Goal: Information Seeking & Learning: Find specific page/section

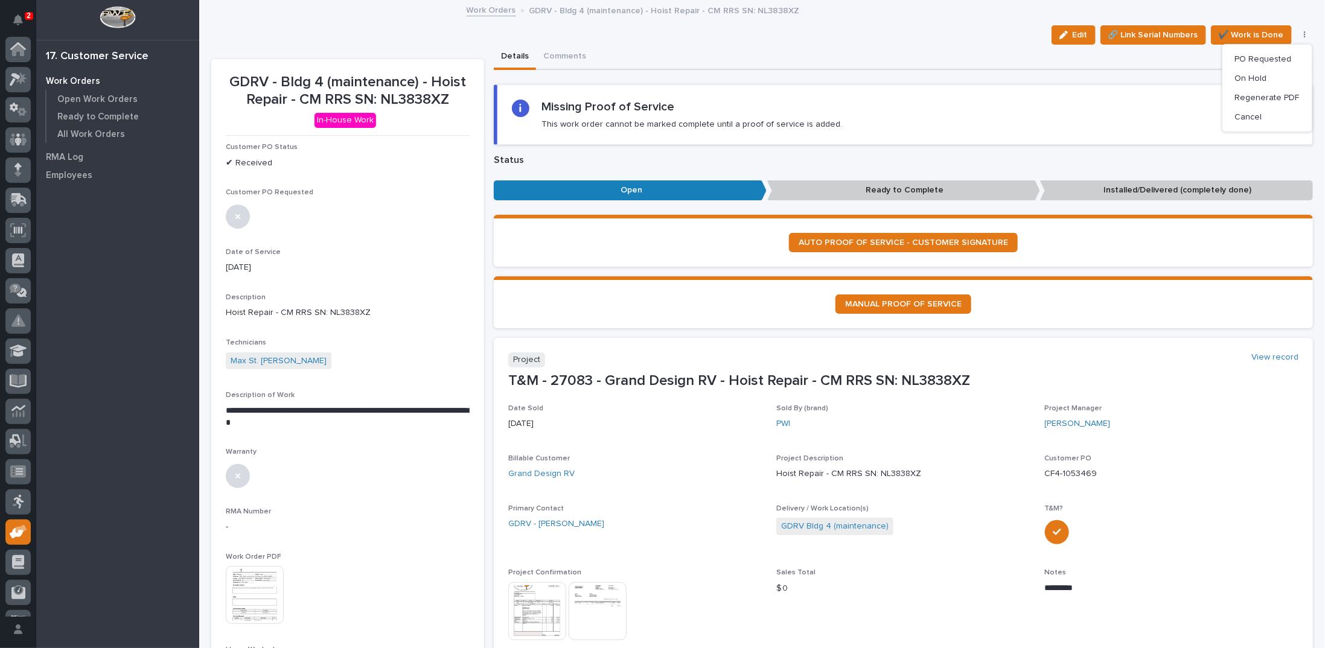
scroll to position [54, 0]
click at [247, 598] on img at bounding box center [255, 595] width 58 height 58
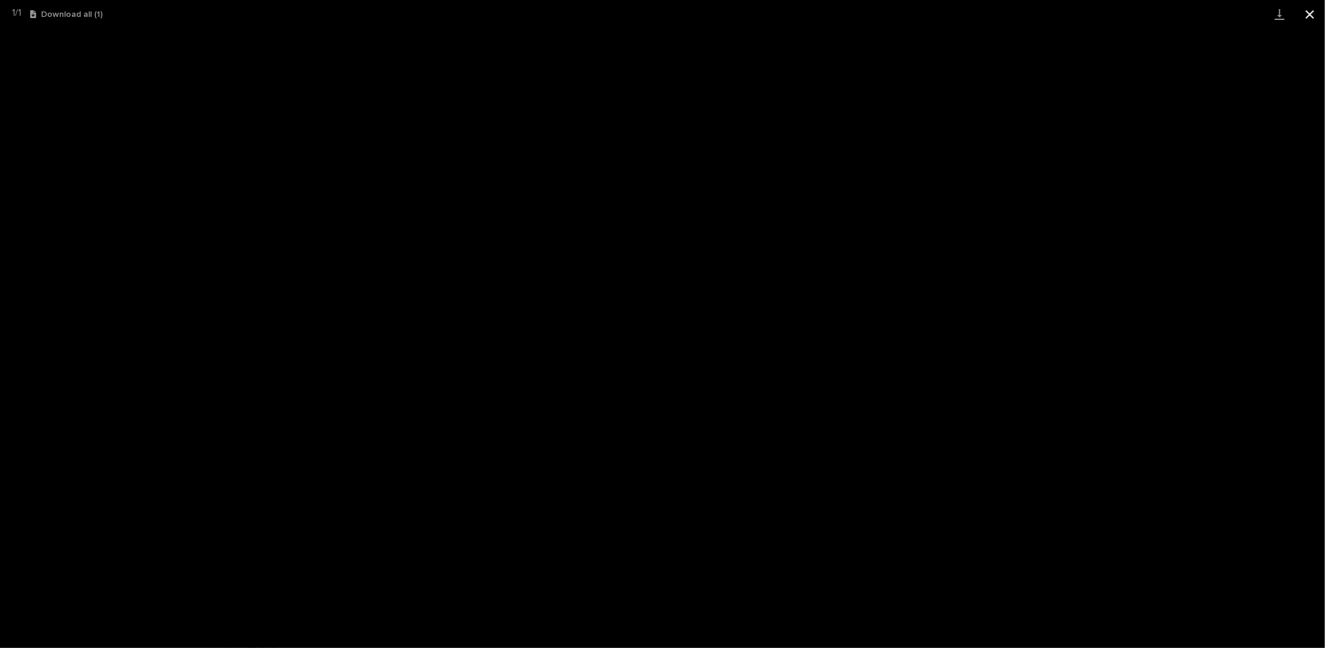
click at [1310, 13] on button "Close gallery" at bounding box center [1310, 14] width 30 height 28
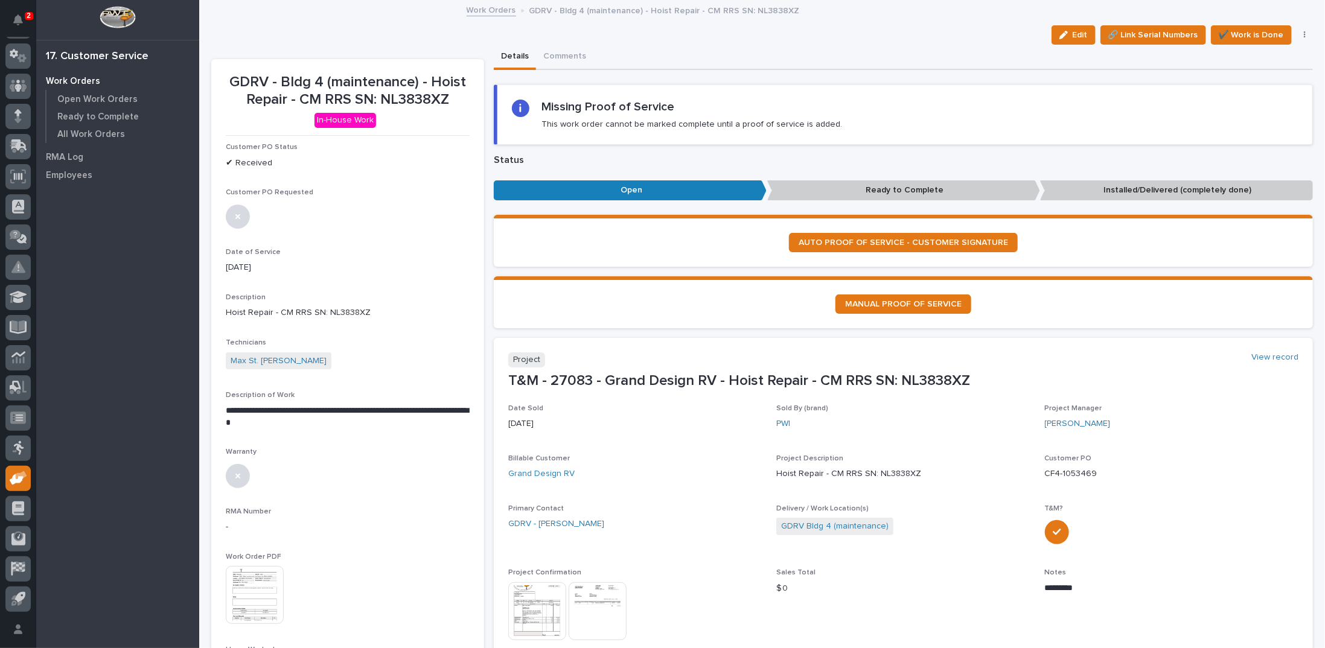
click at [478, 10] on link "Work Orders" at bounding box center [492, 9] width 50 height 14
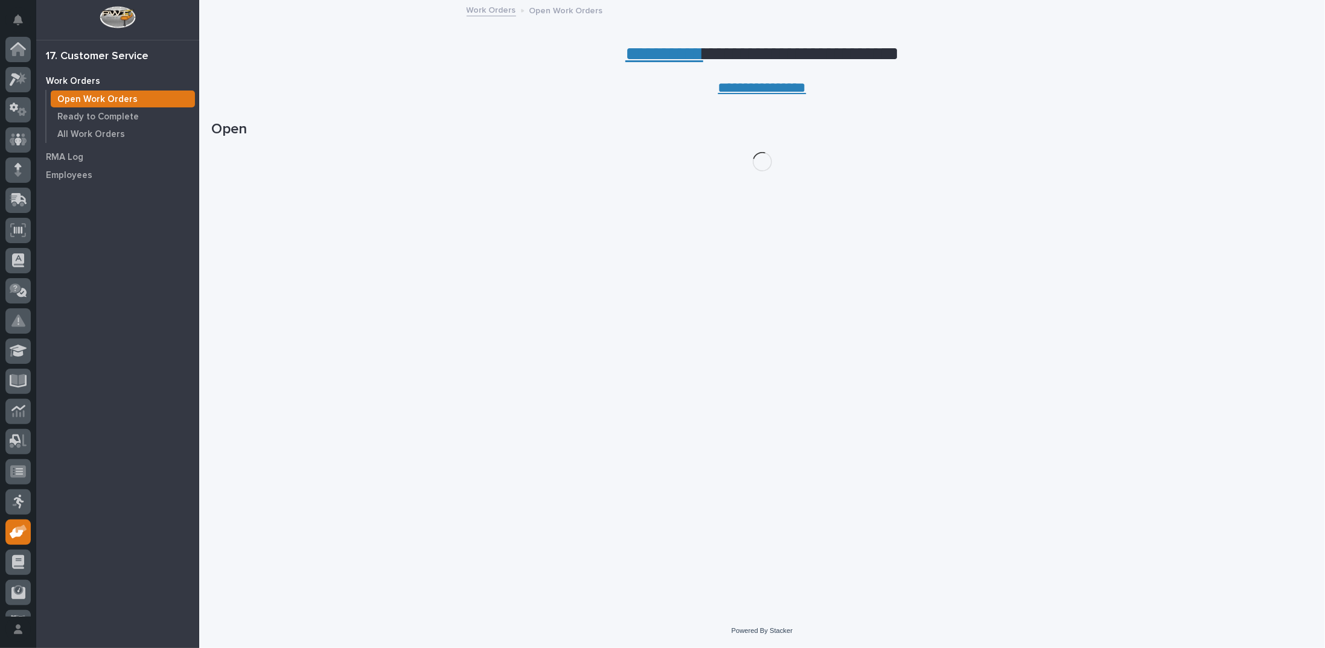
scroll to position [54, 0]
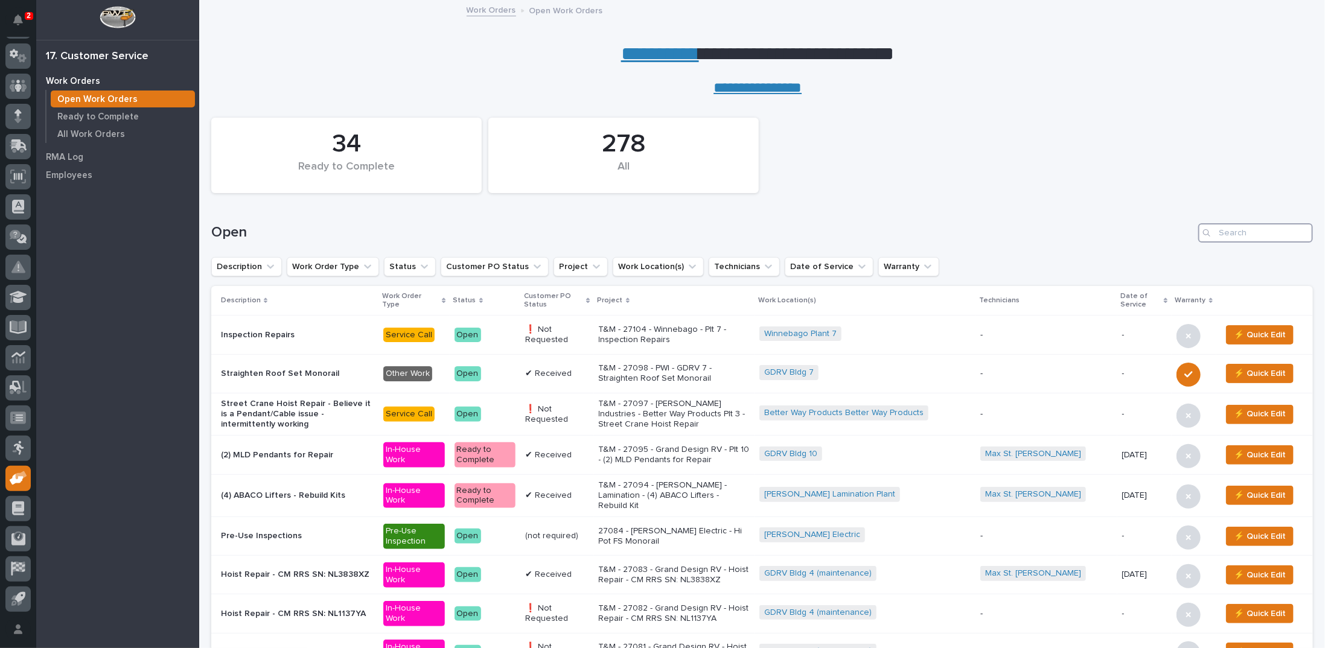
click at [1212, 229] on input "Search" at bounding box center [1255, 232] width 115 height 19
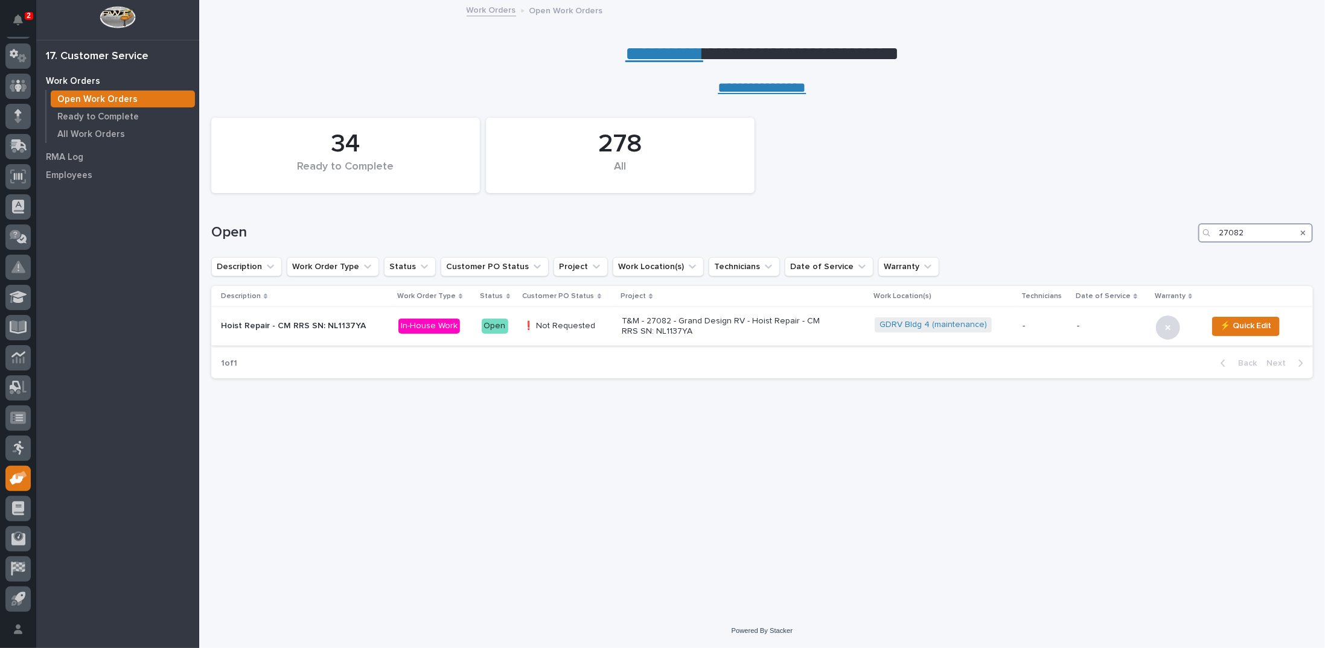
type input "27082"
click at [665, 315] on div "T&M - 27082 - Grand Design RV - Hoist Repair - CM RRS SN: NL1137YA" at bounding box center [727, 325] width 211 height 23
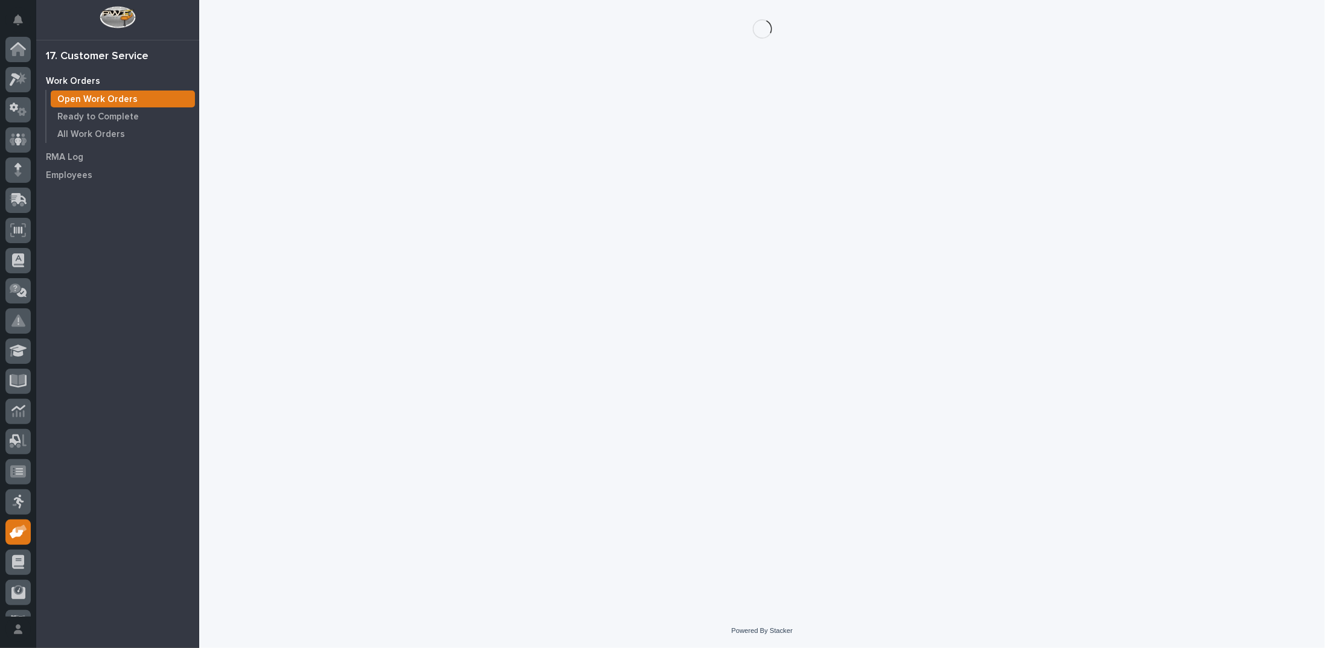
scroll to position [54, 0]
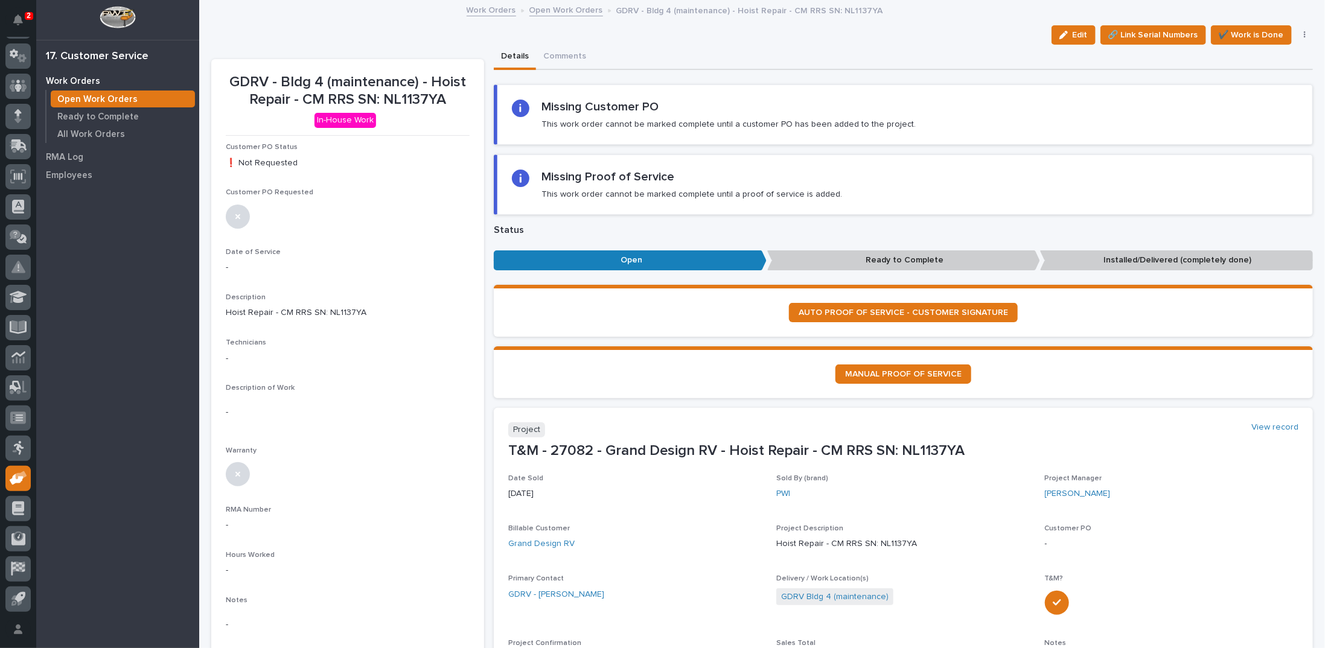
drag, startPoint x: 1064, startPoint y: 31, endPoint x: 350, endPoint y: 165, distance: 726.7
click at [1067, 32] on button "Edit" at bounding box center [1074, 34] width 44 height 19
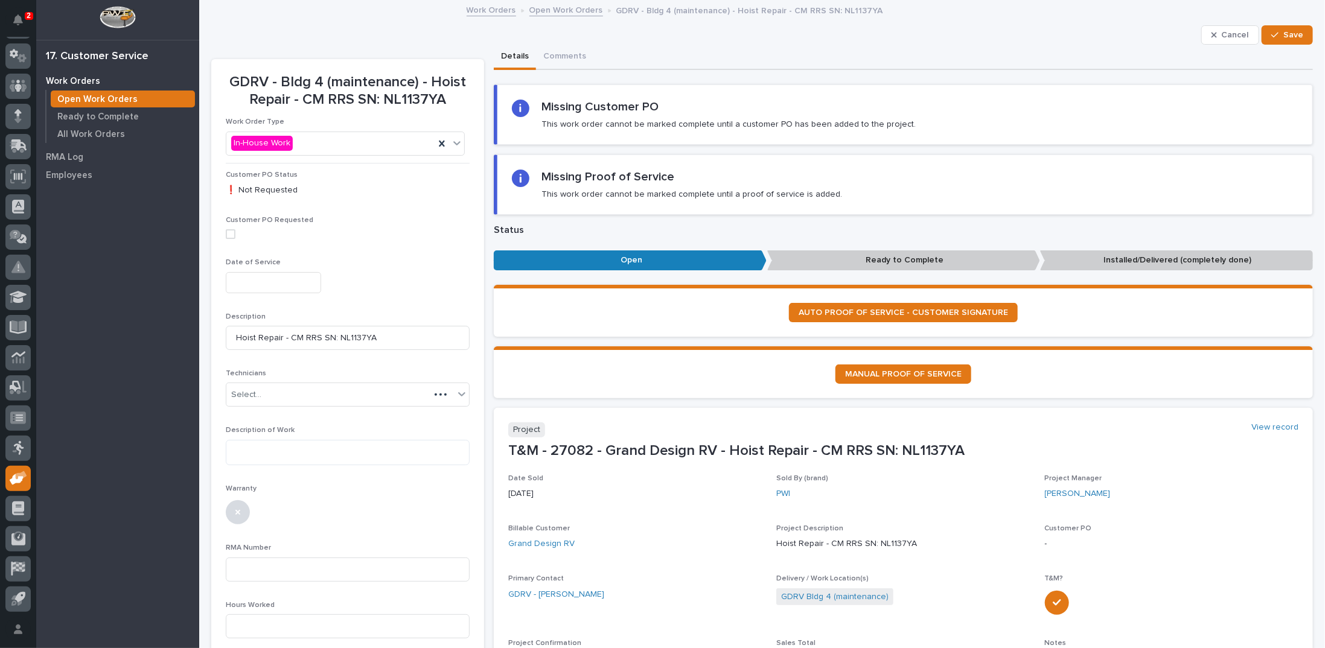
click at [261, 279] on input "text" at bounding box center [273, 282] width 95 height 21
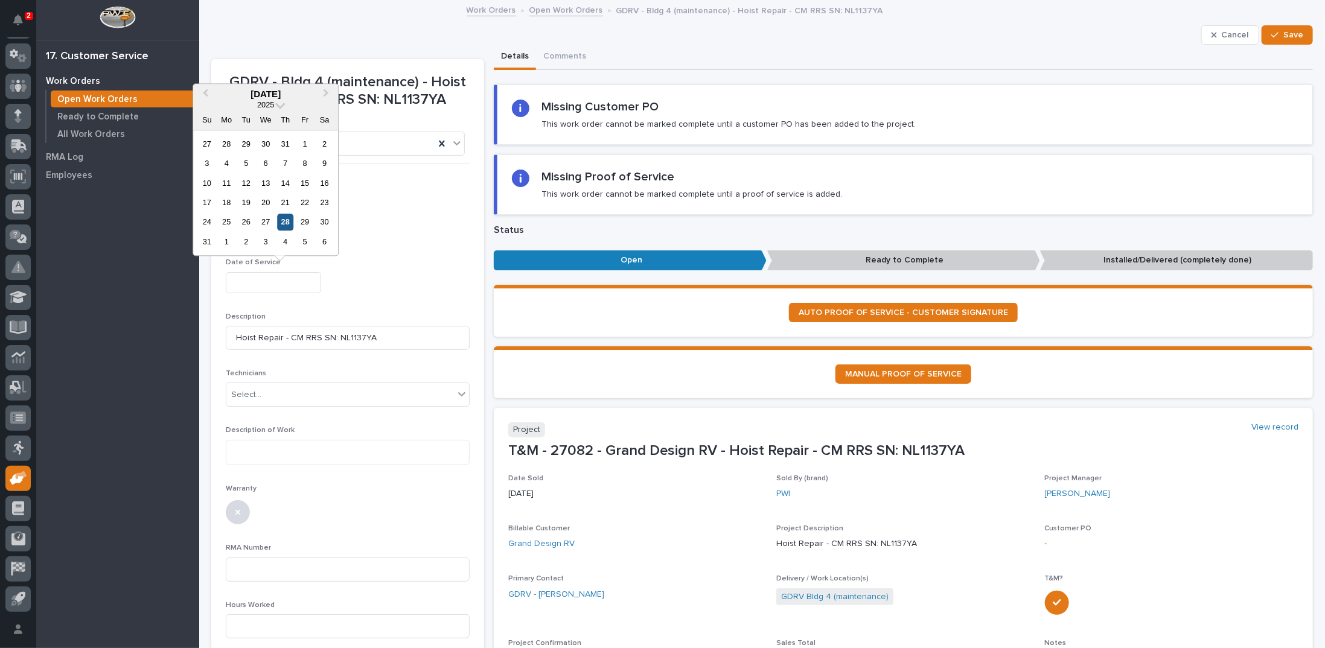
click at [283, 219] on div "28" at bounding box center [285, 222] width 16 height 16
type input "**********"
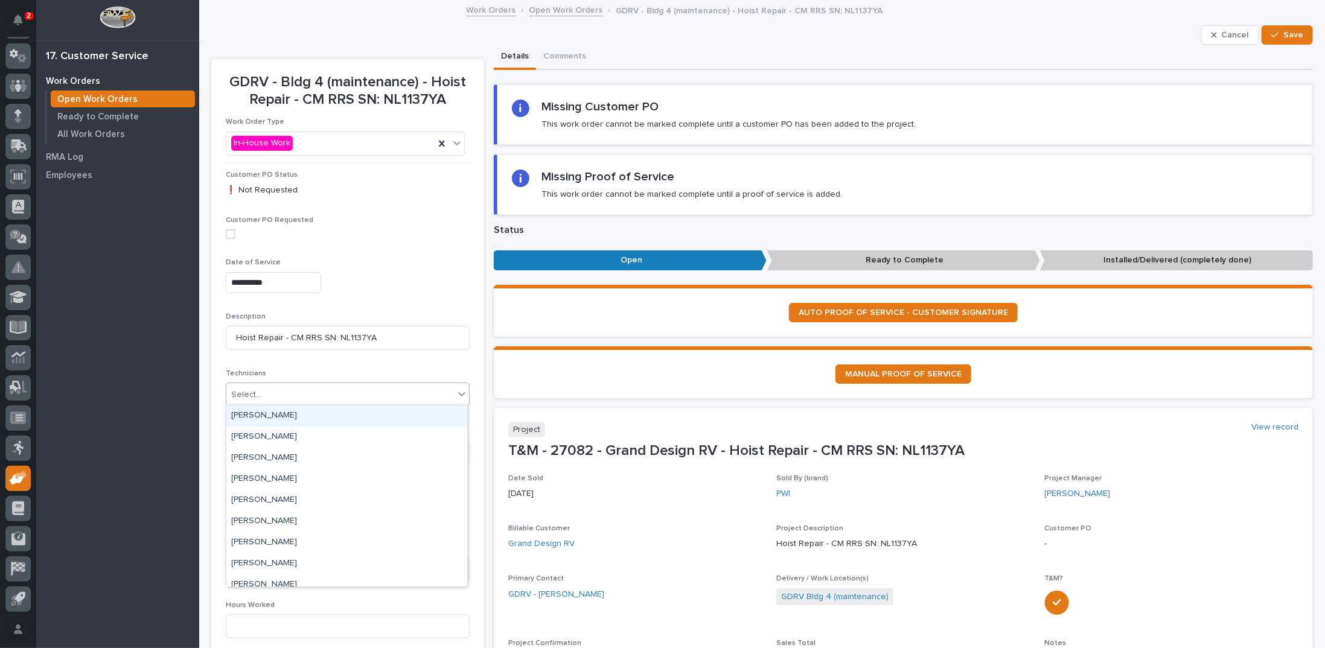
click at [252, 391] on div "Select..." at bounding box center [246, 395] width 30 height 13
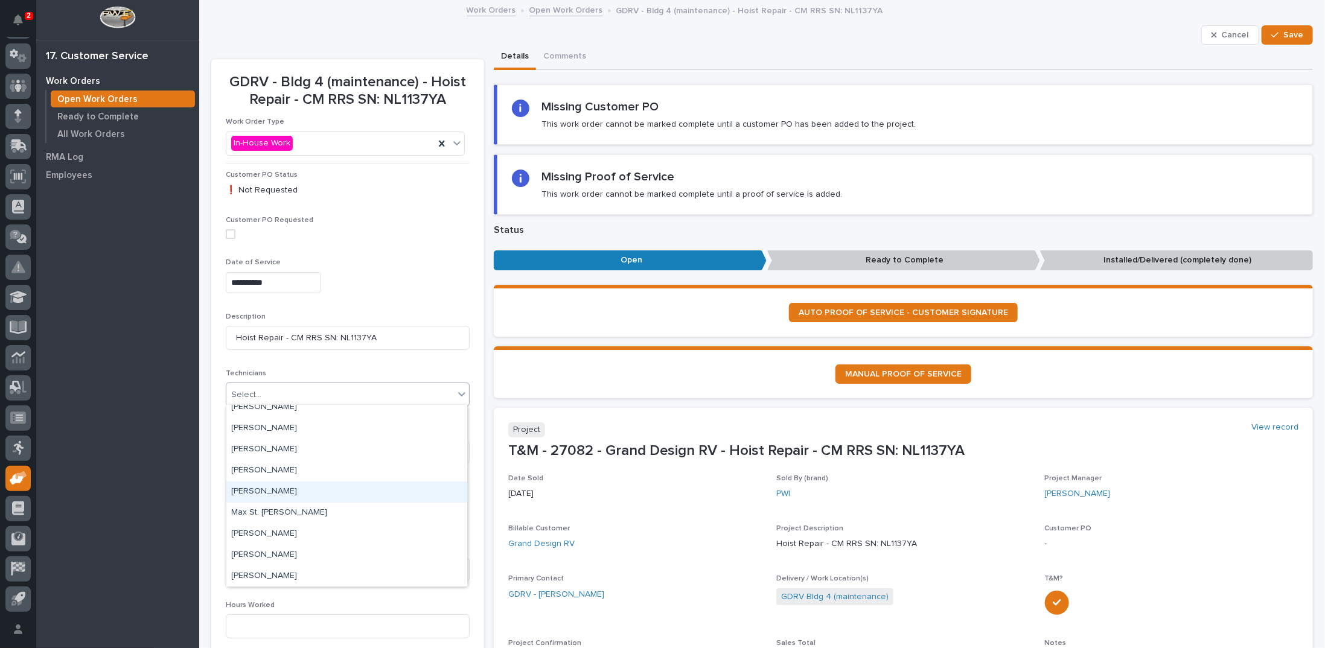
scroll to position [117, 0]
drag, startPoint x: 258, startPoint y: 562, endPoint x: 262, endPoint y: 578, distance: 16.1
click at [262, 578] on div "Max St. Julien" at bounding box center [346, 573] width 241 height 21
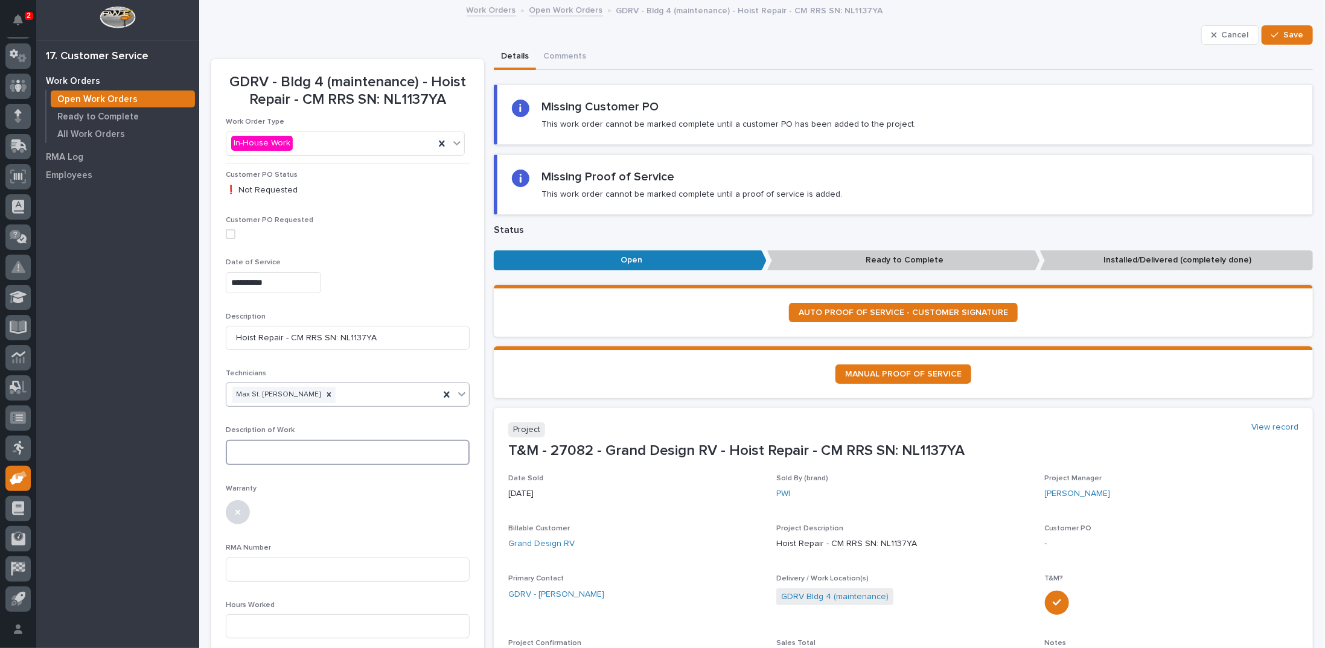
click at [299, 447] on textarea at bounding box center [348, 452] width 244 height 25
type textarea "*"
type textarea "**********"
click at [261, 638] on input at bounding box center [348, 637] width 244 height 24
type input "3"
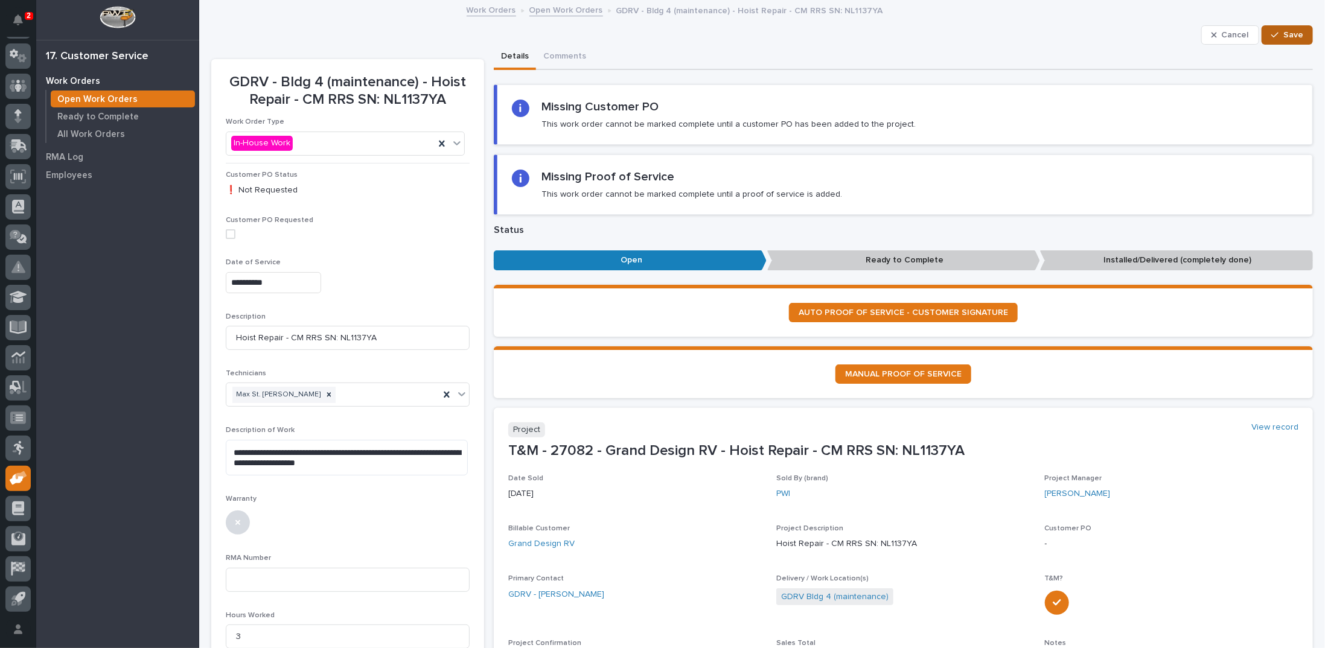
click at [1290, 32] on span "Save" at bounding box center [1294, 35] width 20 height 11
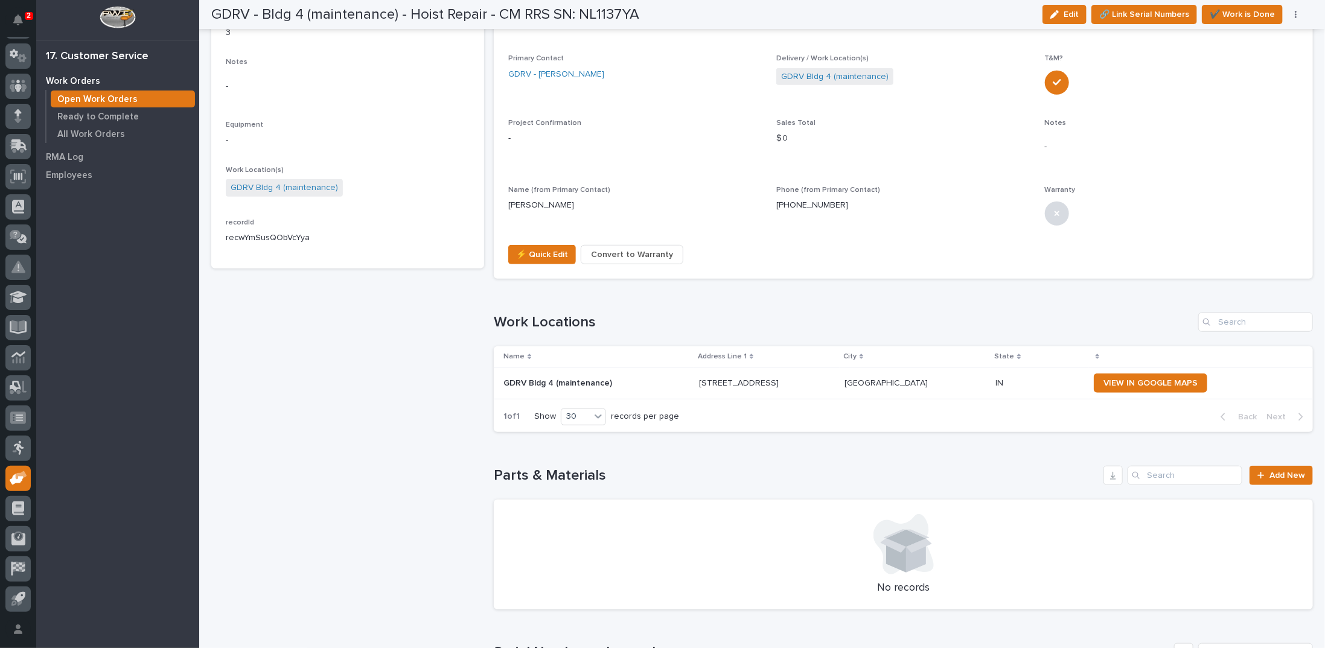
scroll to position [543, 0]
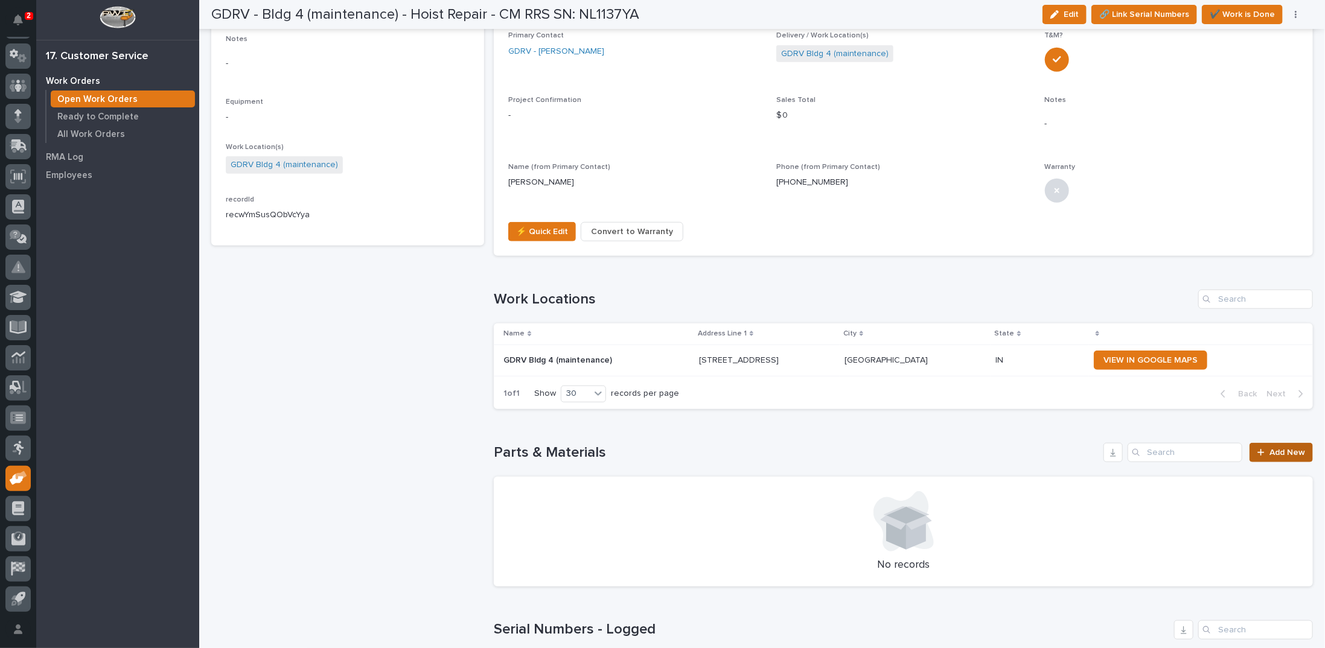
click at [1270, 449] on span "Add New" at bounding box center [1288, 453] width 36 height 8
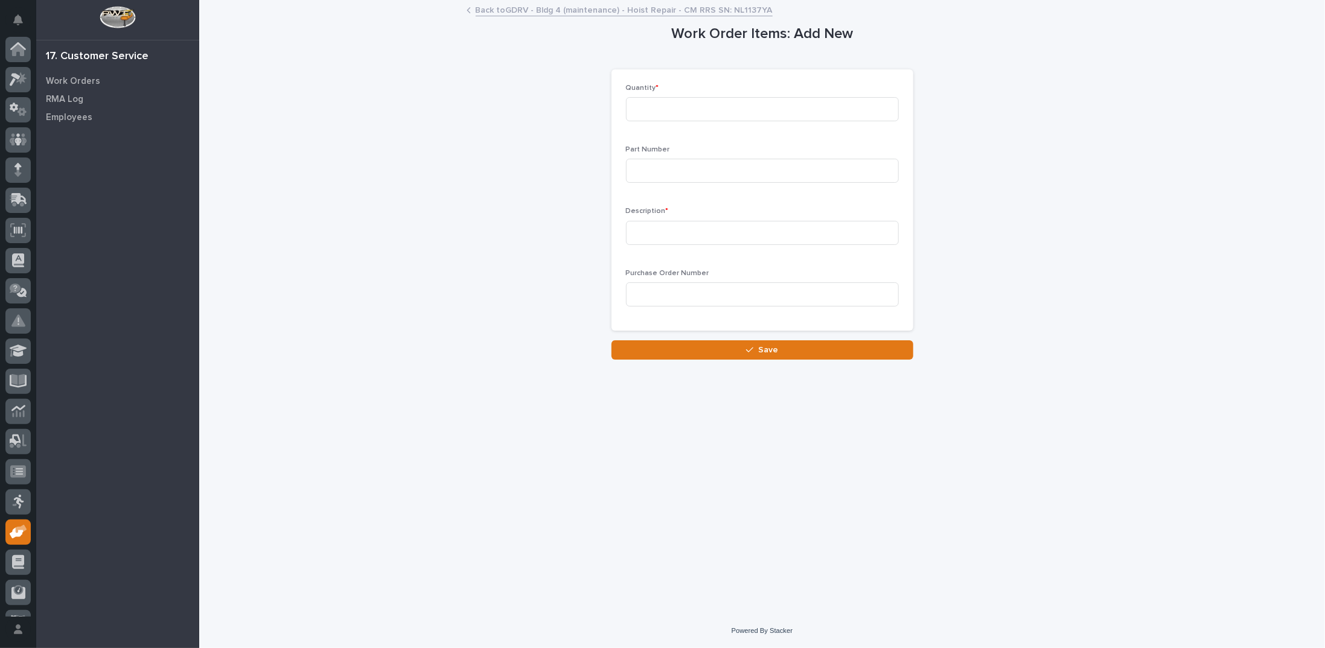
scroll to position [54, 0]
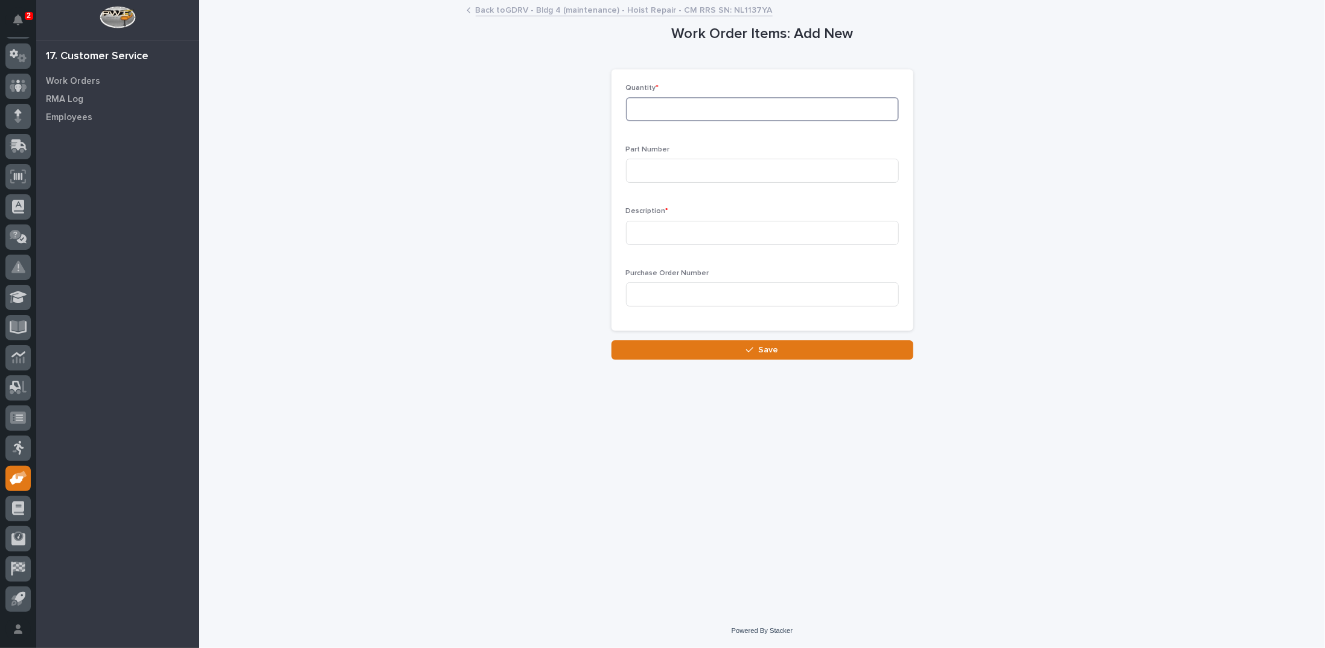
click at [746, 98] on input at bounding box center [762, 109] width 273 height 24
type input "1"
type input "CMC00000243"
click at [641, 232] on input at bounding box center [762, 233] width 273 height 24
type input "CM Clutch Kit"
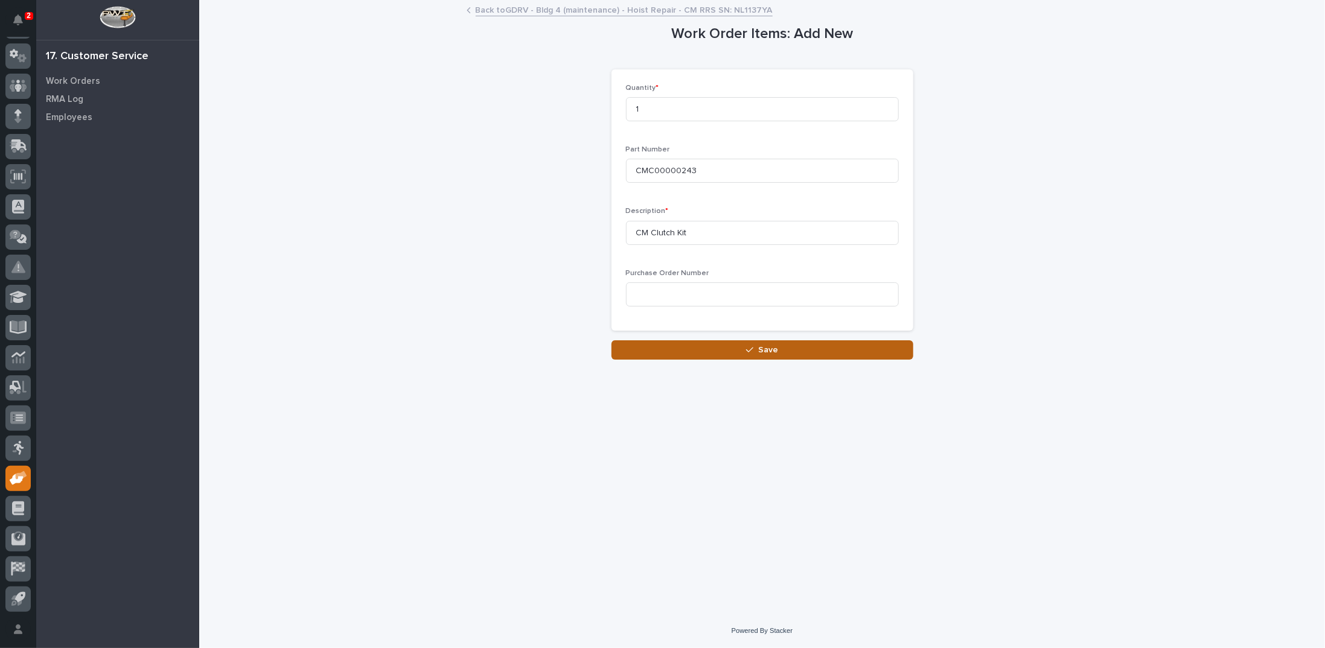
click at [702, 345] on button "Save" at bounding box center [763, 350] width 302 height 19
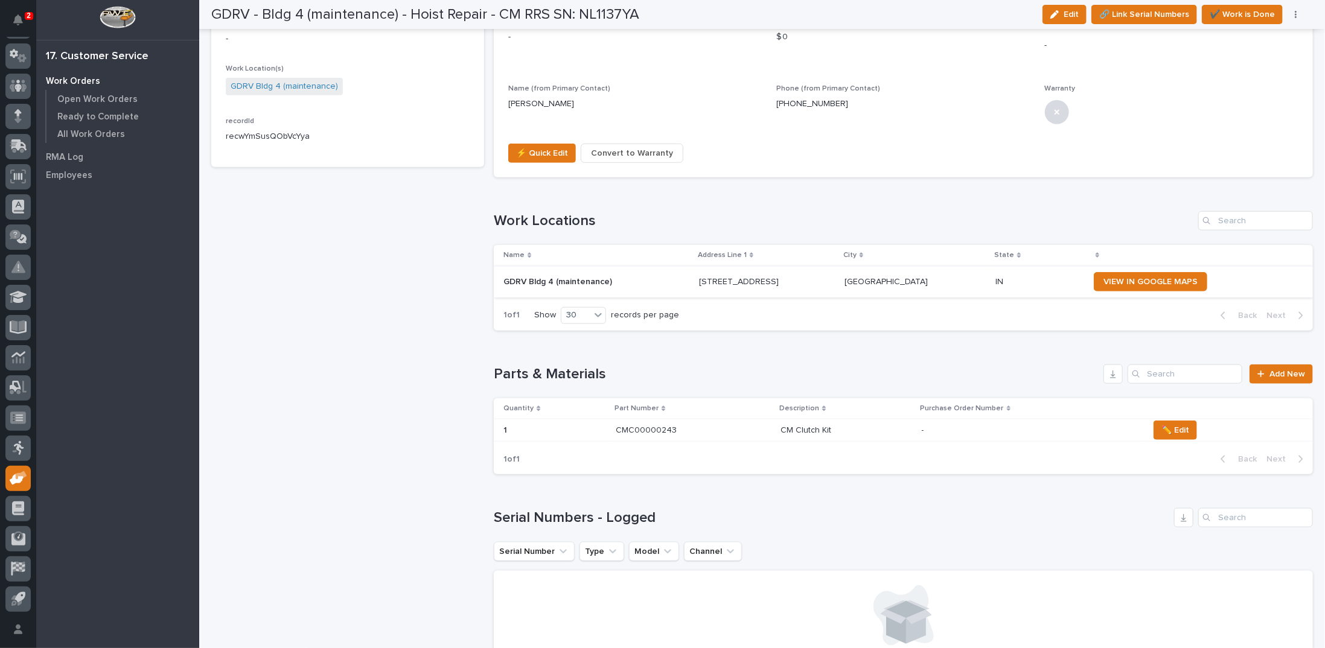
scroll to position [664, 0]
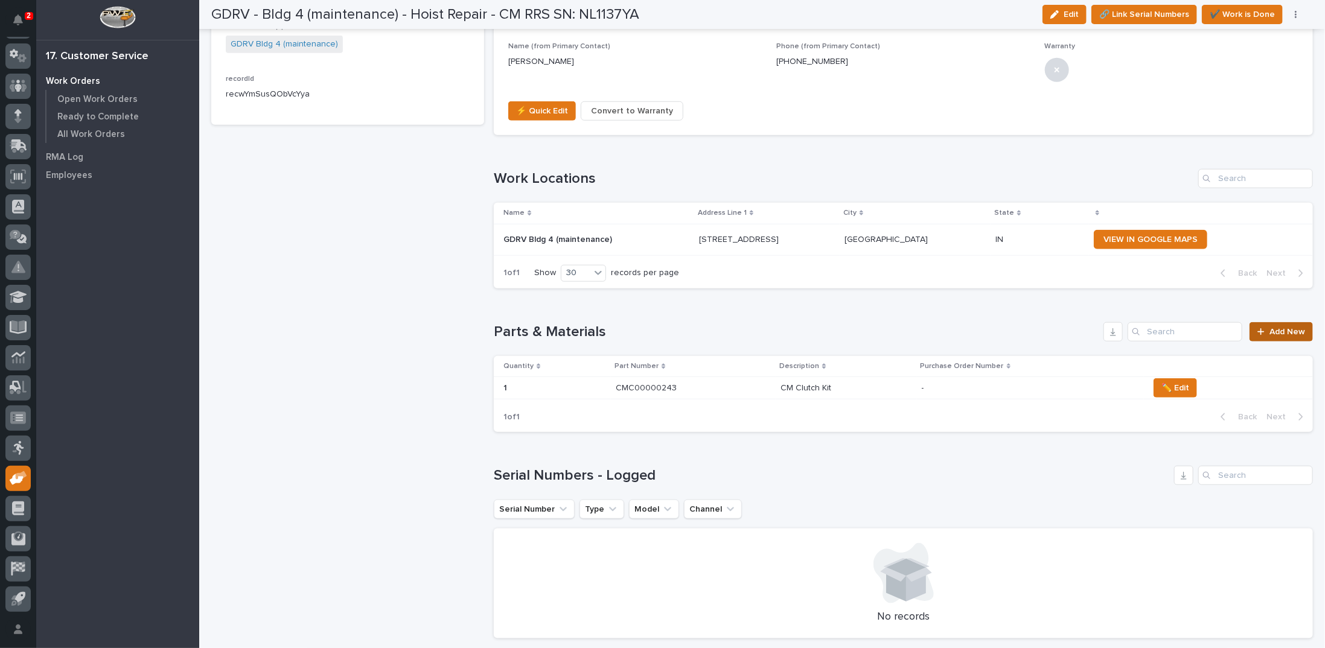
click at [1279, 328] on span "Add New" at bounding box center [1288, 332] width 36 height 8
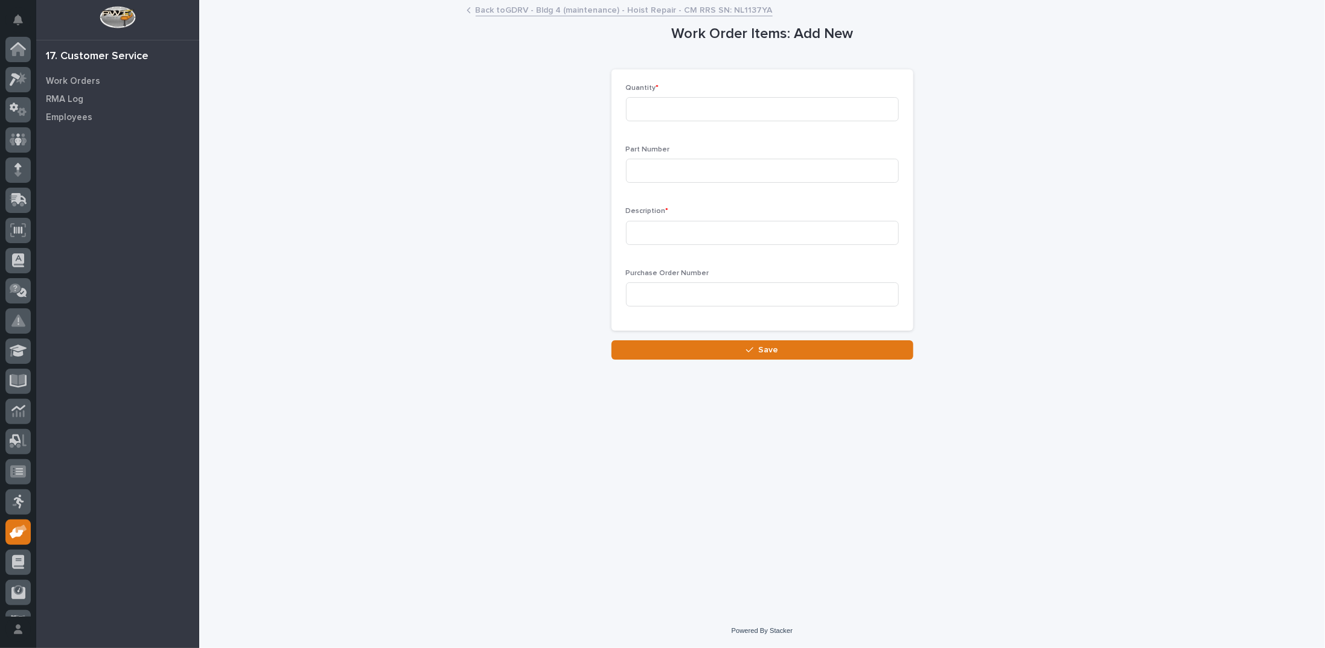
scroll to position [54, 0]
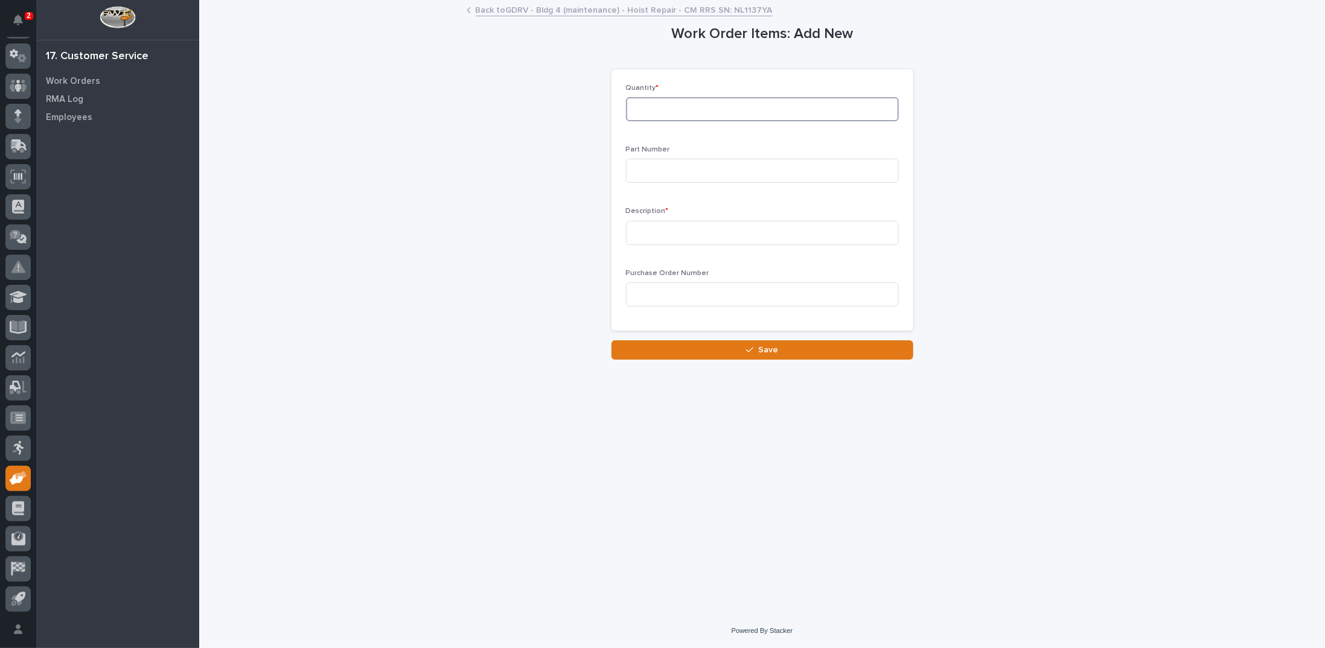
click at [705, 112] on input at bounding box center [762, 109] width 273 height 24
type input "1"
type input "CM10001019"
type input "Gasket Motor Cover"
click at [787, 350] on button "Save" at bounding box center [763, 350] width 302 height 19
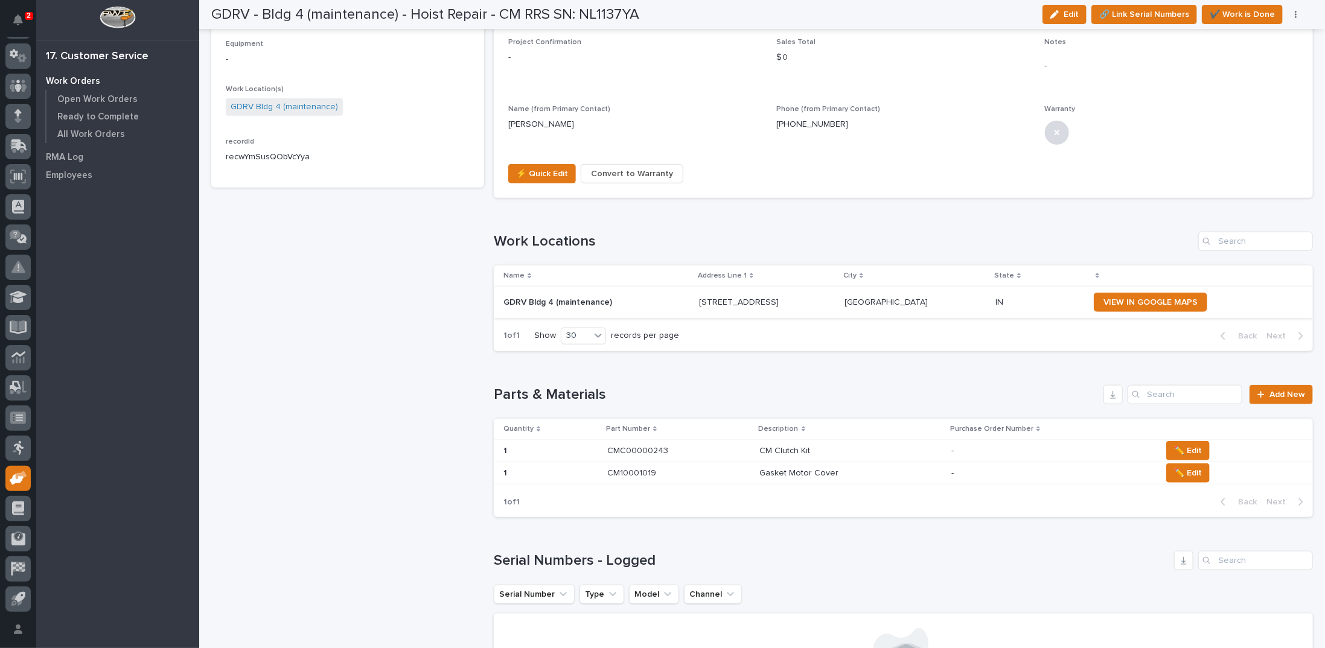
scroll to position [604, 0]
click at [1270, 393] on span "Add New" at bounding box center [1288, 392] width 36 height 8
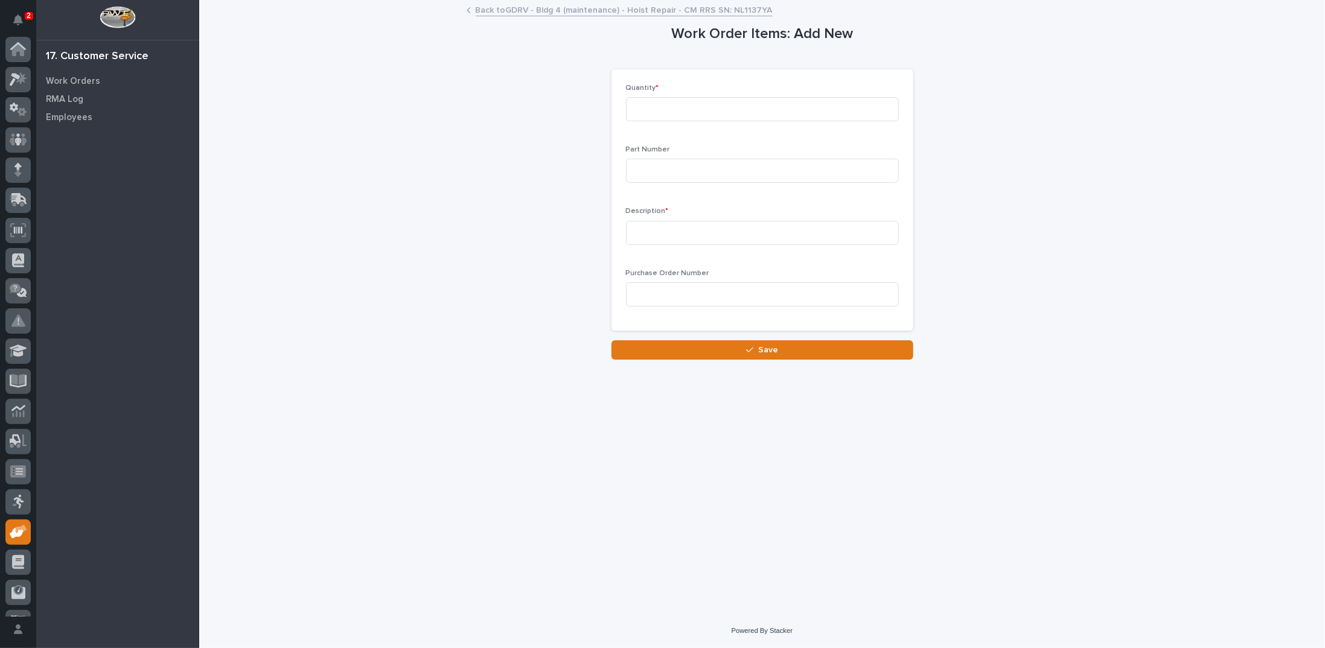
scroll to position [54, 0]
click at [733, 104] on input at bounding box center [762, 109] width 273 height 24
type input "1"
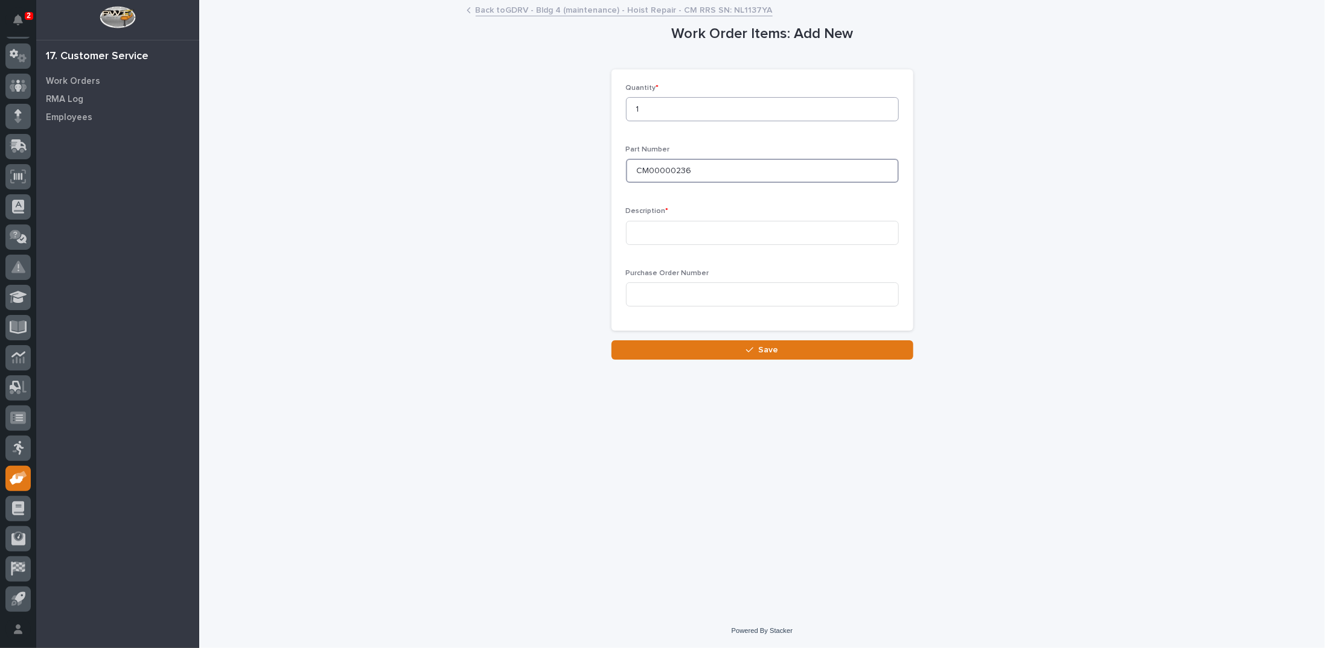
type input "CM00000236"
type input "Gasket"
click at [738, 348] on button "Save" at bounding box center [763, 350] width 302 height 19
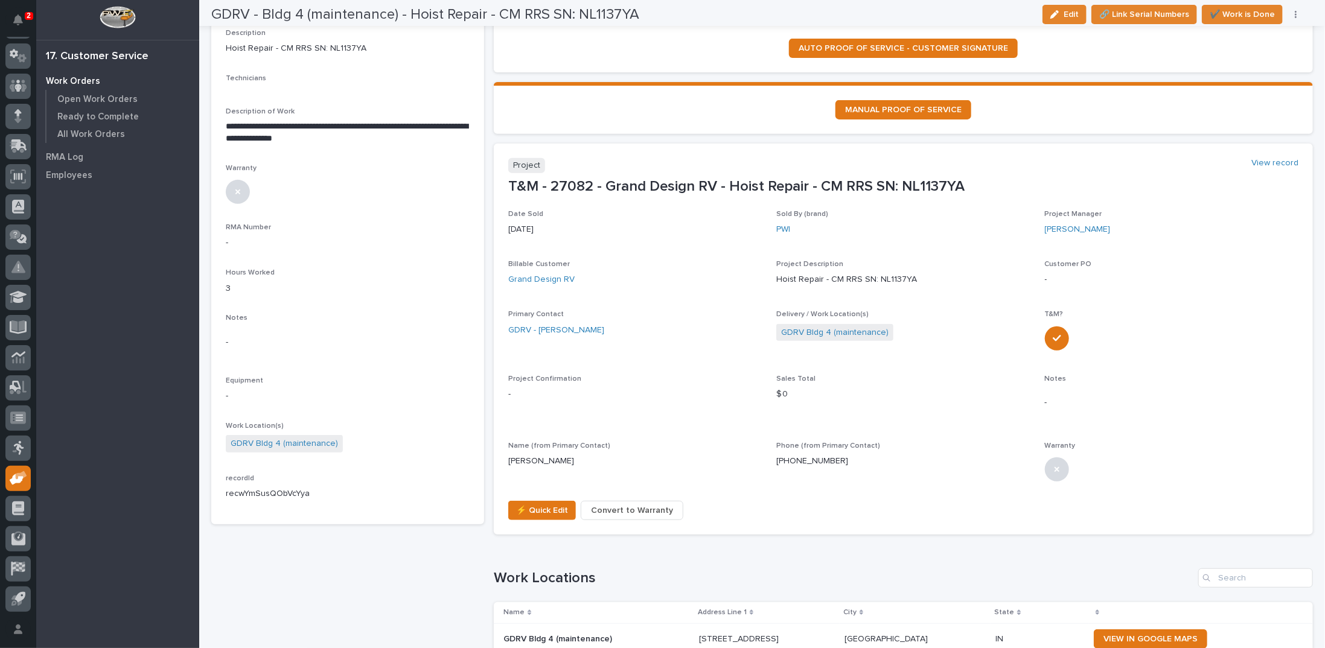
scroll to position [302, 0]
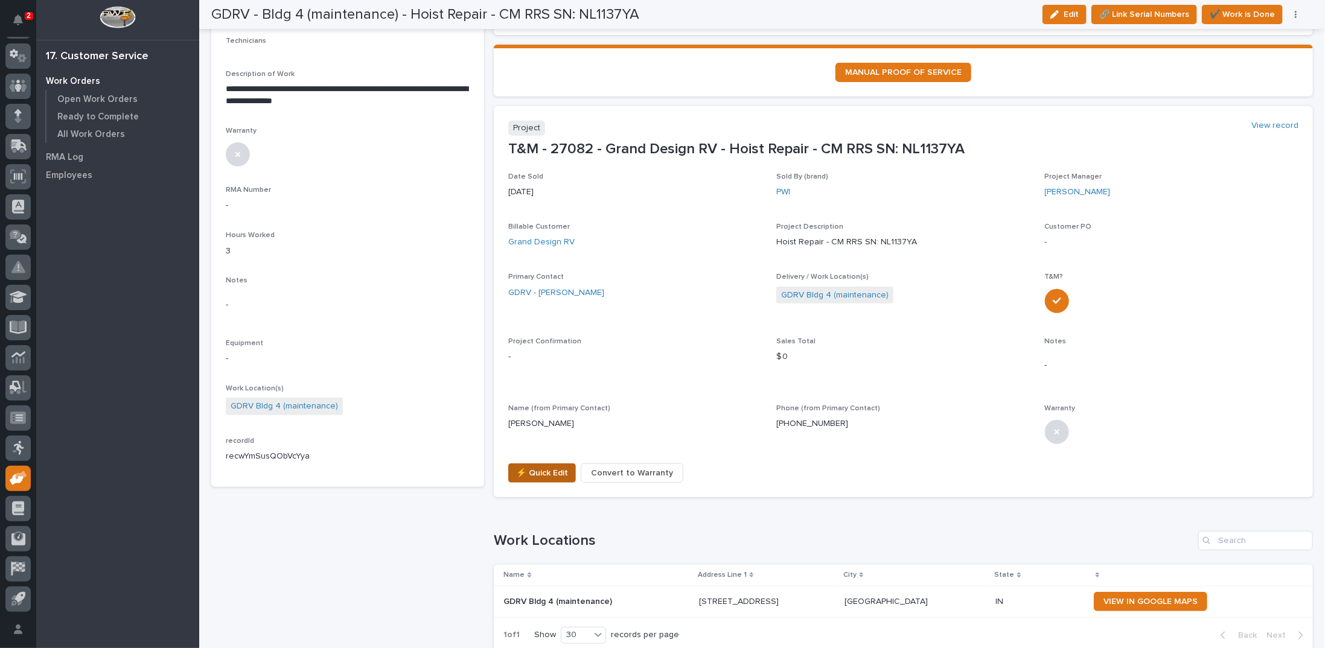
click at [522, 476] on span "⚡ Quick Edit" at bounding box center [542, 473] width 52 height 14
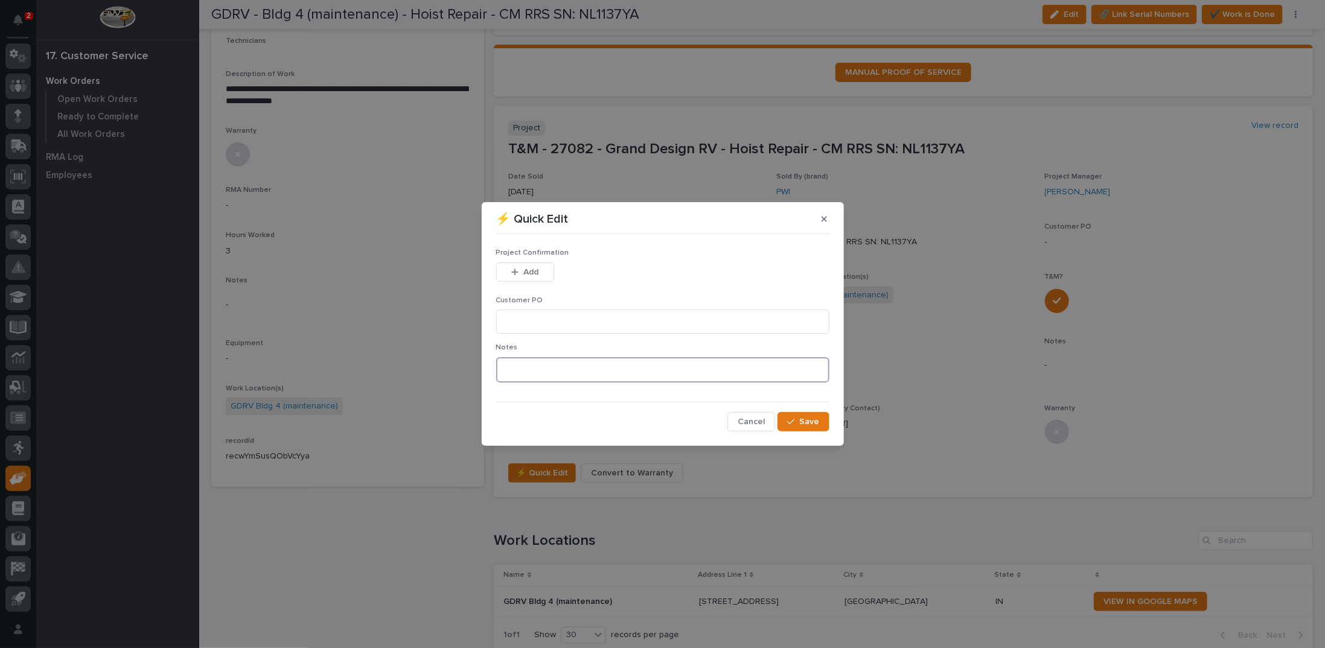
click at [536, 374] on textarea at bounding box center [662, 369] width 333 height 25
type textarea "*********"
click at [529, 317] on input at bounding box center [662, 322] width 333 height 24
type input "CF4-1053467"
click at [516, 270] on icon "button" at bounding box center [514, 272] width 7 height 8
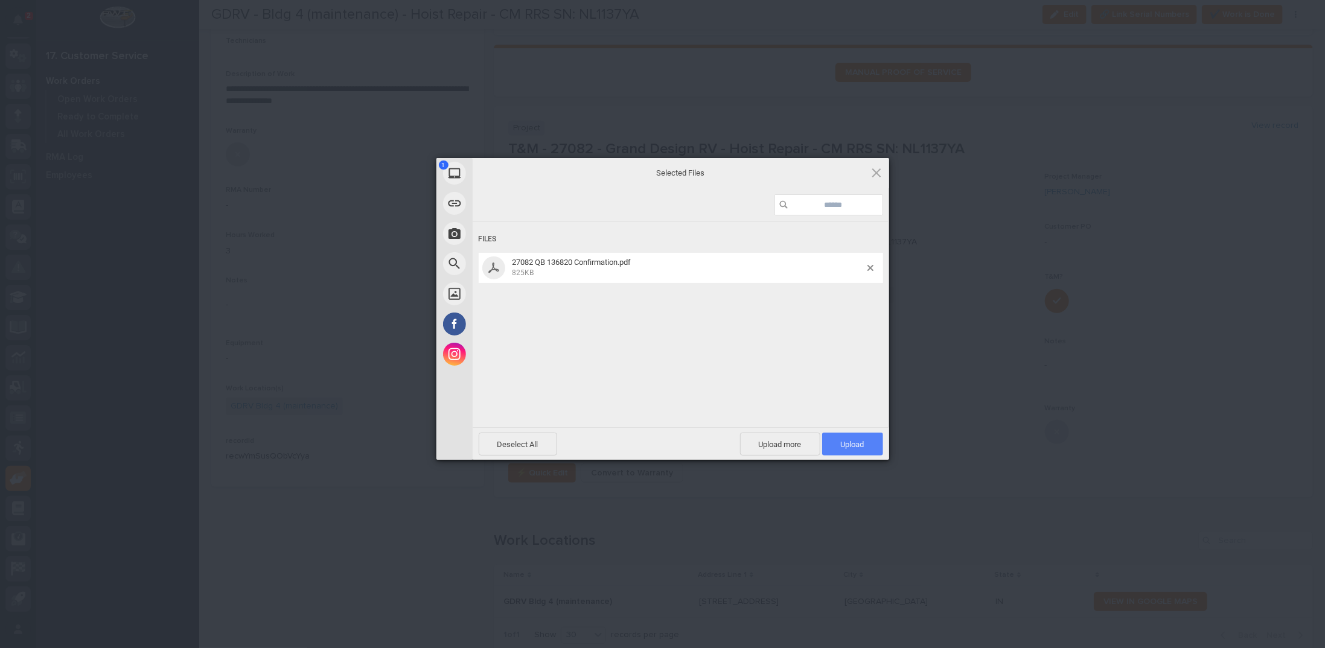
click at [863, 441] on span "Upload 1" at bounding box center [853, 444] width 24 height 9
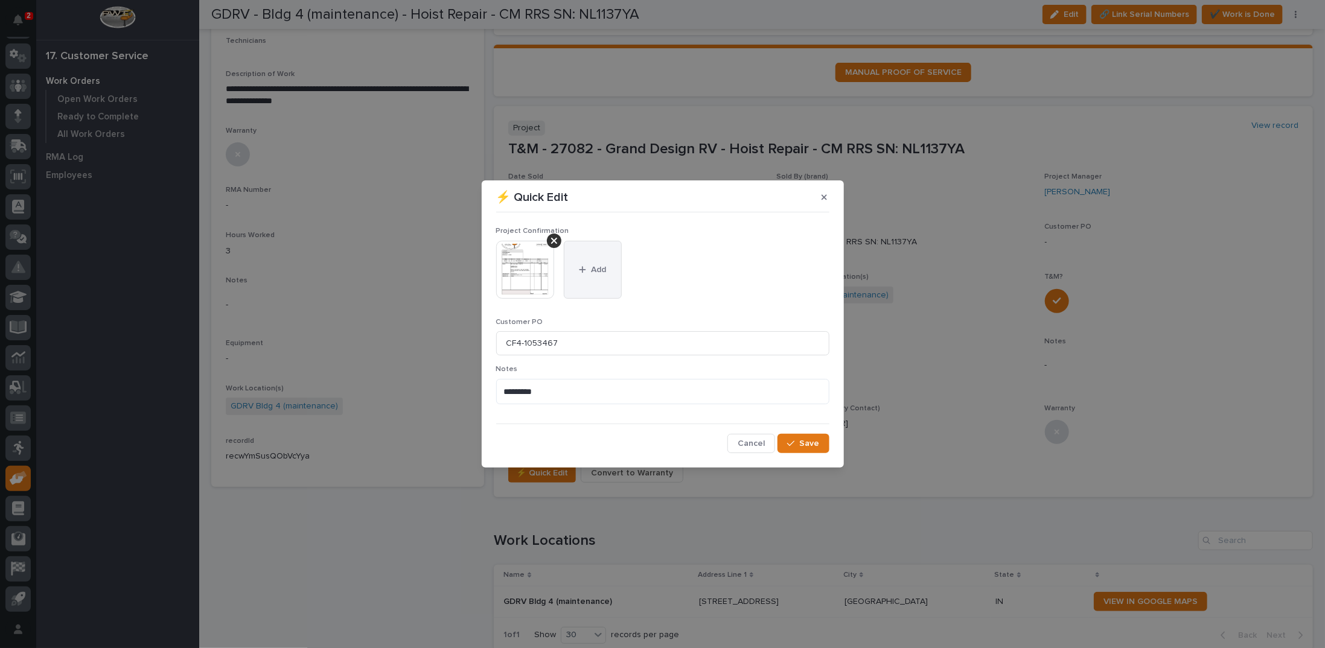
click at [587, 263] on button "Add" at bounding box center [593, 270] width 58 height 58
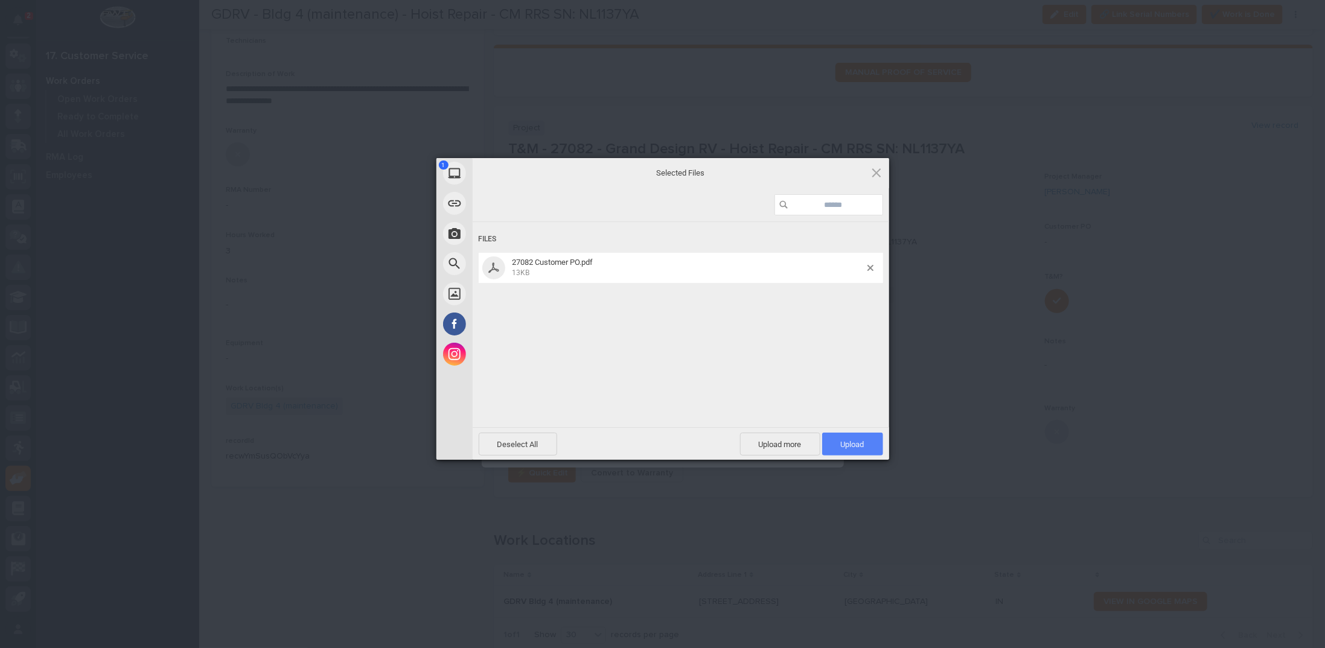
click at [854, 444] on span "Upload 1" at bounding box center [853, 444] width 24 height 9
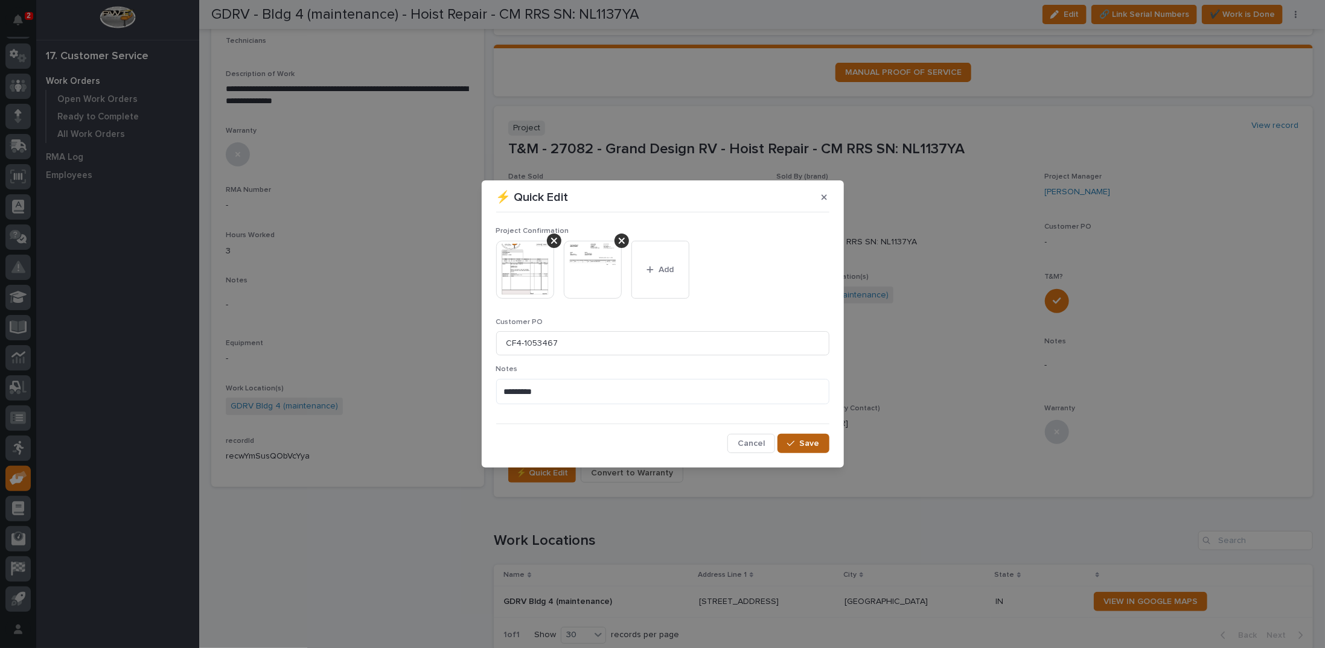
click at [819, 440] on button "Save" at bounding box center [803, 443] width 51 height 19
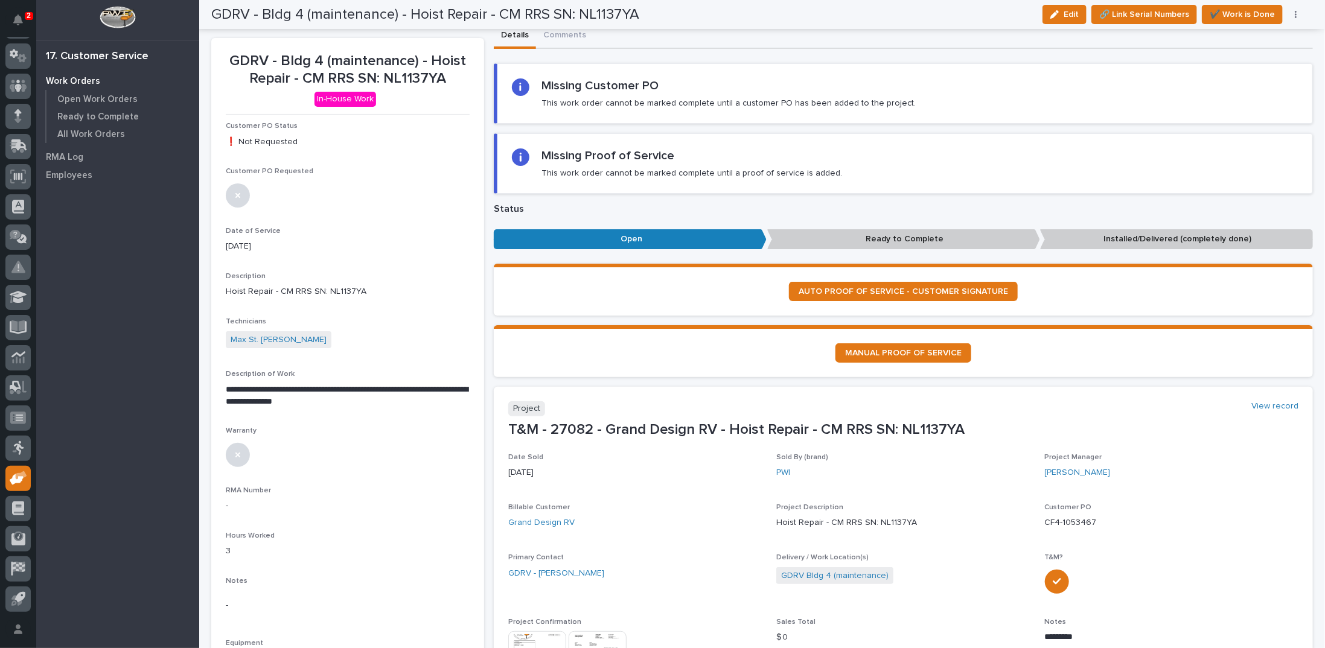
scroll to position [0, 0]
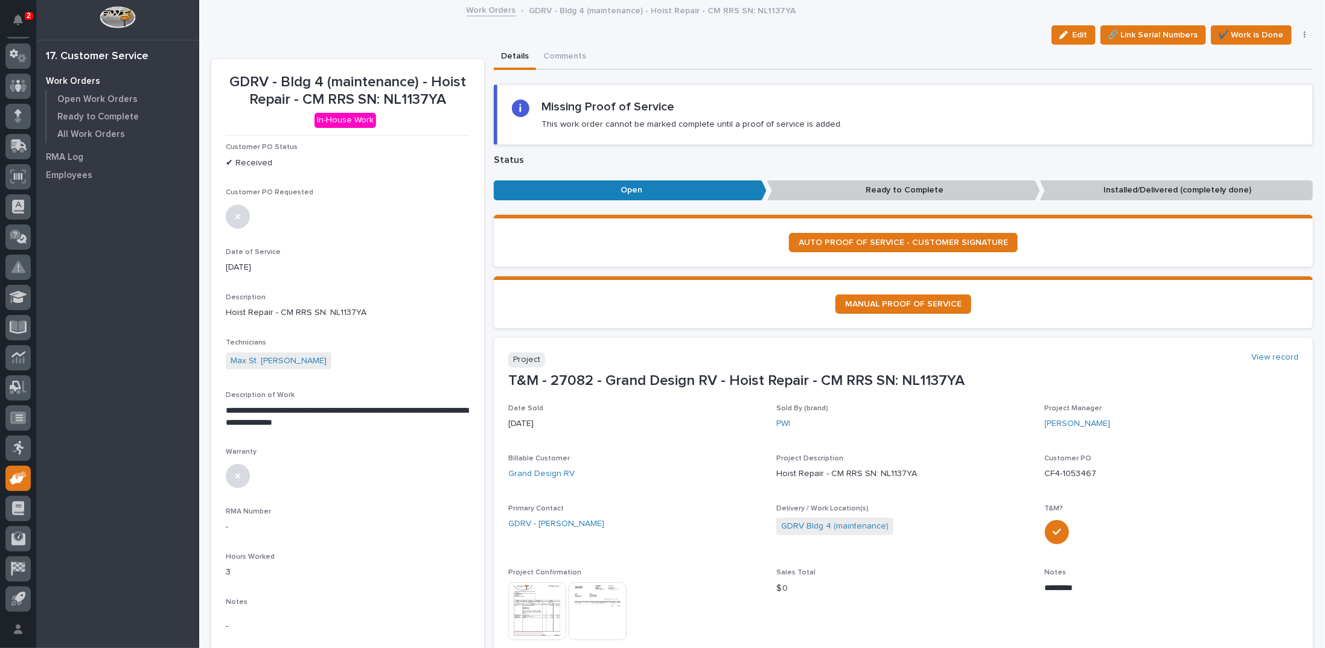
click at [1297, 33] on button "button" at bounding box center [1305, 35] width 17 height 8
click at [1258, 95] on span "Regenerate PDF" at bounding box center [1267, 98] width 65 height 14
click at [252, 587] on img at bounding box center [255, 595] width 58 height 58
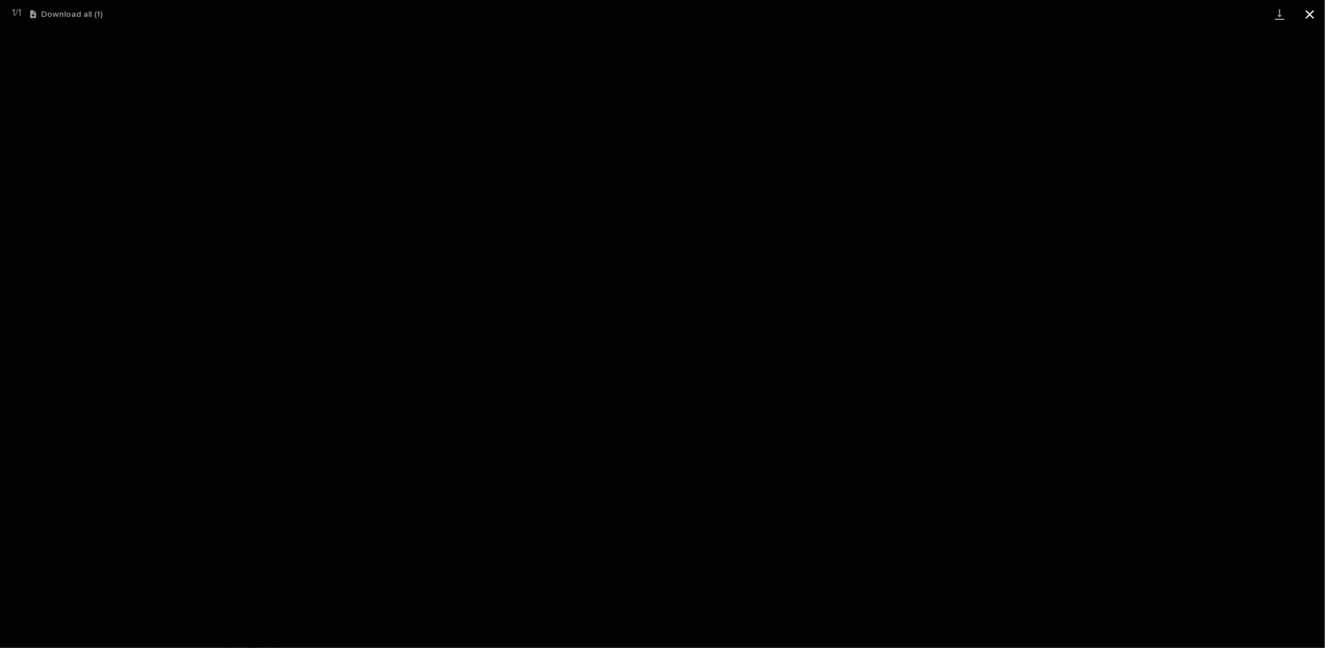
click at [1308, 13] on button "Close gallery" at bounding box center [1310, 14] width 30 height 28
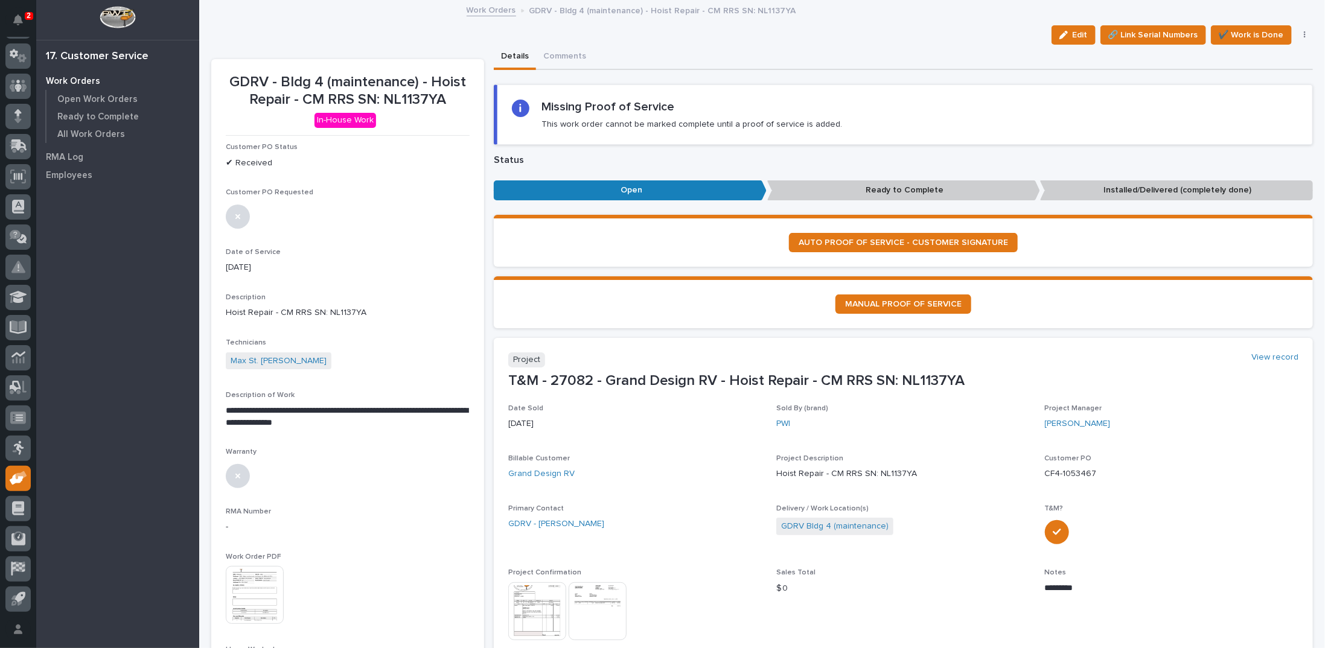
click at [472, 7] on link "Work Orders" at bounding box center [492, 9] width 50 height 14
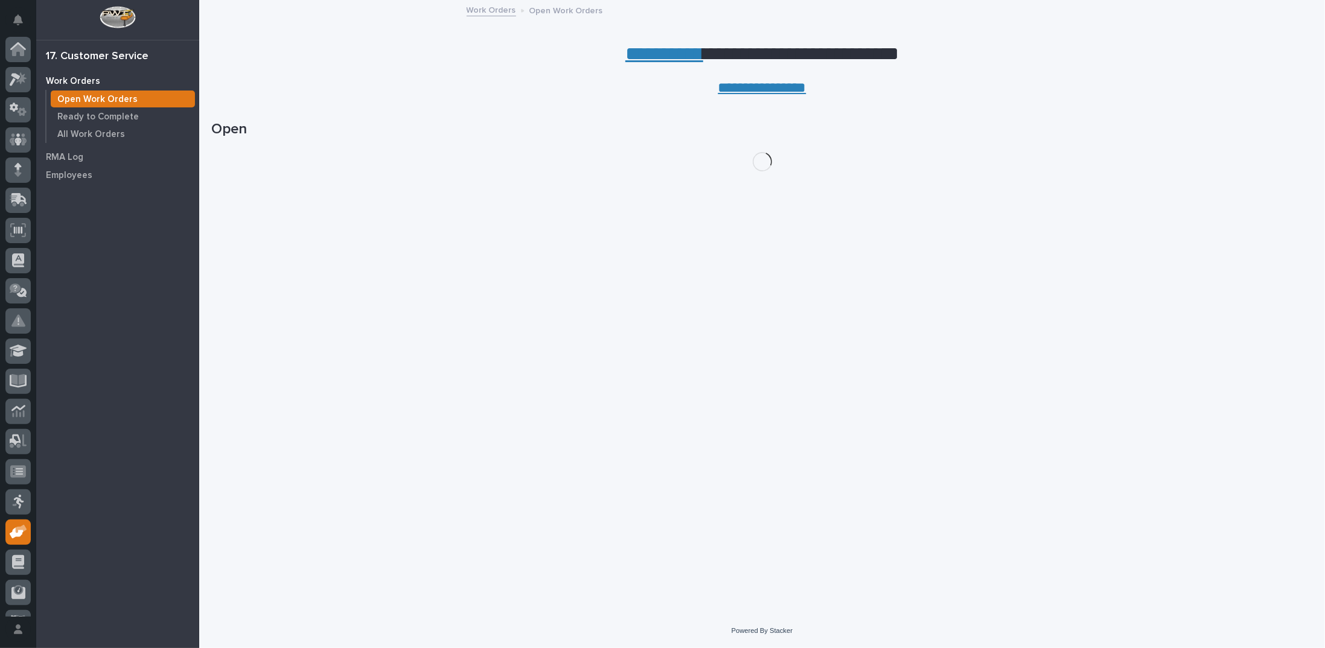
scroll to position [54, 0]
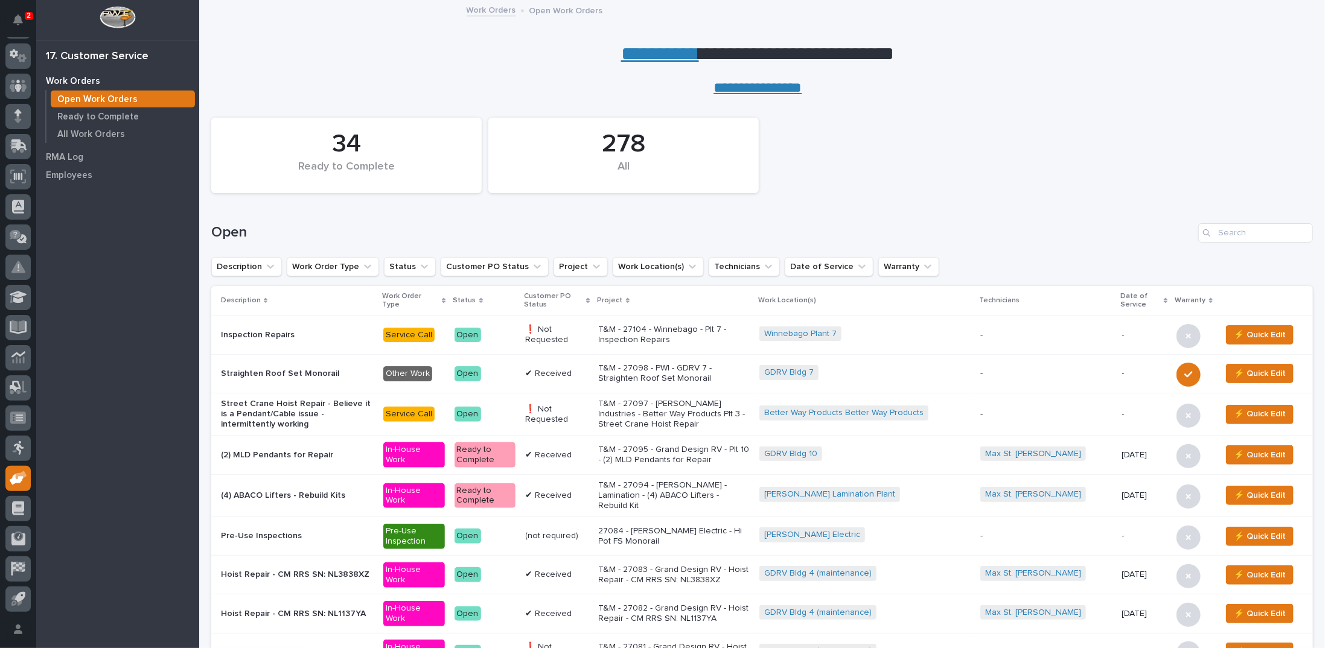
click at [659, 53] on link "**********" at bounding box center [660, 53] width 78 height 19
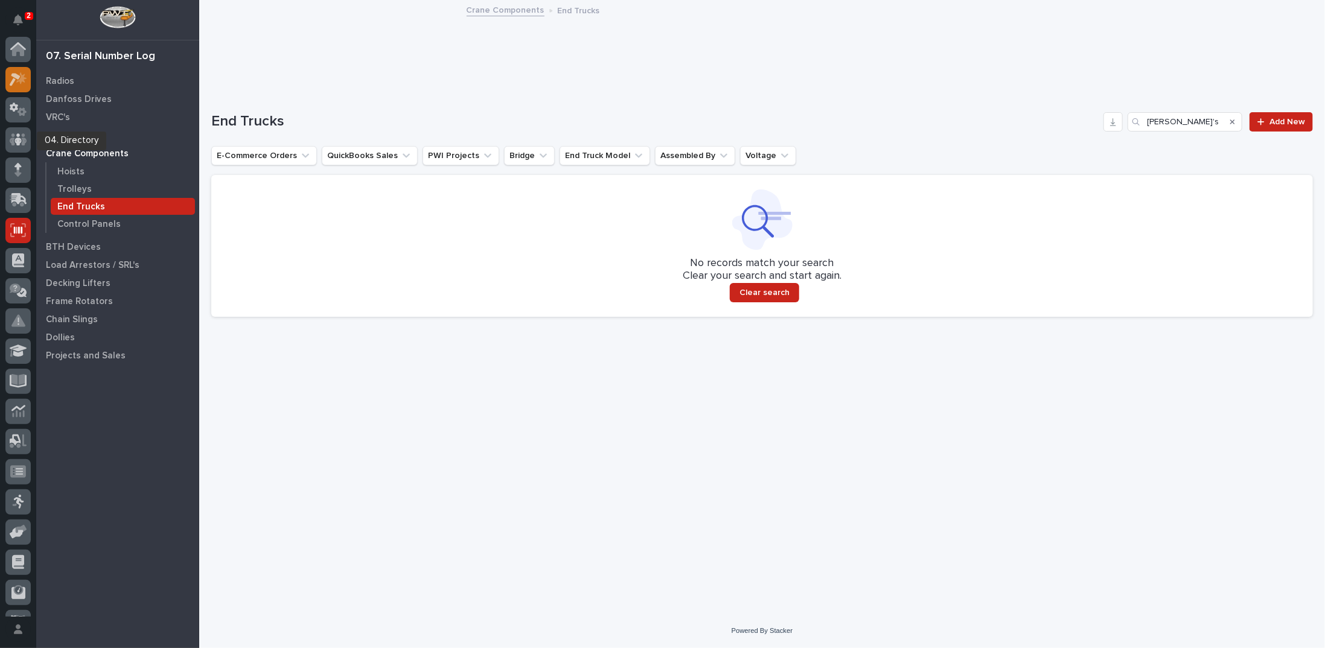
click at [11, 75] on icon at bounding box center [19, 79] width 18 height 14
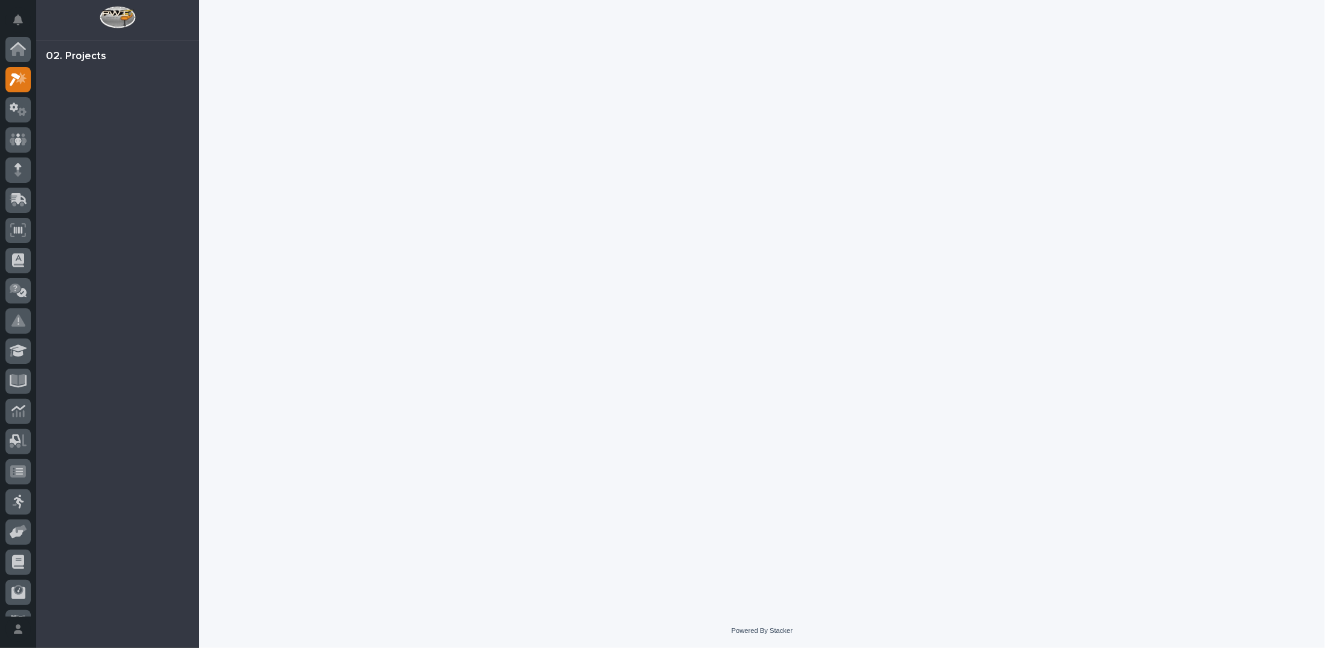
scroll to position [30, 0]
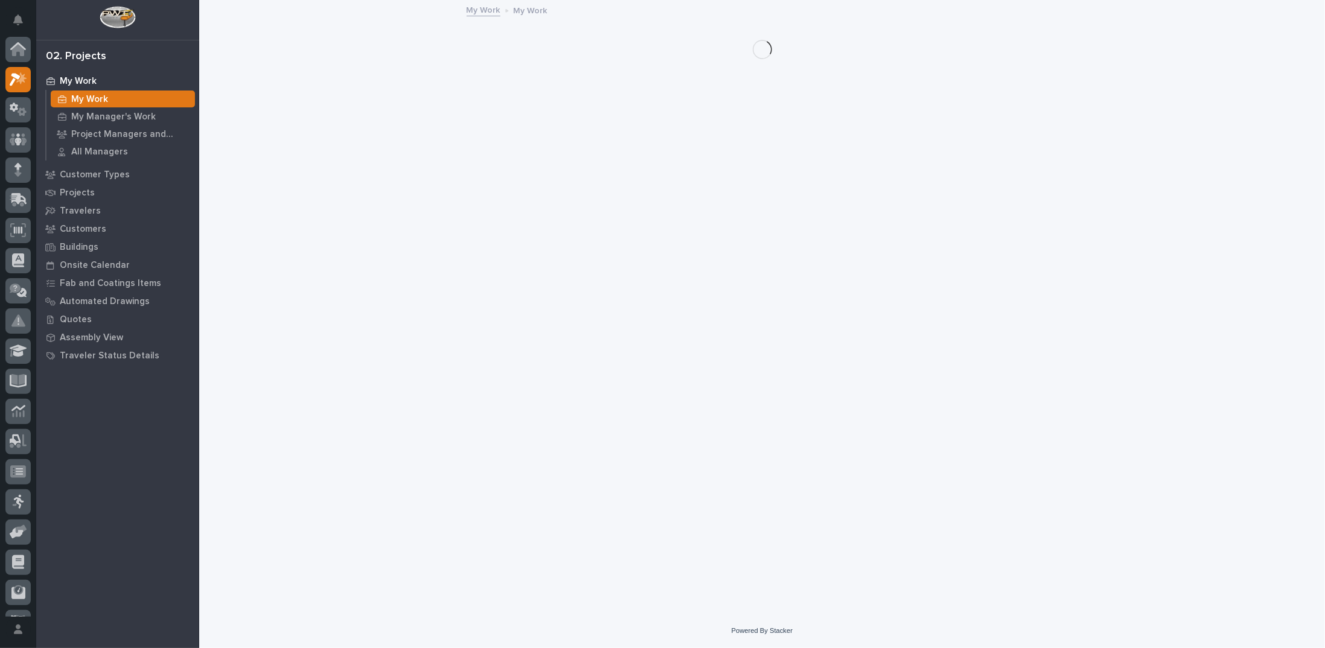
scroll to position [30, 0]
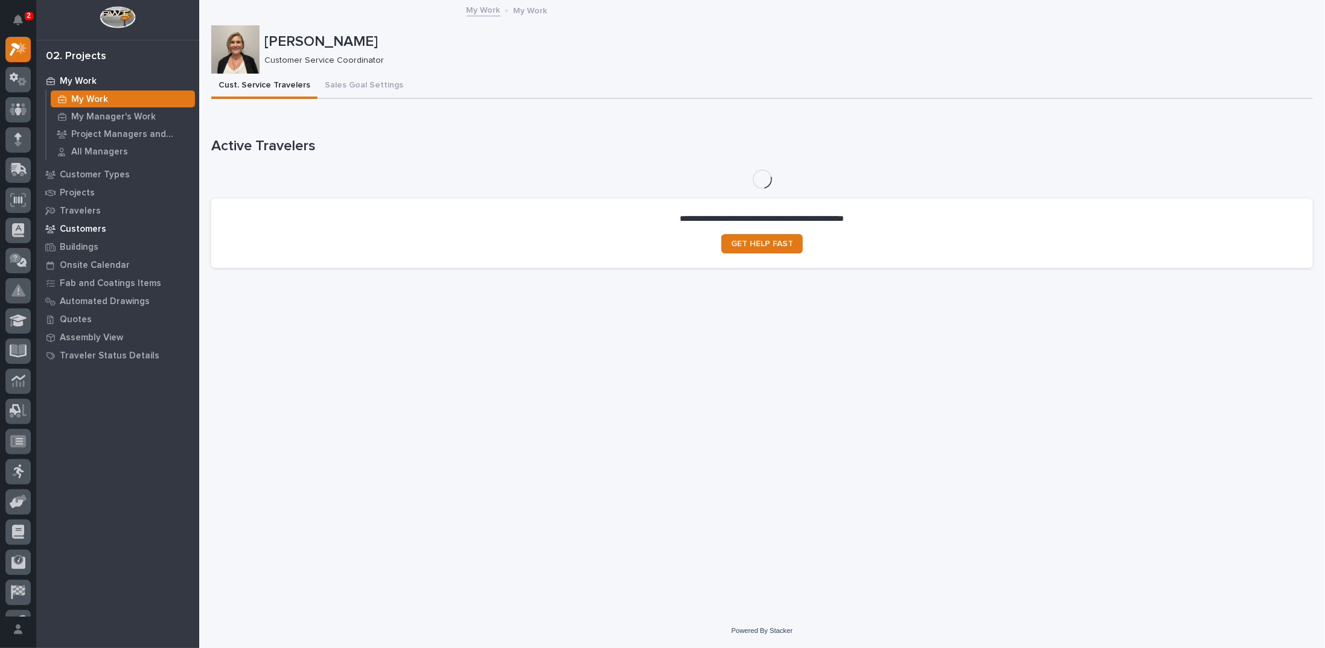
click at [69, 229] on p "Customers" at bounding box center [83, 229] width 46 height 11
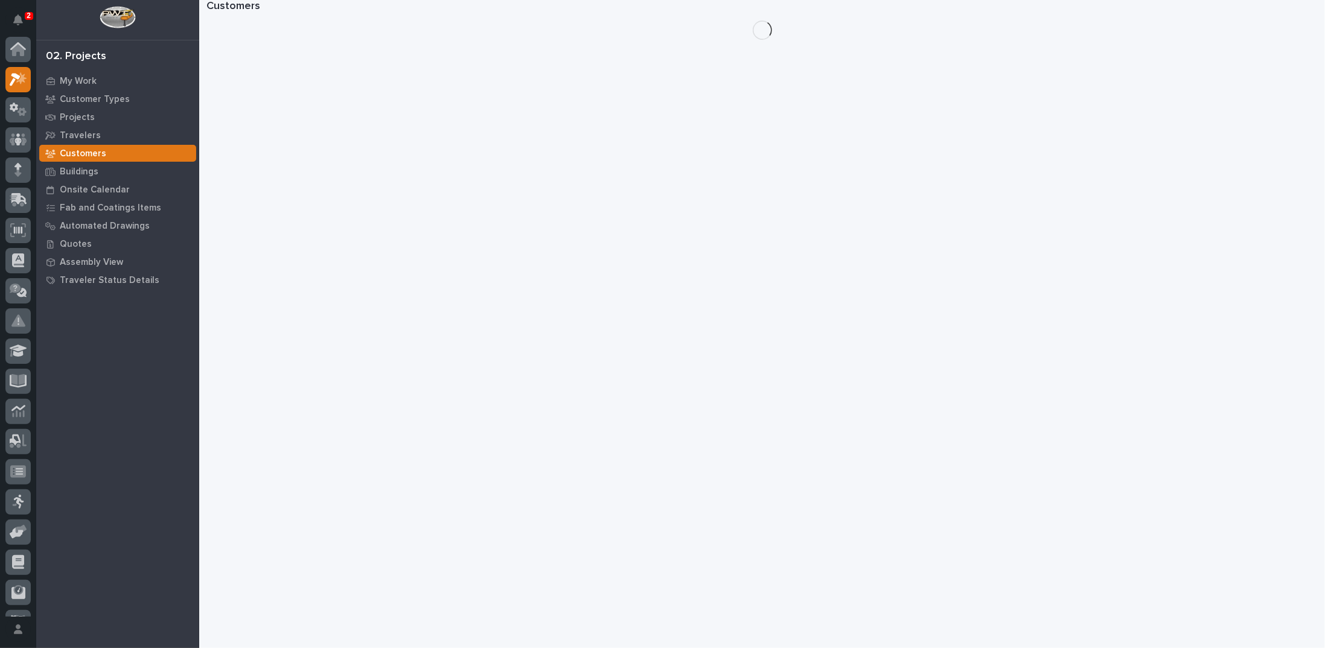
scroll to position [30, 0]
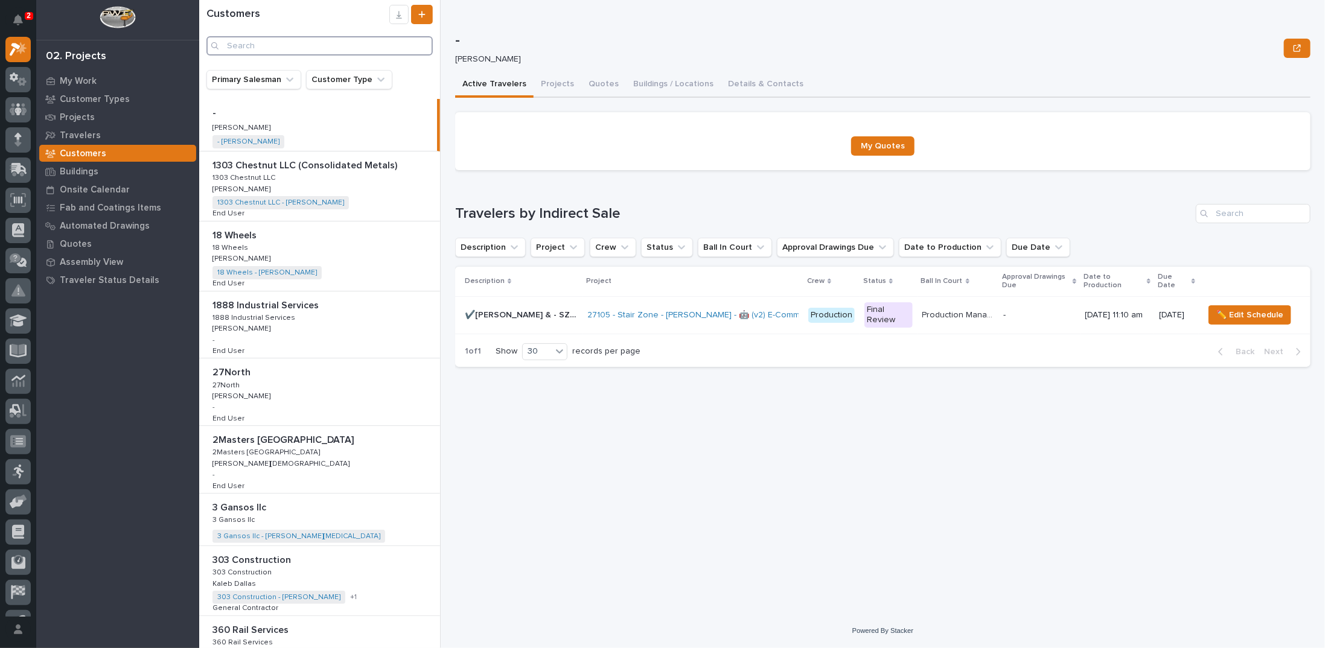
click at [371, 51] on input "Search" at bounding box center [319, 45] width 226 height 19
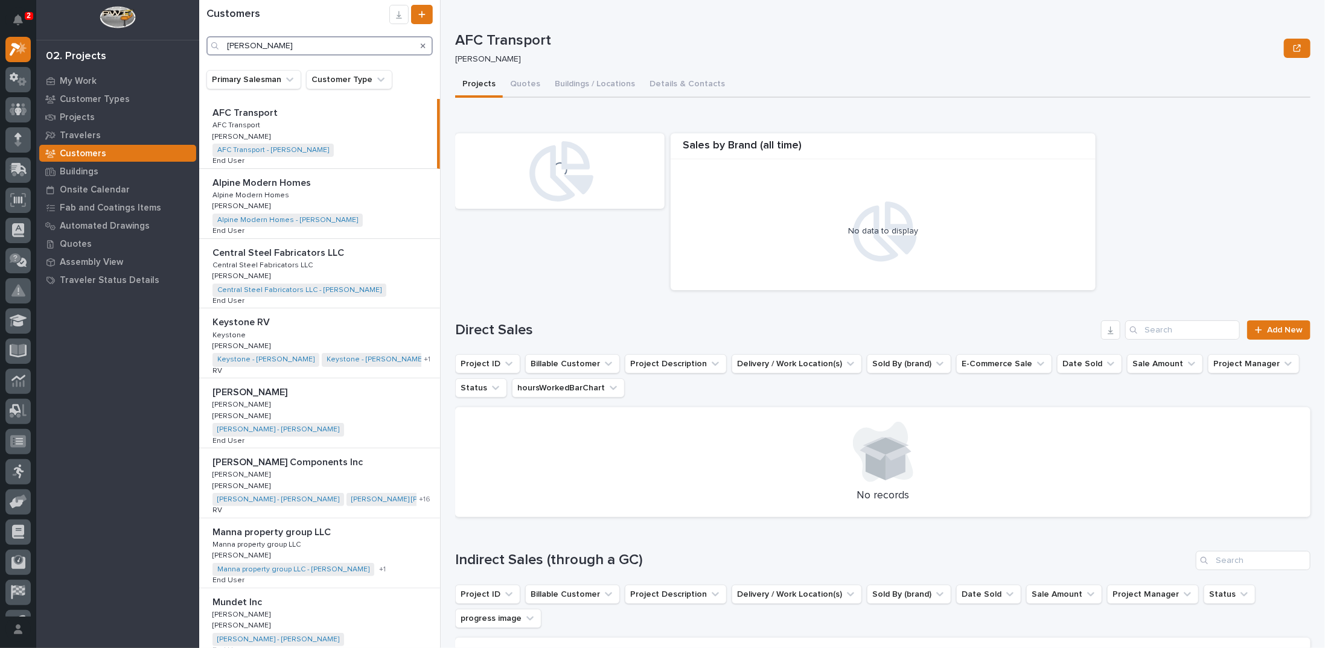
drag, startPoint x: 371, startPoint y: 50, endPoint x: 217, endPoint y: 39, distance: 154.3
click at [217, 39] on div "patrick" at bounding box center [319, 45] width 226 height 19
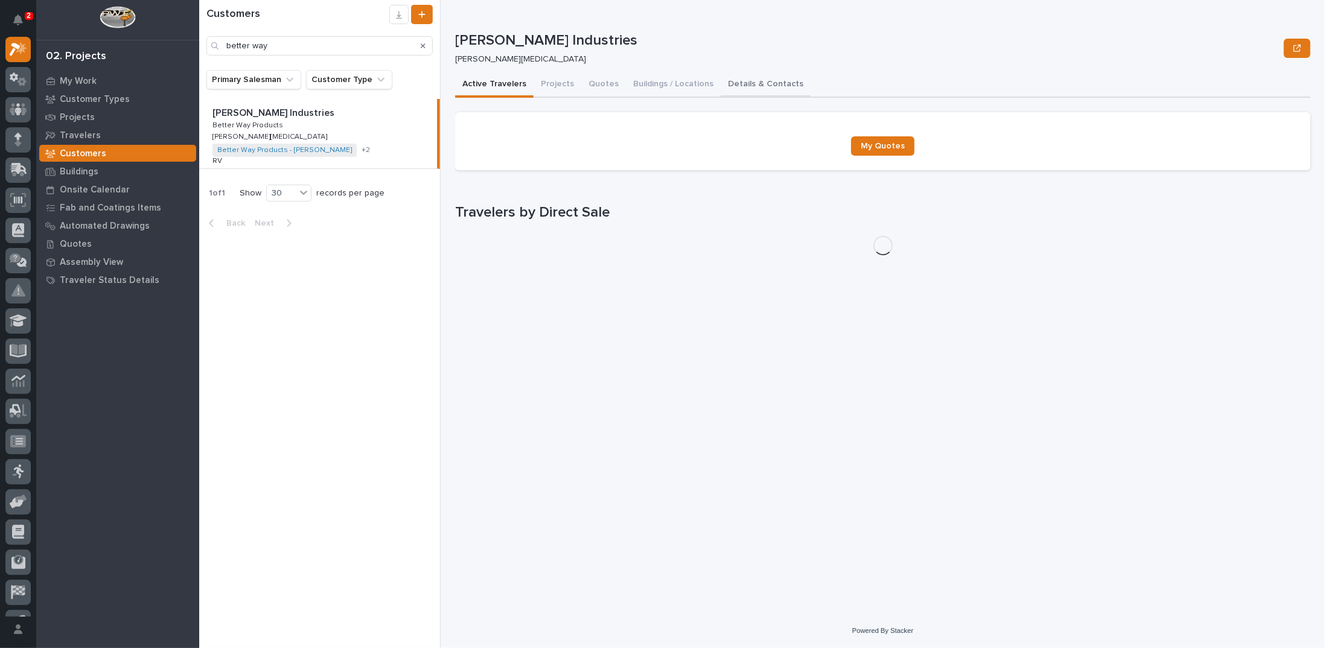
click at [757, 83] on button "Details & Contacts" at bounding box center [766, 84] width 90 height 25
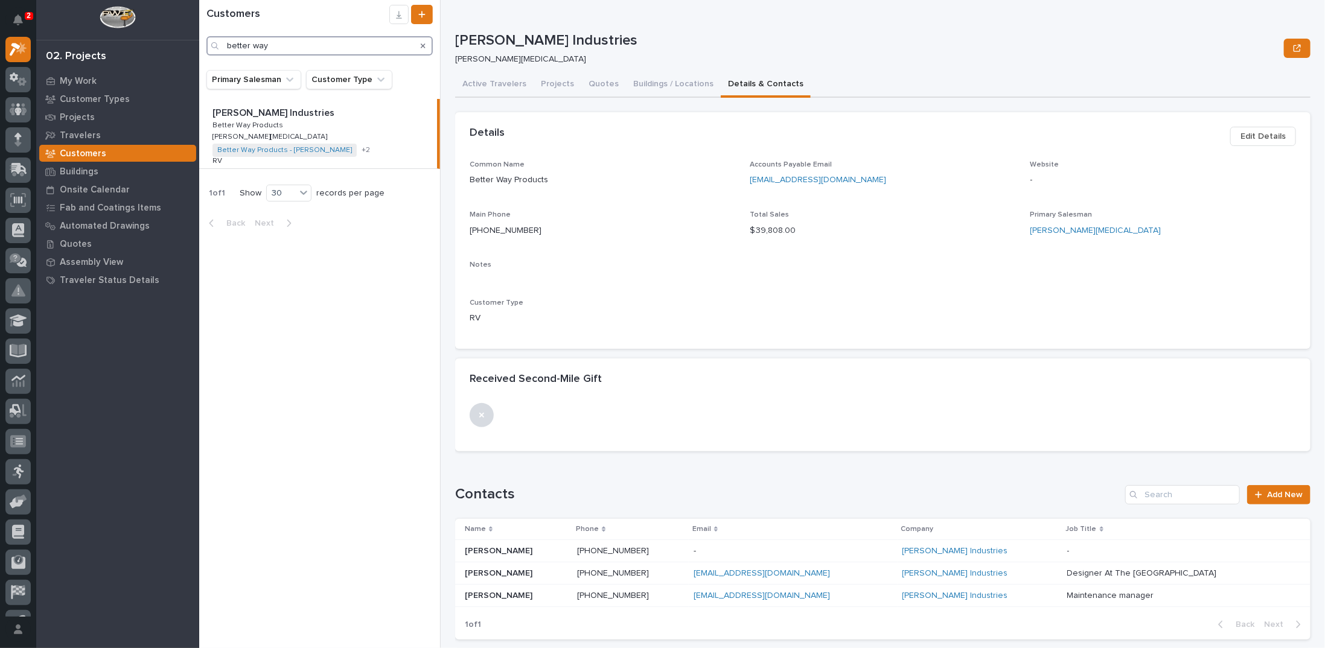
drag, startPoint x: 304, startPoint y: 47, endPoint x: 208, endPoint y: 48, distance: 95.4
click at [209, 48] on div "better way" at bounding box center [319, 45] width 226 height 19
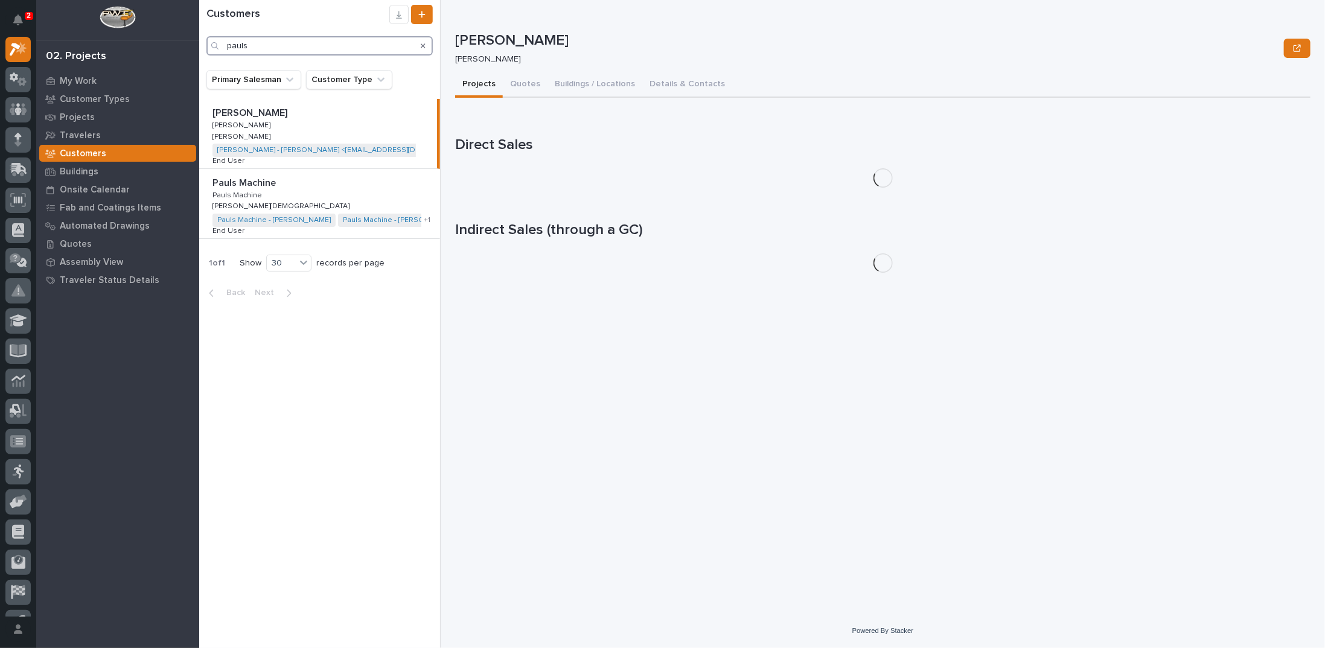
type input "pauls"
click at [420, 181] on p at bounding box center [322, 183] width 219 height 11
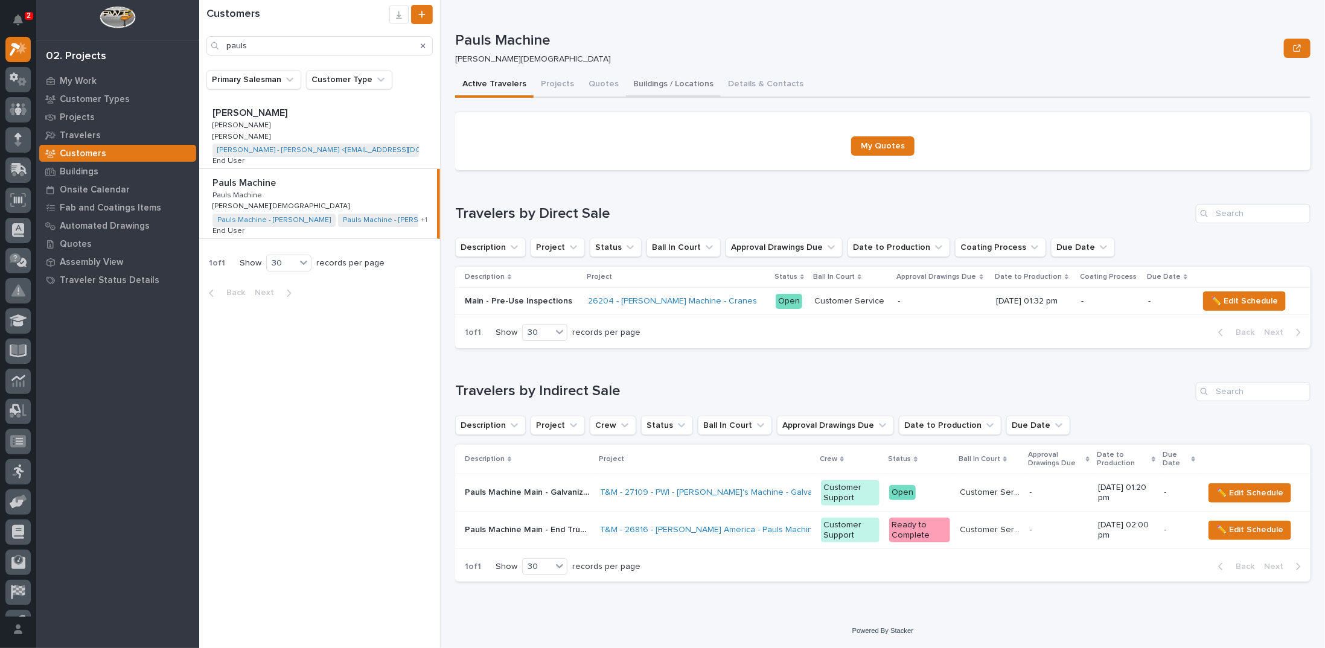
click at [674, 82] on button "Buildings / Locations" at bounding box center [673, 84] width 95 height 25
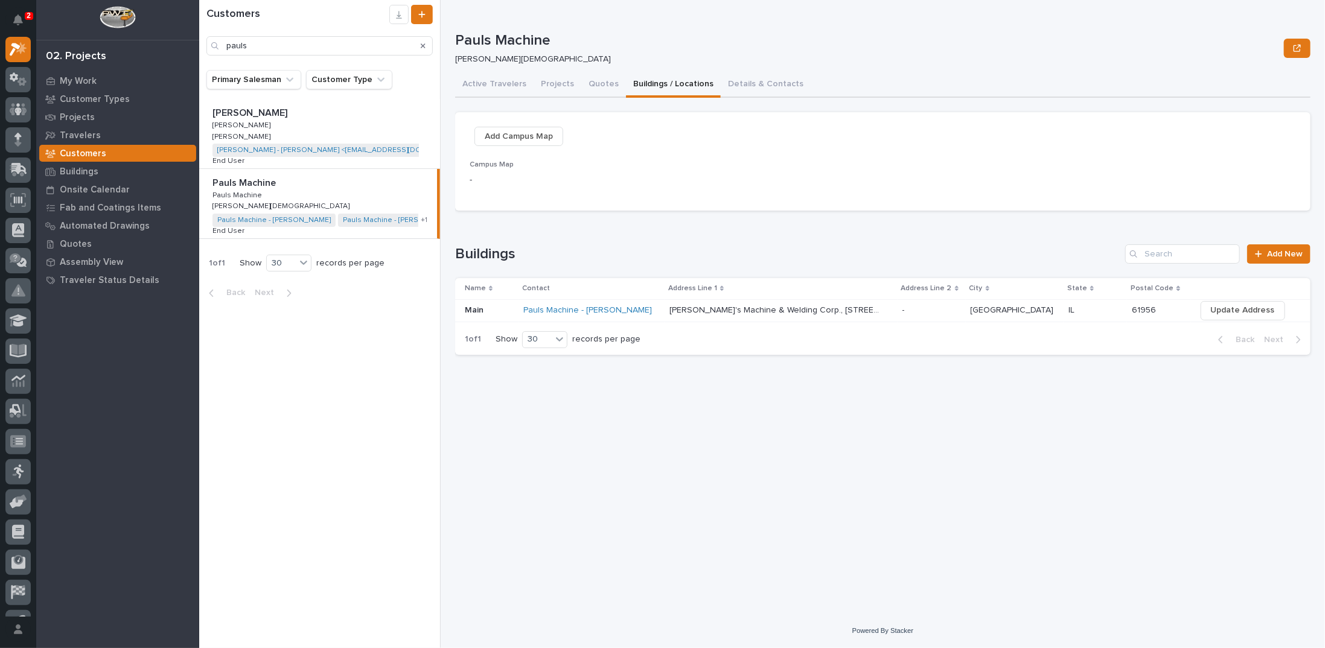
click at [728, 312] on p "Paul's Machine & Welding Corp., 650 N Sycamore St, Villa Grove" at bounding box center [777, 309] width 214 height 13
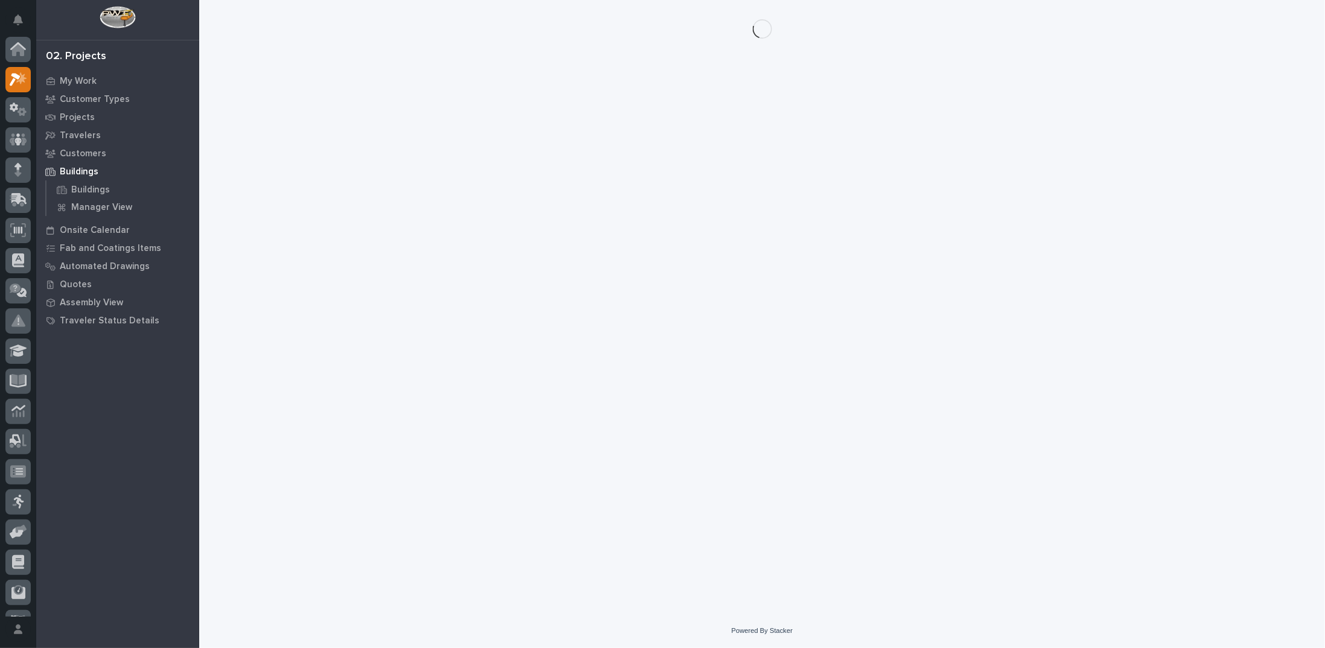
scroll to position [30, 0]
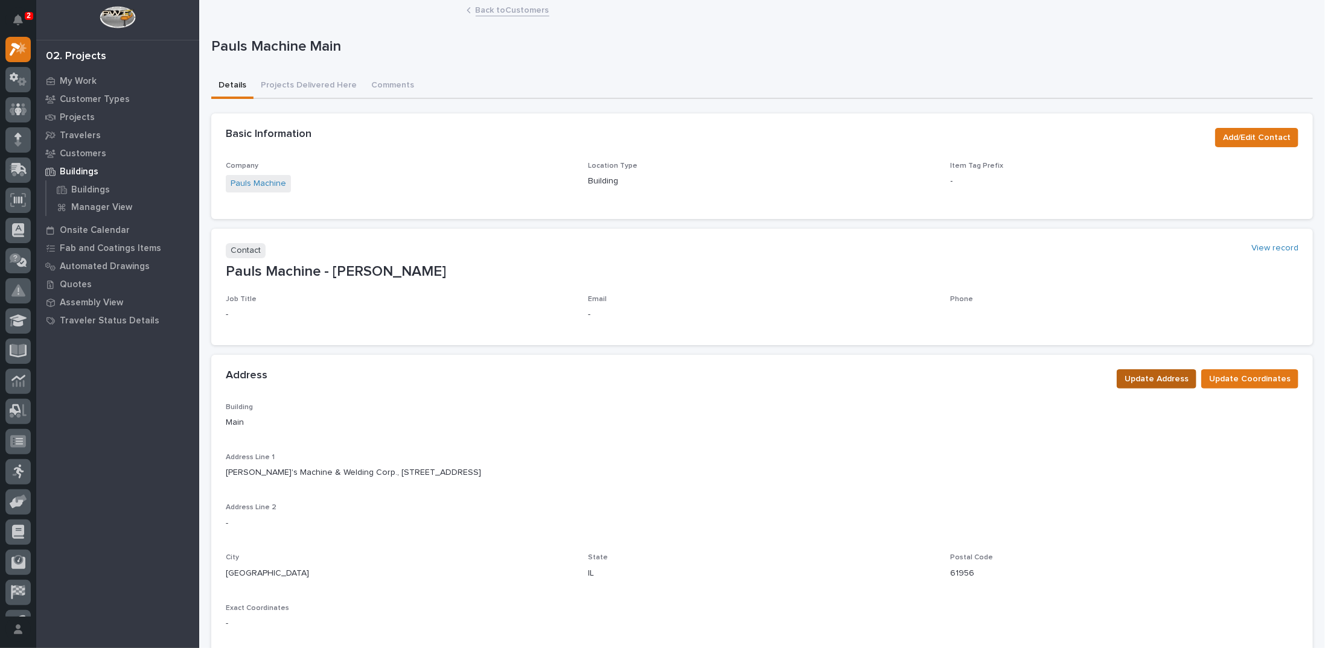
click at [1148, 383] on span "Update Address" at bounding box center [1157, 379] width 64 height 14
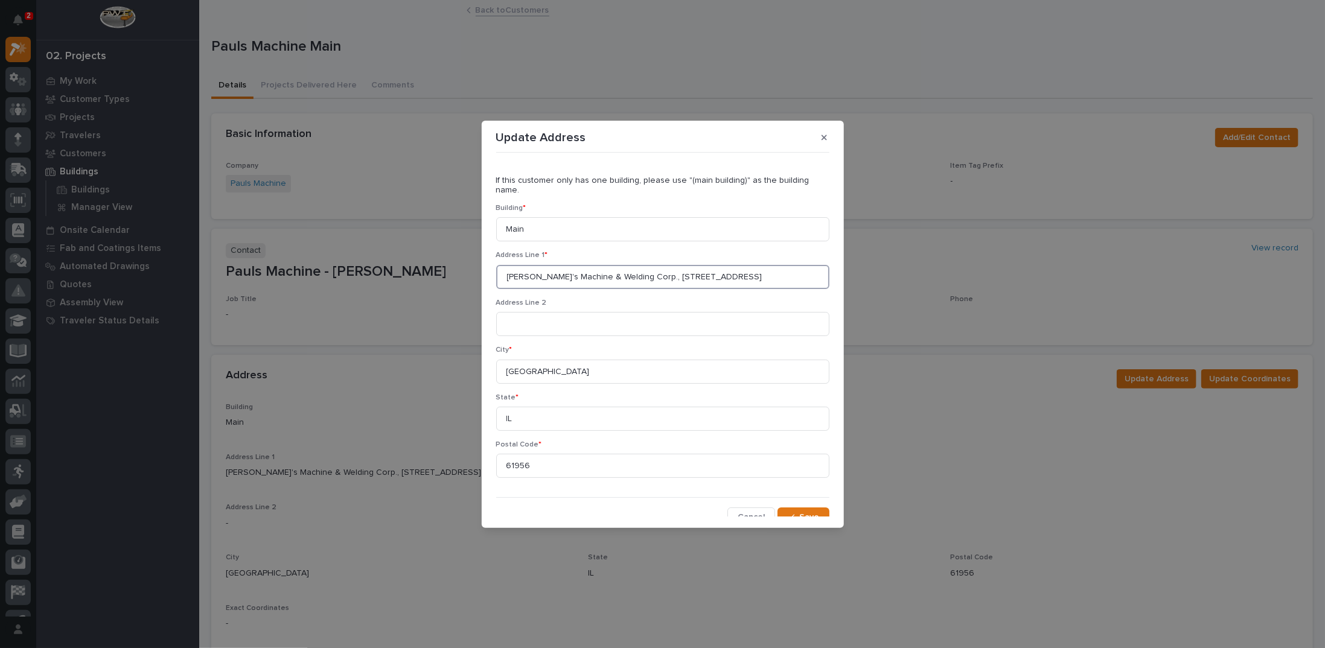
drag, startPoint x: 627, startPoint y: 266, endPoint x: 489, endPoint y: 260, distance: 137.8
click at [493, 261] on section "Update Address If this customer only has one building, please use "(main buildi…" at bounding box center [663, 325] width 362 height 408
click at [580, 267] on input "650 N Sycamore St, Villa Grove" at bounding box center [662, 277] width 333 height 24
drag, startPoint x: 580, startPoint y: 267, endPoint x: 635, endPoint y: 268, distance: 55.6
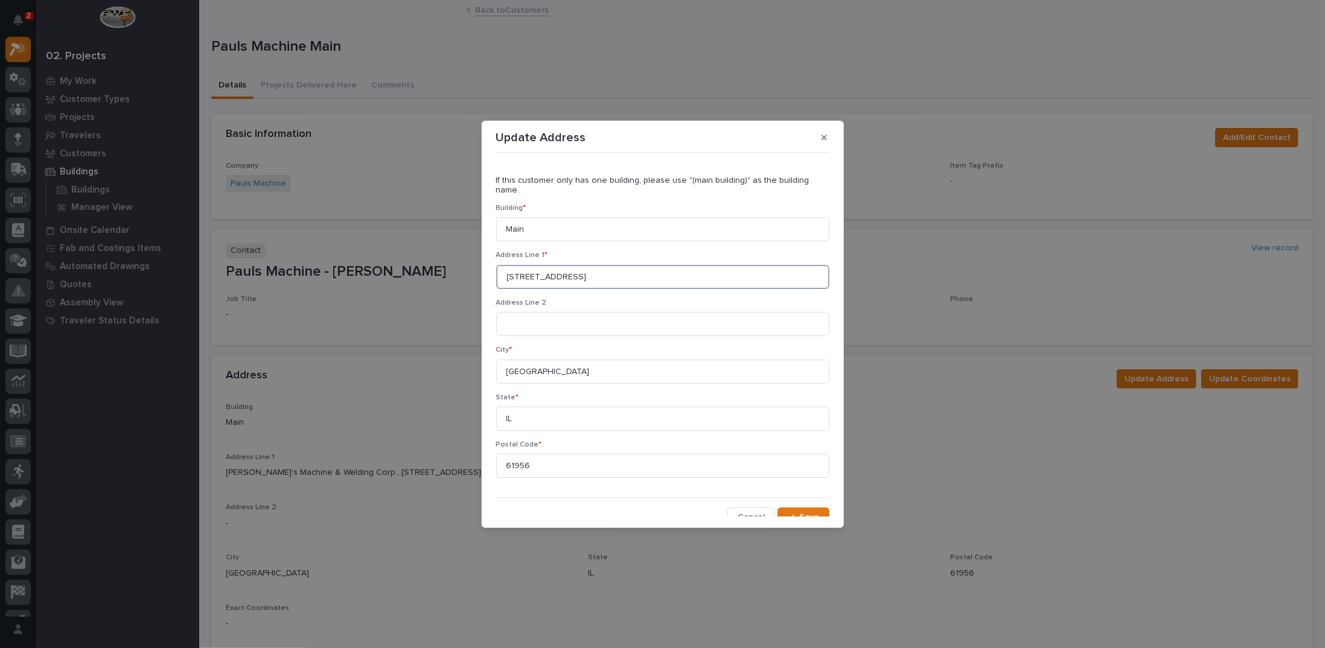
click at [635, 268] on input "650 N Sycamore St, Villa Grove" at bounding box center [662, 277] width 333 height 24
type input "650 N Sycamore St"
click at [790, 513] on icon "button" at bounding box center [790, 517] width 7 height 8
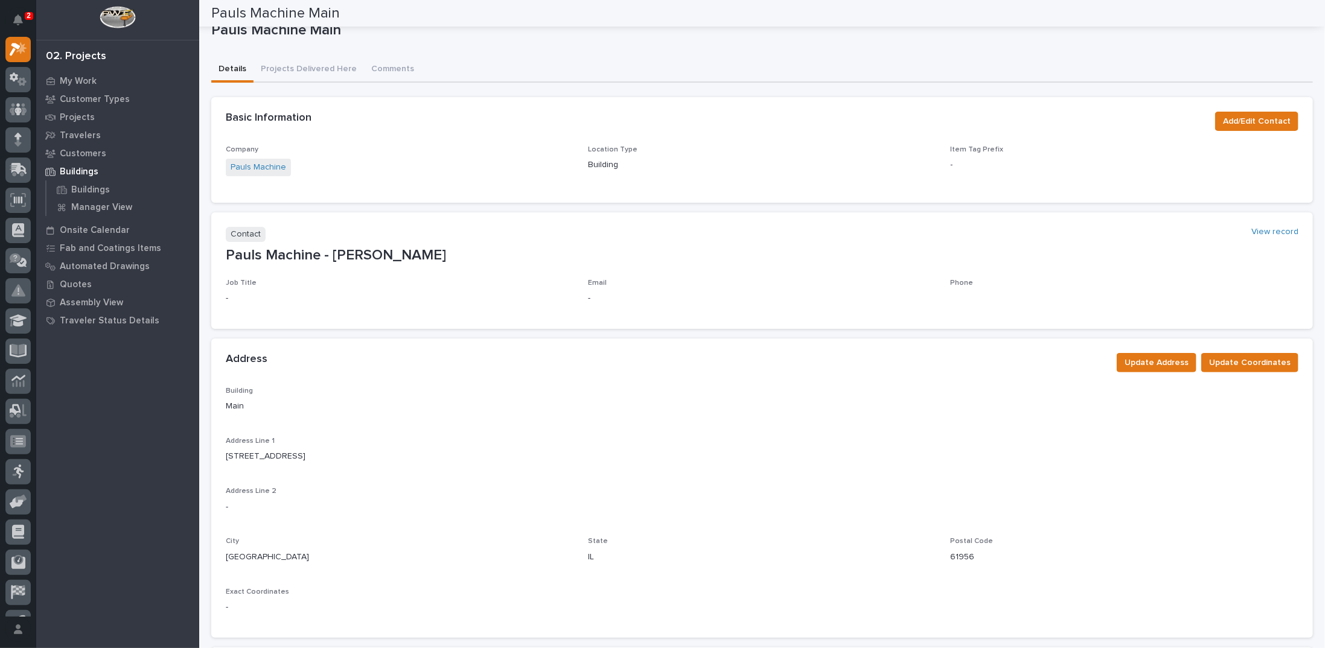
scroll to position [0, 0]
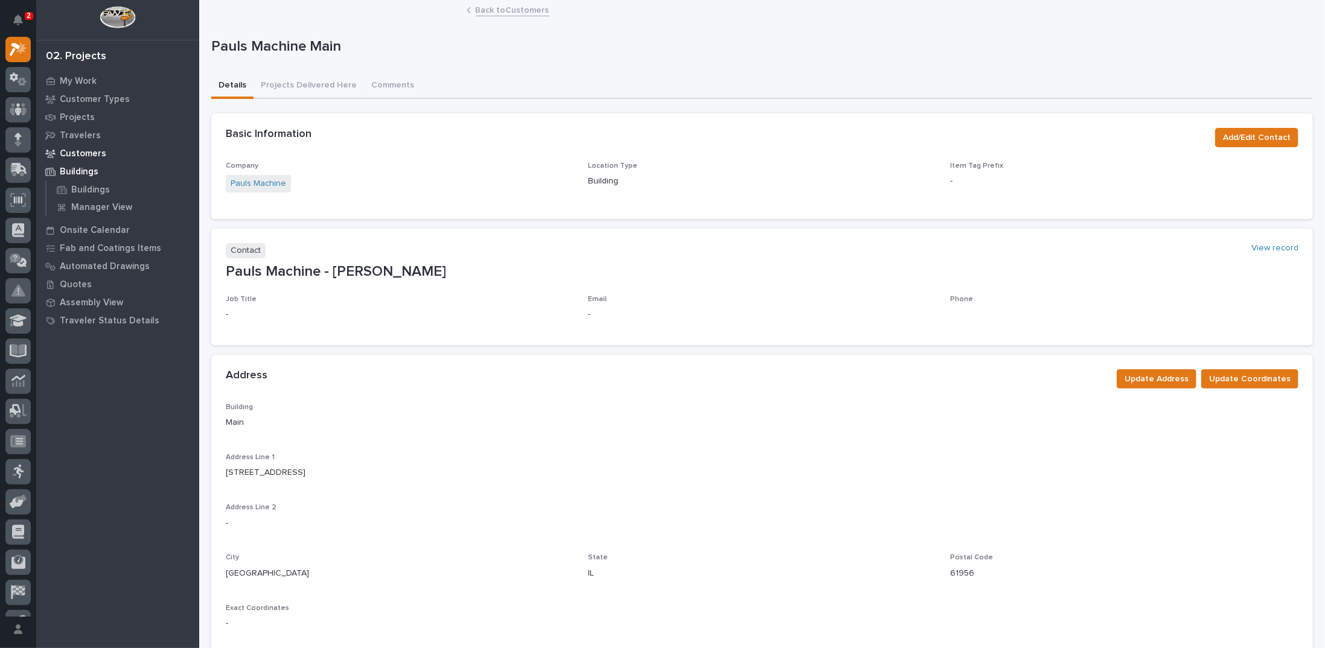
click at [88, 150] on p "Customers" at bounding box center [83, 154] width 46 height 11
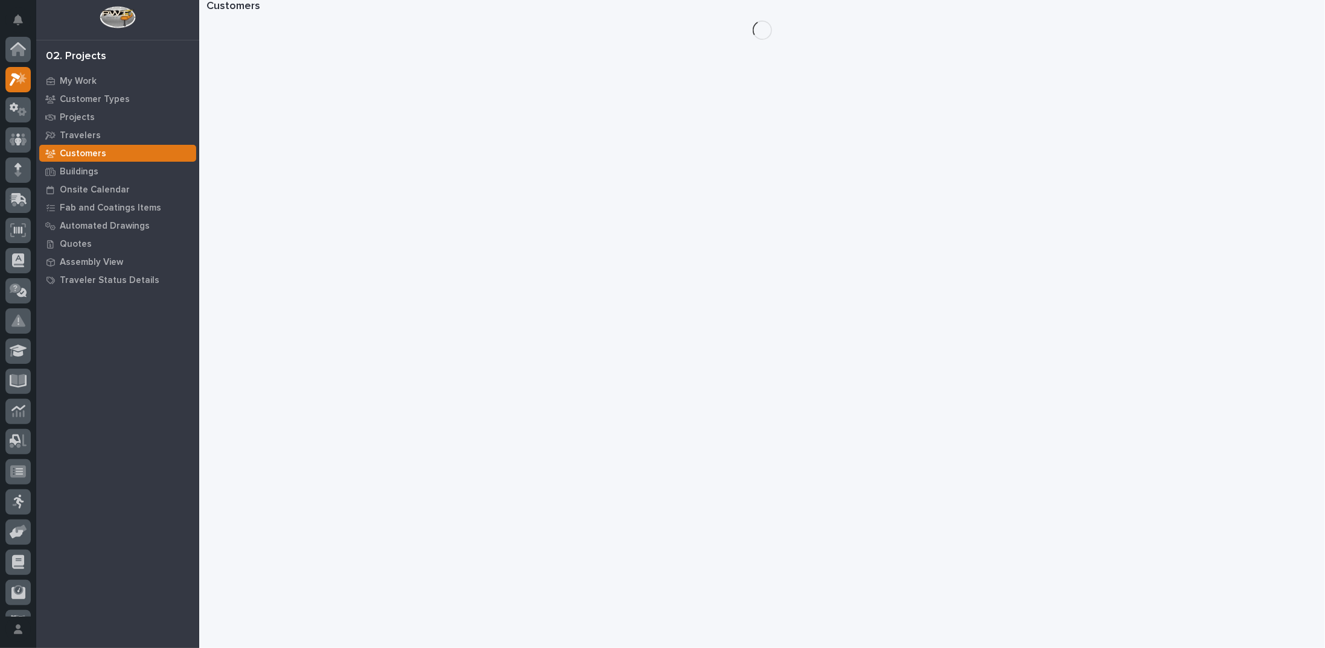
scroll to position [30, 0]
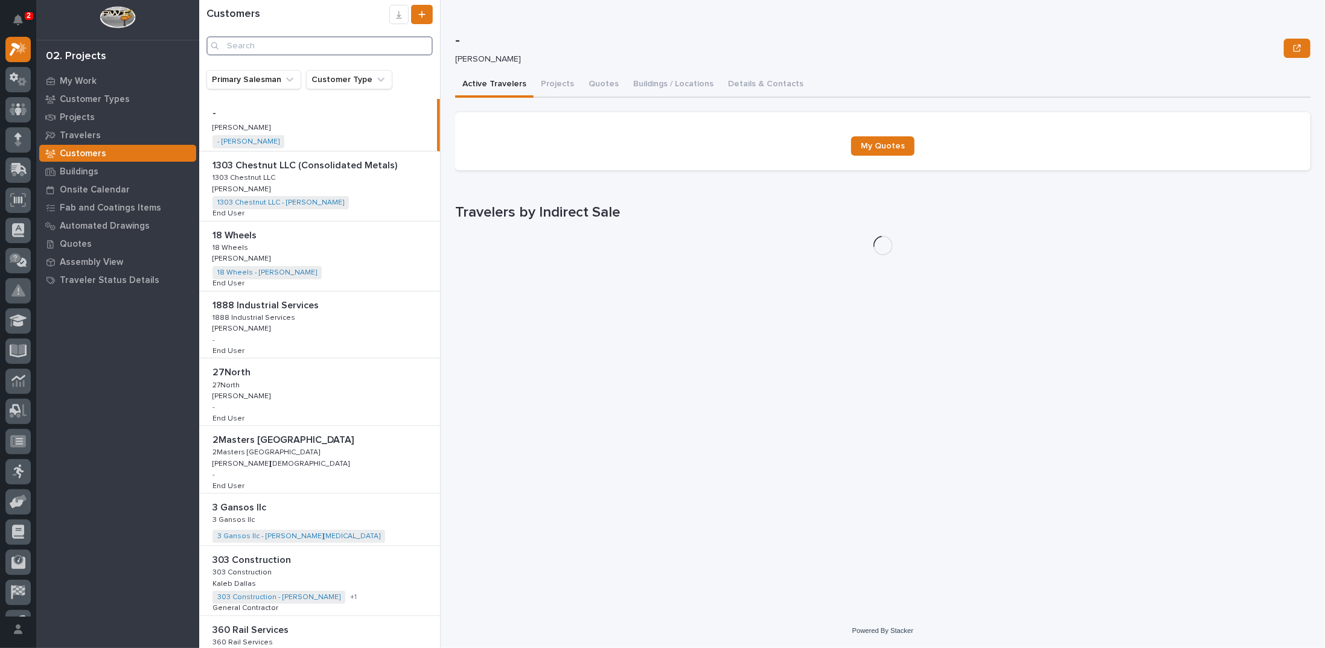
click at [257, 48] on input "Search" at bounding box center [319, 45] width 226 height 19
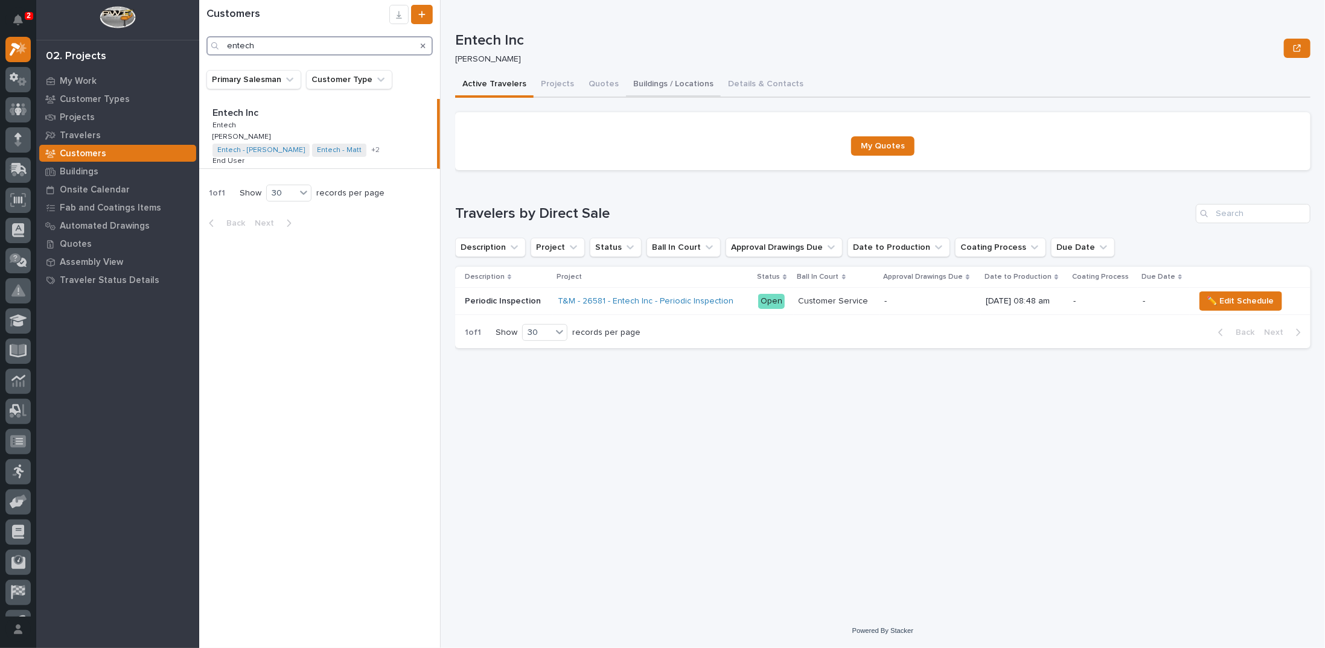
type input "entech"
click at [674, 84] on button "Buildings / Locations" at bounding box center [673, 84] width 95 height 25
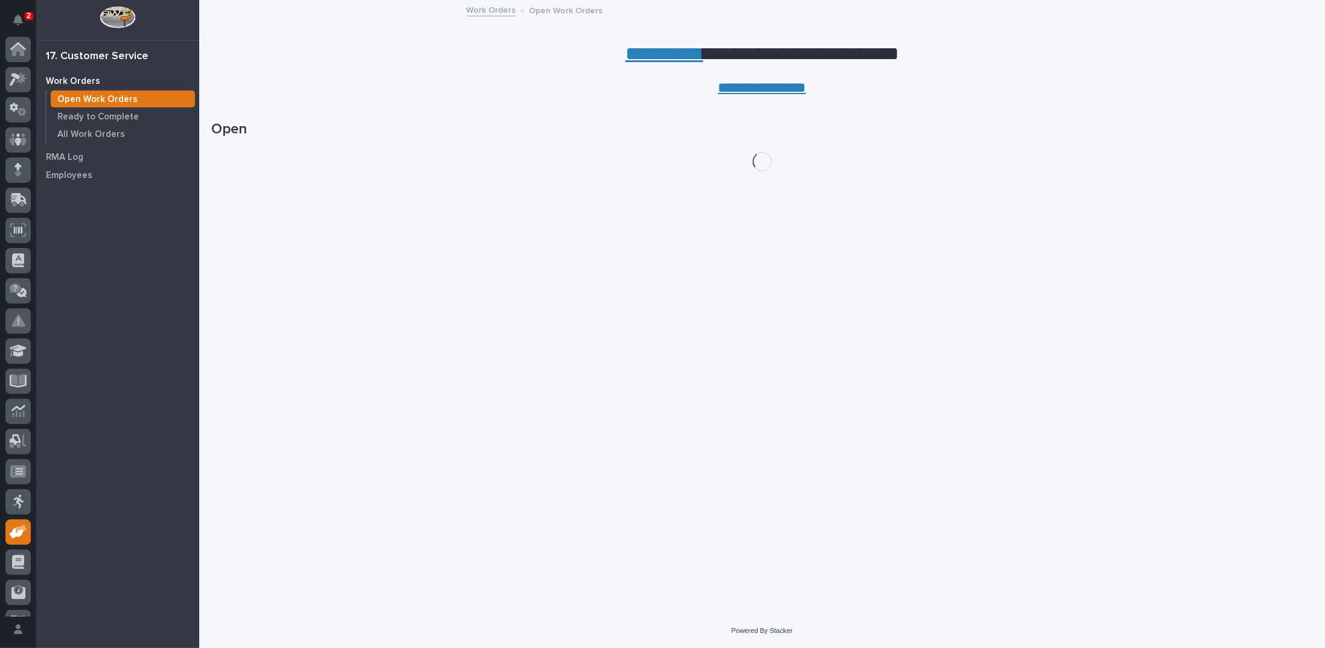
scroll to position [54, 0]
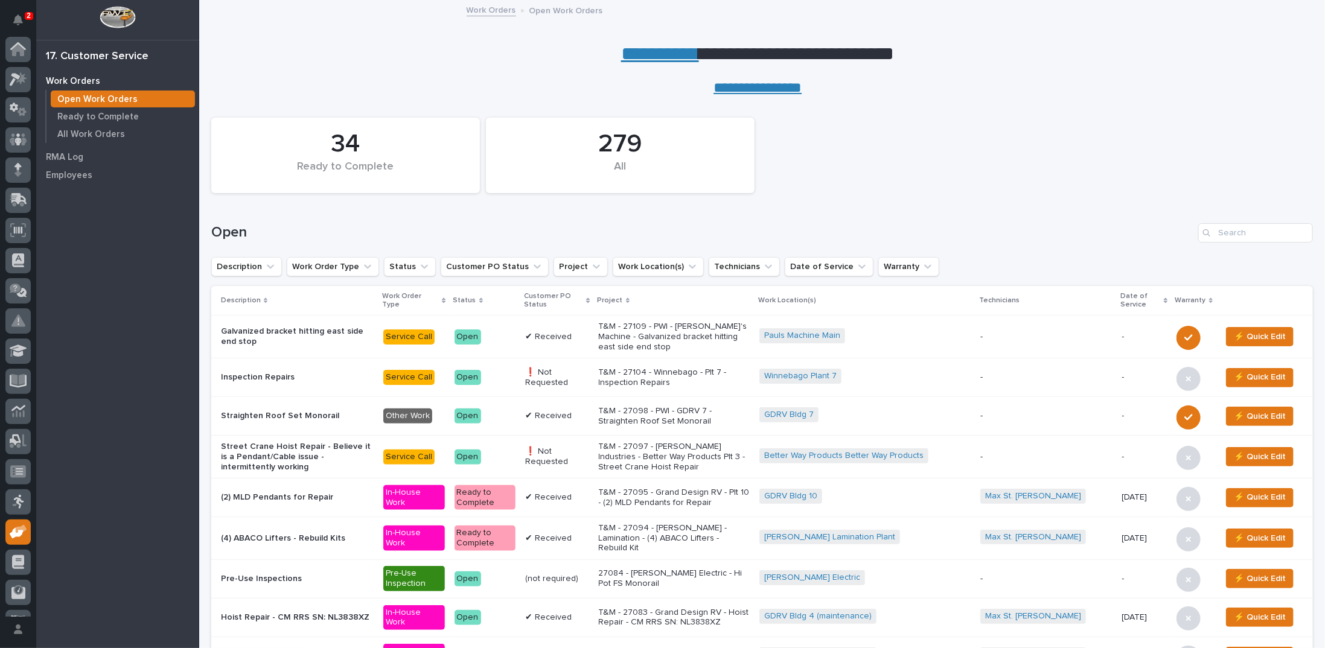
scroll to position [54, 0]
click at [1215, 232] on input "Search" at bounding box center [1255, 232] width 115 height 19
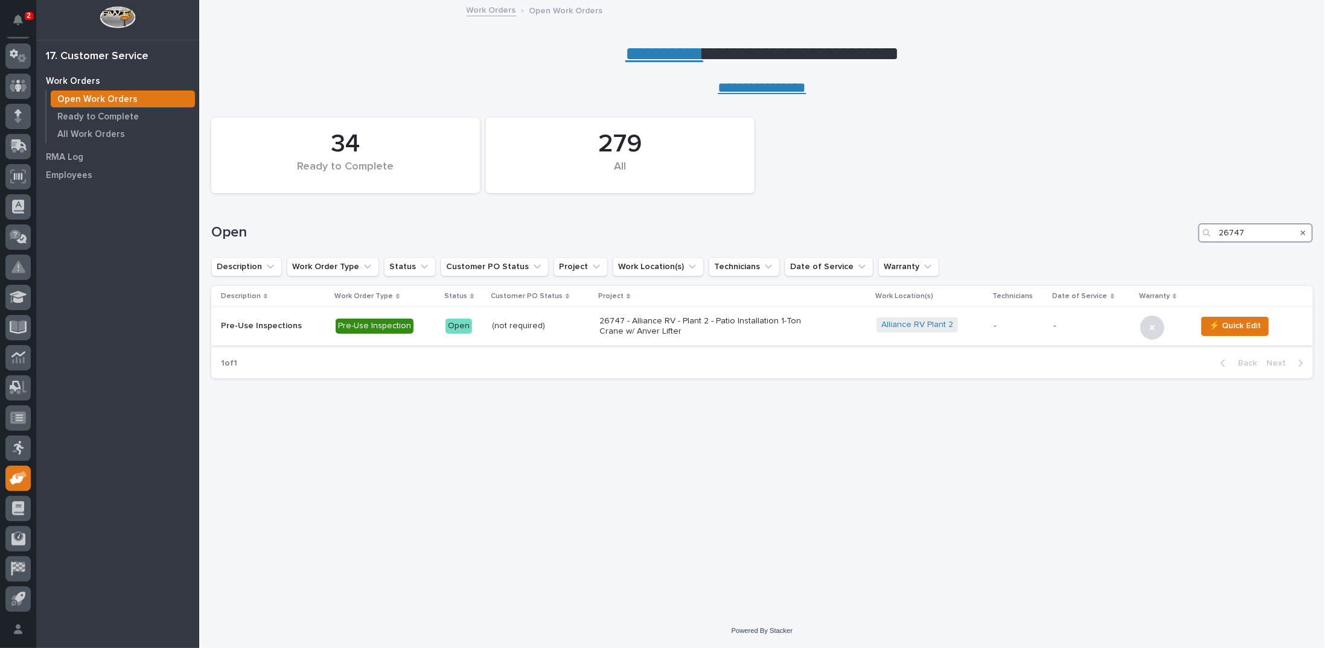
type input "26747"
click at [671, 325] on p "26747 - Alliance RV - Plant 2 - Patio Installation 1-Ton Crane w/ Anver Lifter" at bounding box center [705, 326] width 211 height 21
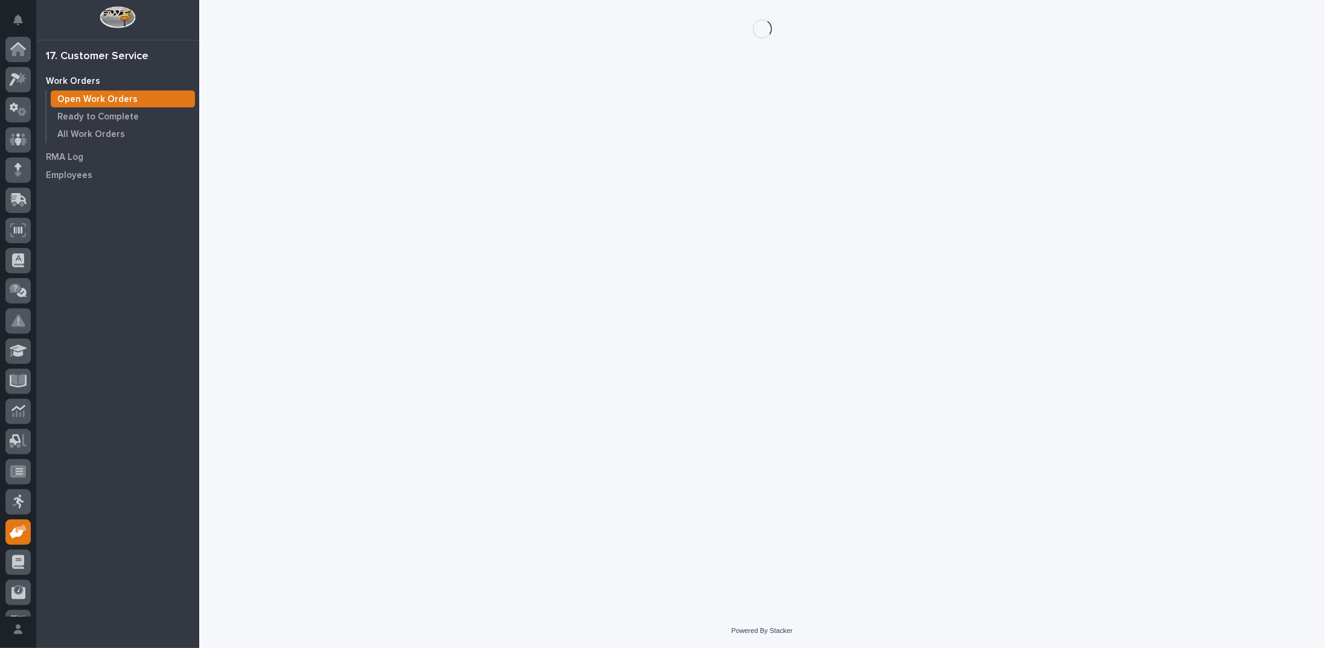
scroll to position [54, 0]
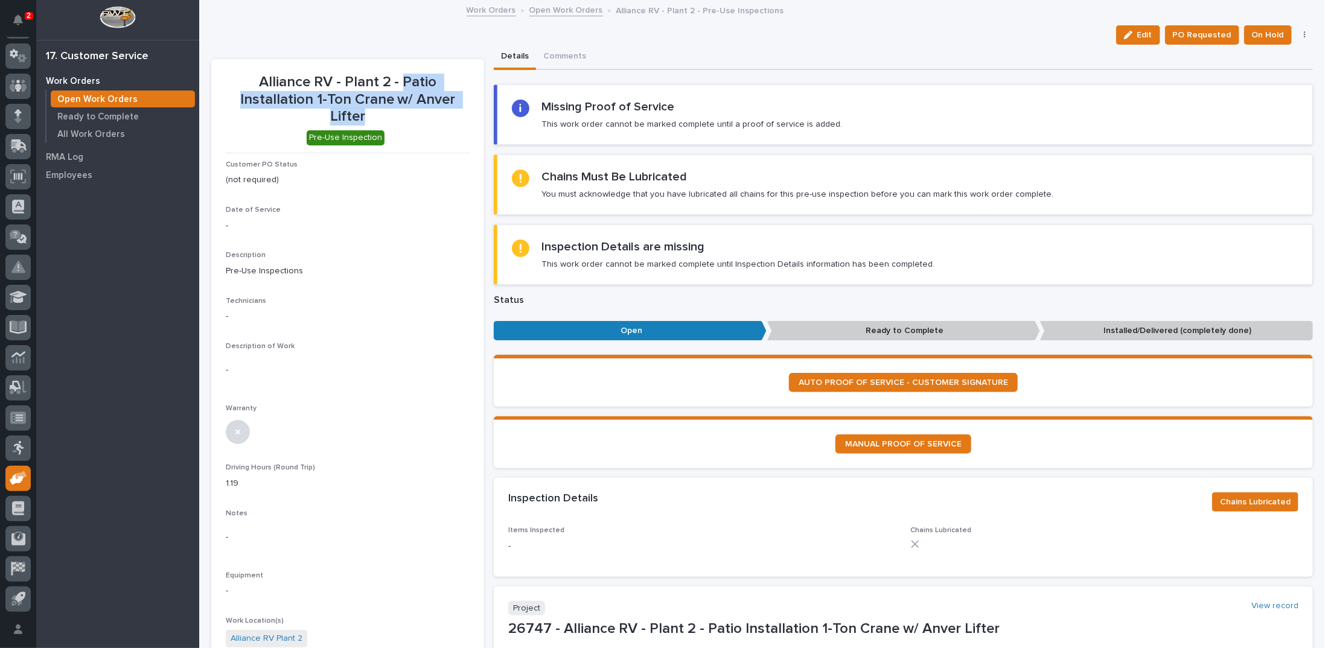
drag, startPoint x: 402, startPoint y: 80, endPoint x: 441, endPoint y: 117, distance: 53.8
click at [441, 117] on p "Alliance RV - Plant 2 - Patio Installation 1-Ton Crane w/ Anver Lifter" at bounding box center [348, 100] width 244 height 52
copy p "Patio Installation 1-Ton Crane w/ Anver Lifter"
click at [546, 11] on link "Open Work Orders" at bounding box center [567, 9] width 74 height 14
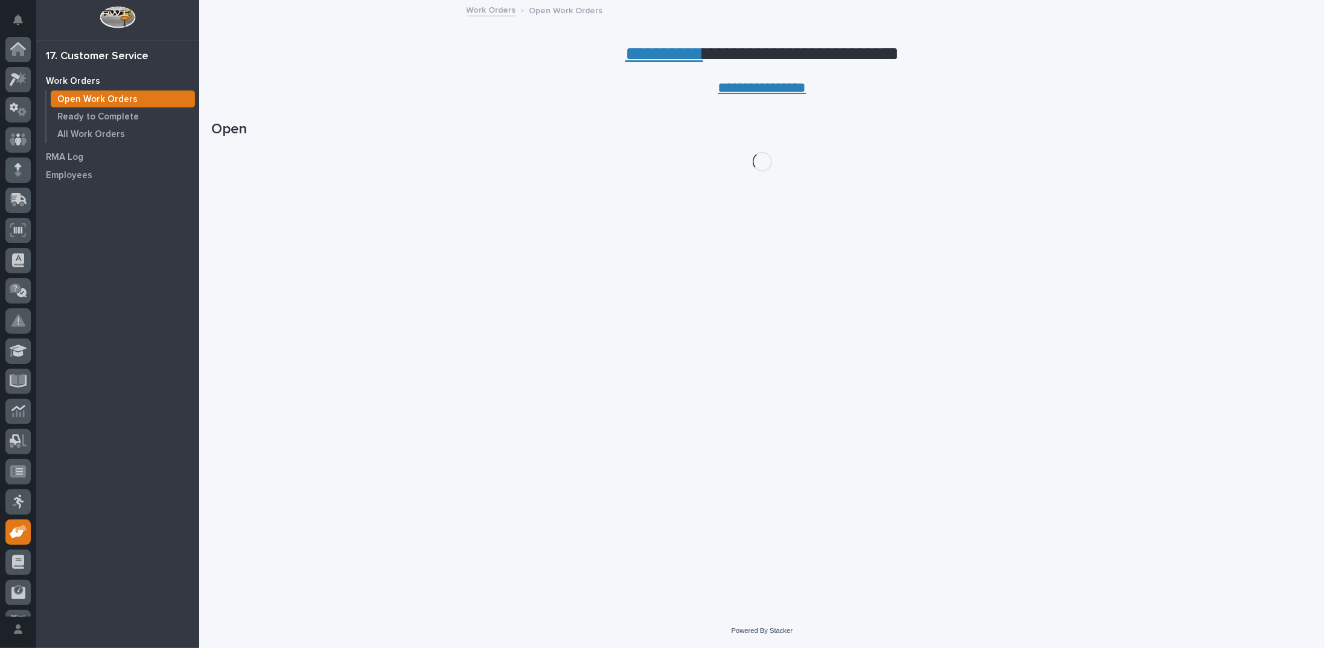
scroll to position [54, 0]
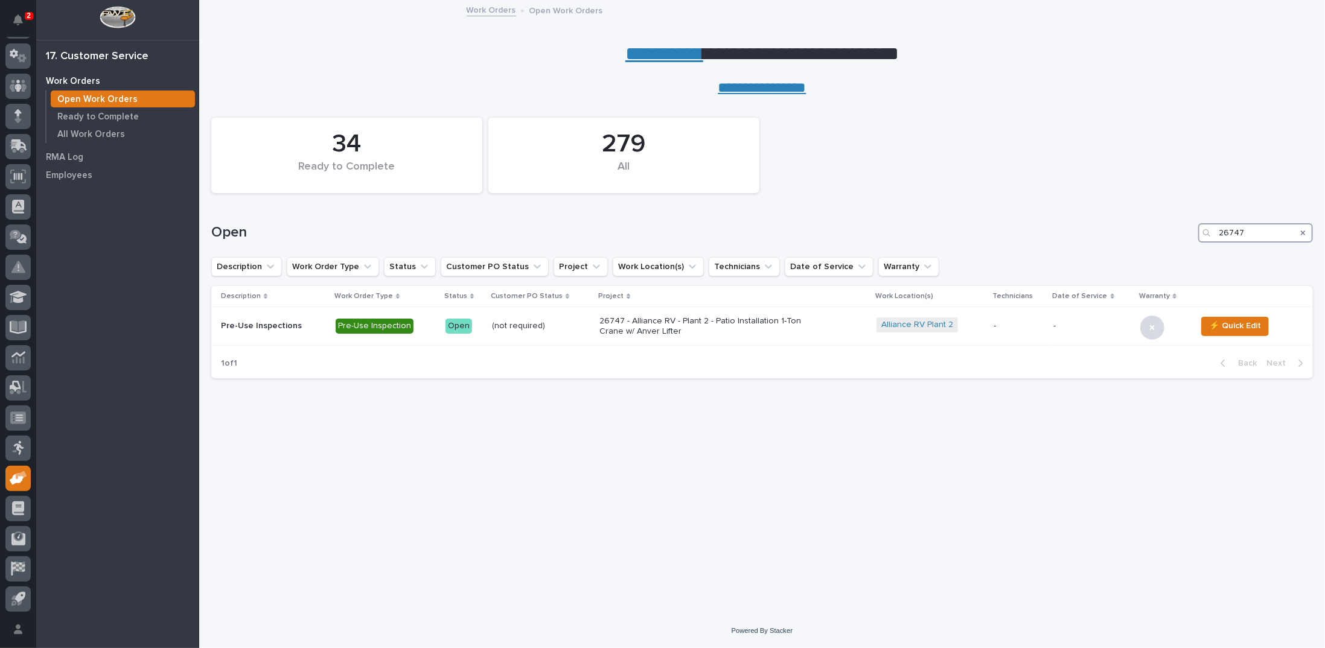
drag, startPoint x: 1258, startPoint y: 235, endPoint x: 1187, endPoint y: 220, distance: 72.8
click at [1193, 222] on div "Open 26747" at bounding box center [762, 228] width 1102 height 58
type input "26514"
click at [646, 319] on p "26514 - Lippert Components Inc - Plant 45 - (2) Hyperlite ¼ ton bridge cranes; …" at bounding box center [693, 326] width 211 height 21
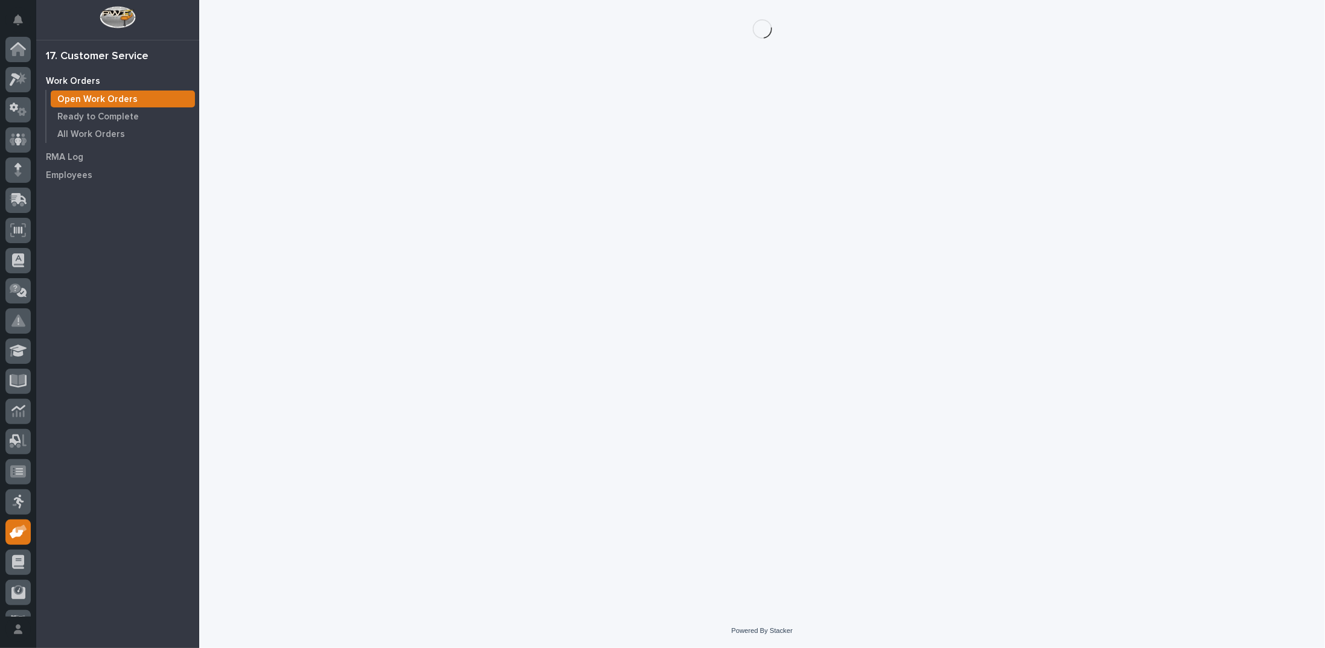
scroll to position [54, 0]
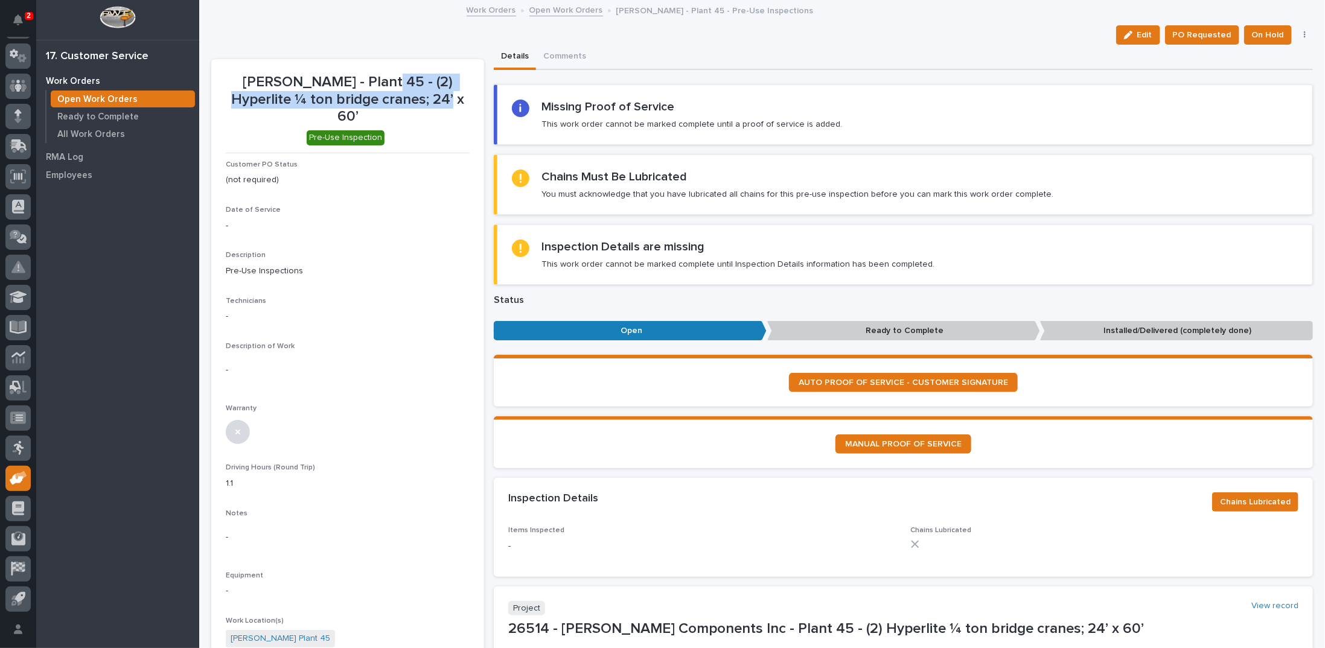
drag, startPoint x: 360, startPoint y: 78, endPoint x: 443, endPoint y: 94, distance: 84.3
click at [443, 94] on p "Lippert - Plant 45 - (2) Hyperlite ¼ ton bridge cranes; 24’ x 60’" at bounding box center [348, 100] width 244 height 52
click at [440, 97] on p "Lippert - Plant 45 - (2) Hyperlite ¼ ton bridge cranes; 24’ x 60’" at bounding box center [348, 100] width 244 height 52
drag, startPoint x: 360, startPoint y: 79, endPoint x: 371, endPoint y: 95, distance: 19.1
click at [371, 95] on p "Lippert - Plant 45 - (2) Hyperlite ¼ ton bridge cranes; 24’ x 60’" at bounding box center [348, 100] width 244 height 52
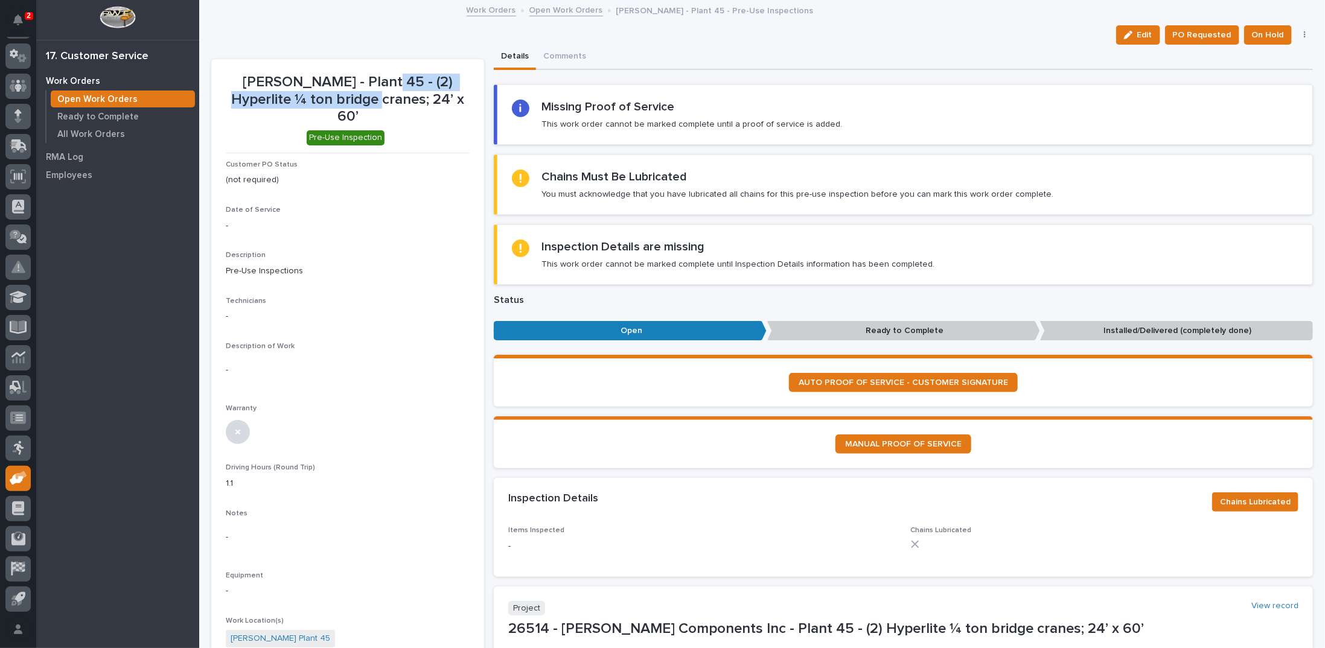
copy p "(2) Hyperlite ¼ ton bridge cranes"
click at [427, 217] on div "-" at bounding box center [348, 224] width 244 height 15
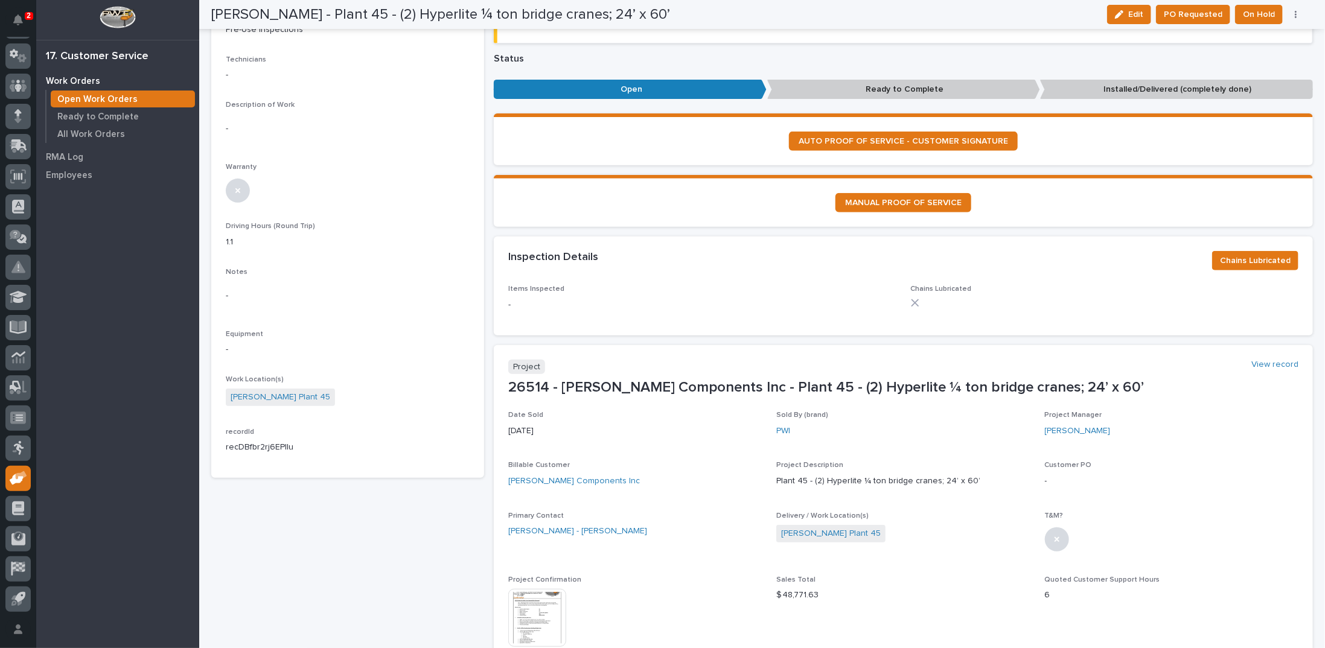
click at [526, 606] on img at bounding box center [537, 618] width 58 height 58
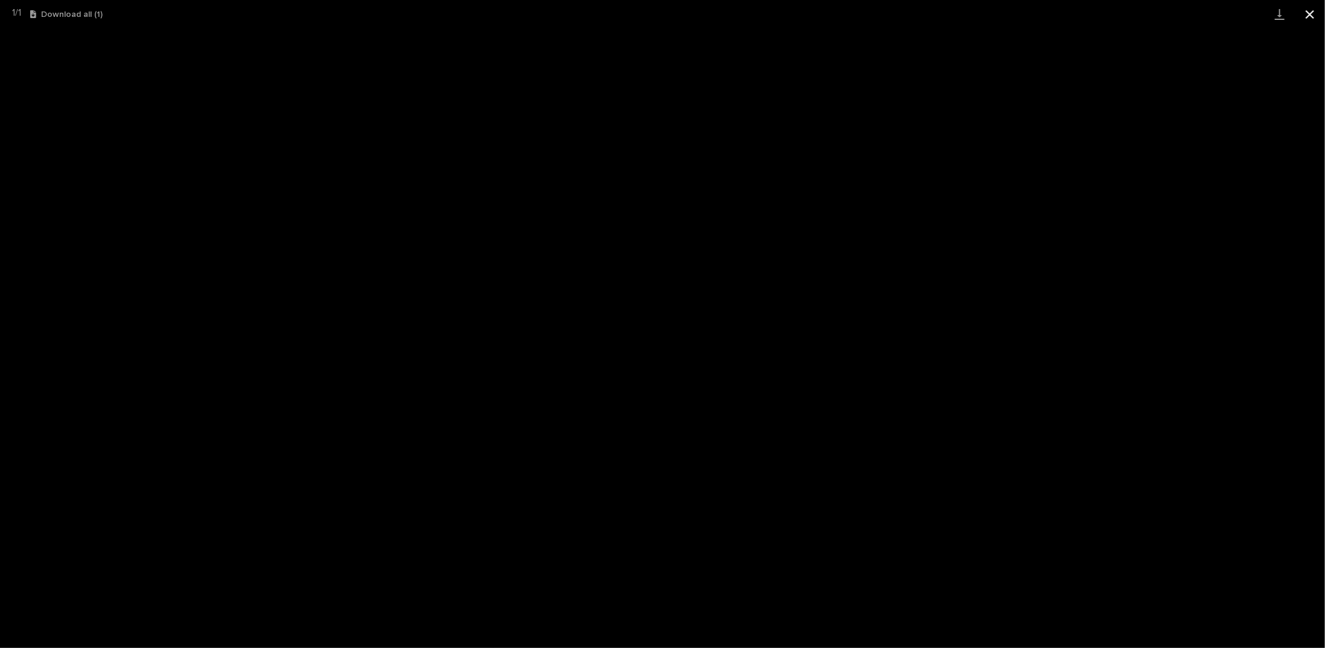
click at [1307, 13] on button "Close gallery" at bounding box center [1310, 14] width 30 height 28
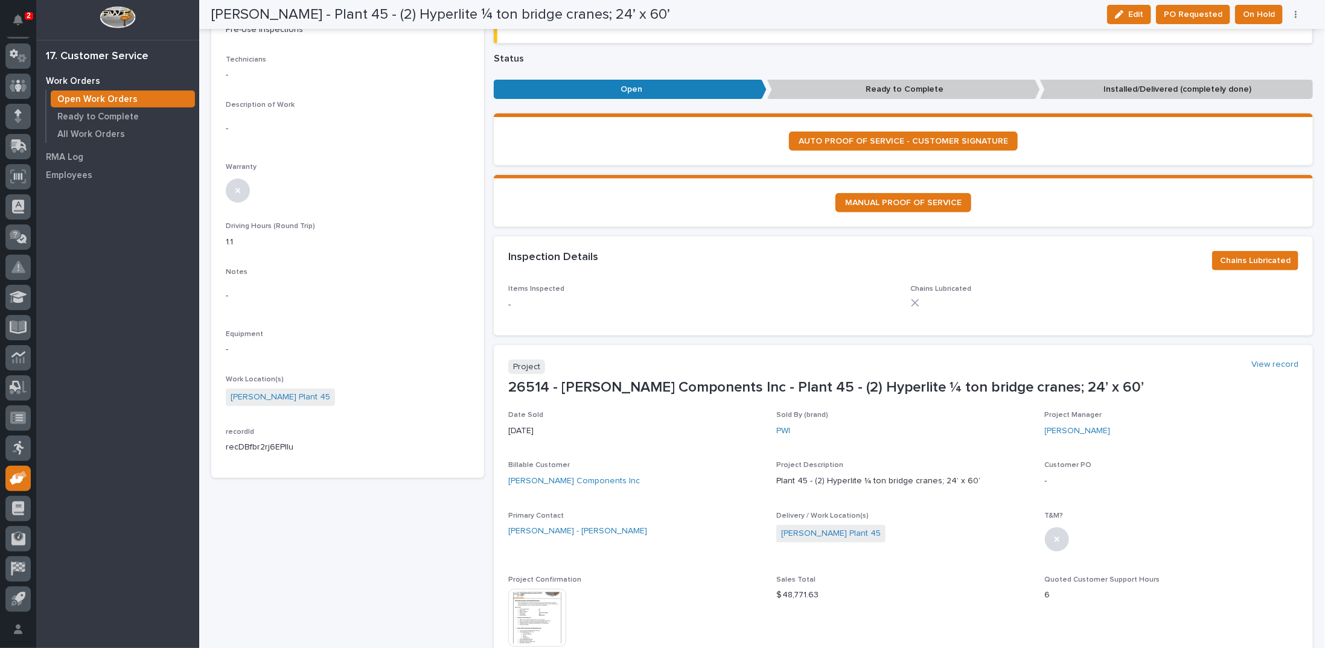
scroll to position [0, 0]
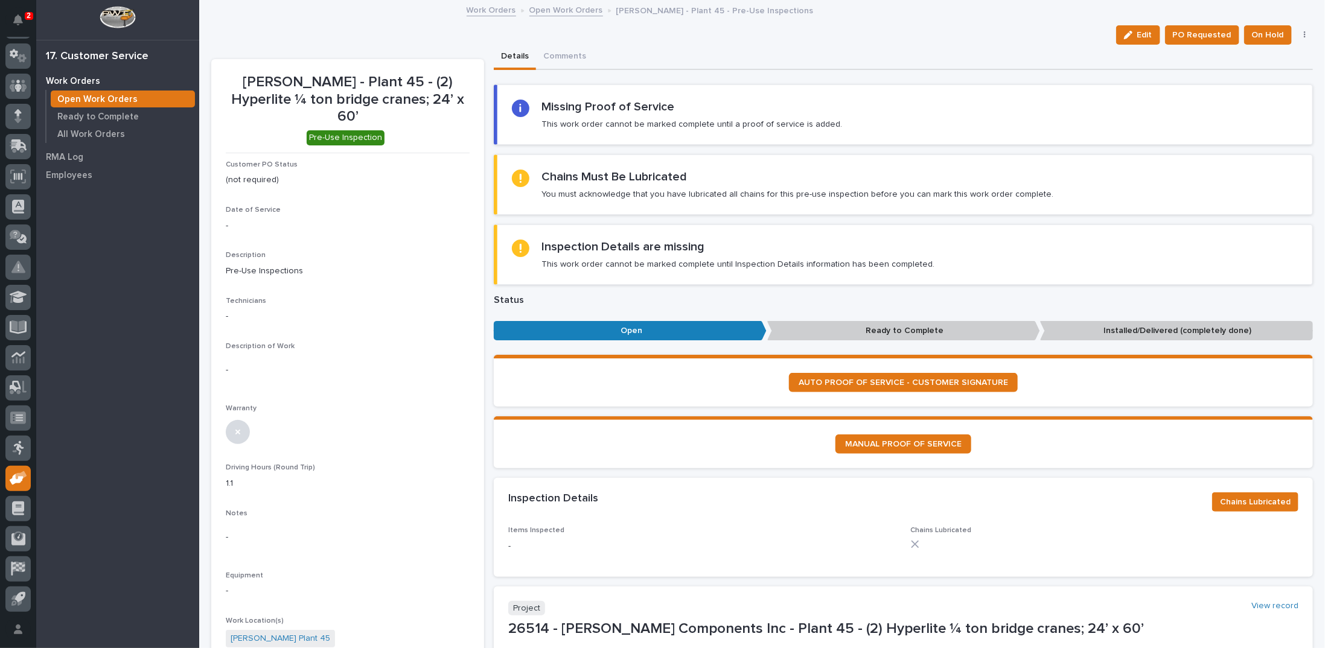
click at [567, 8] on link "Open Work Orders" at bounding box center [567, 9] width 74 height 14
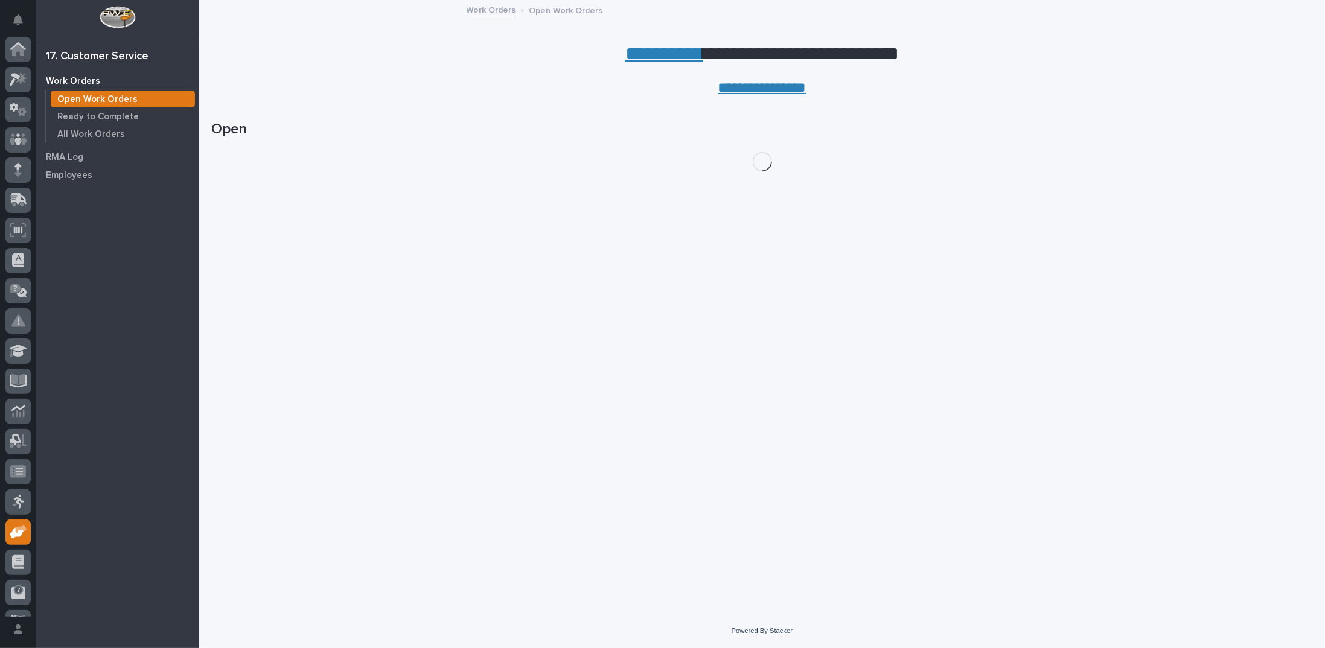
scroll to position [54, 0]
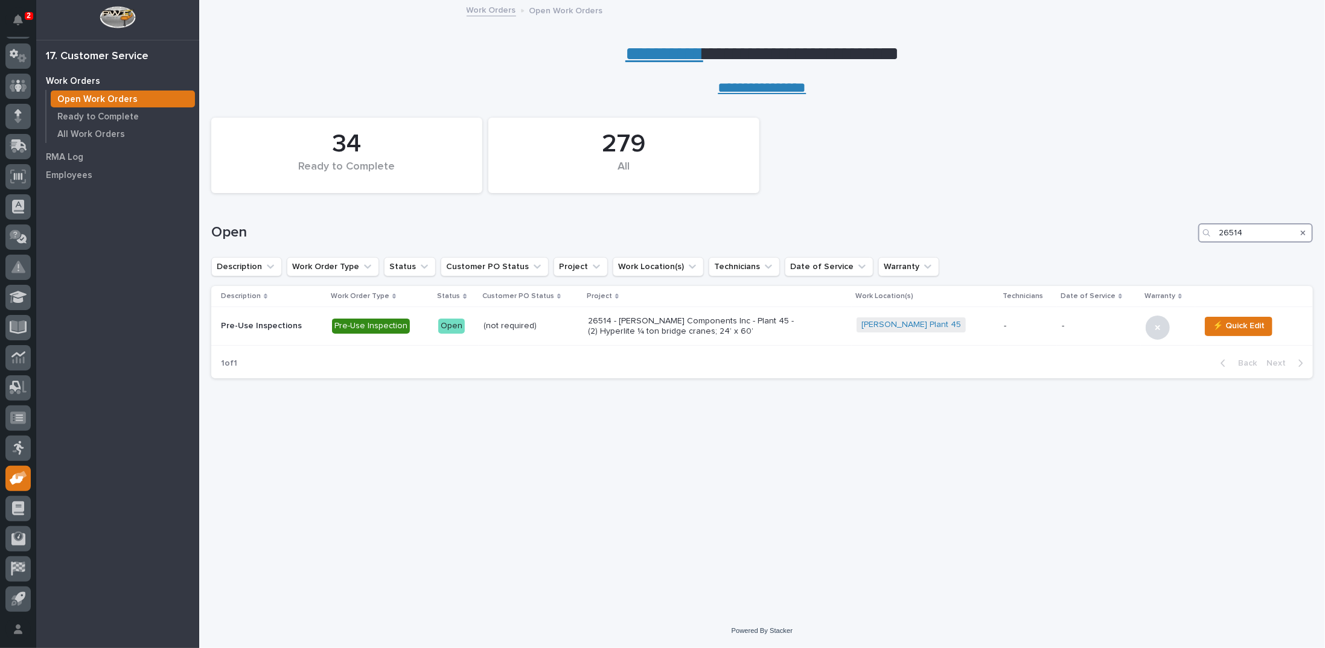
drag, startPoint x: 1256, startPoint y: 226, endPoint x: 1157, endPoint y: 218, distance: 98.8
click at [1157, 219] on div "Open 26514" at bounding box center [762, 228] width 1102 height 58
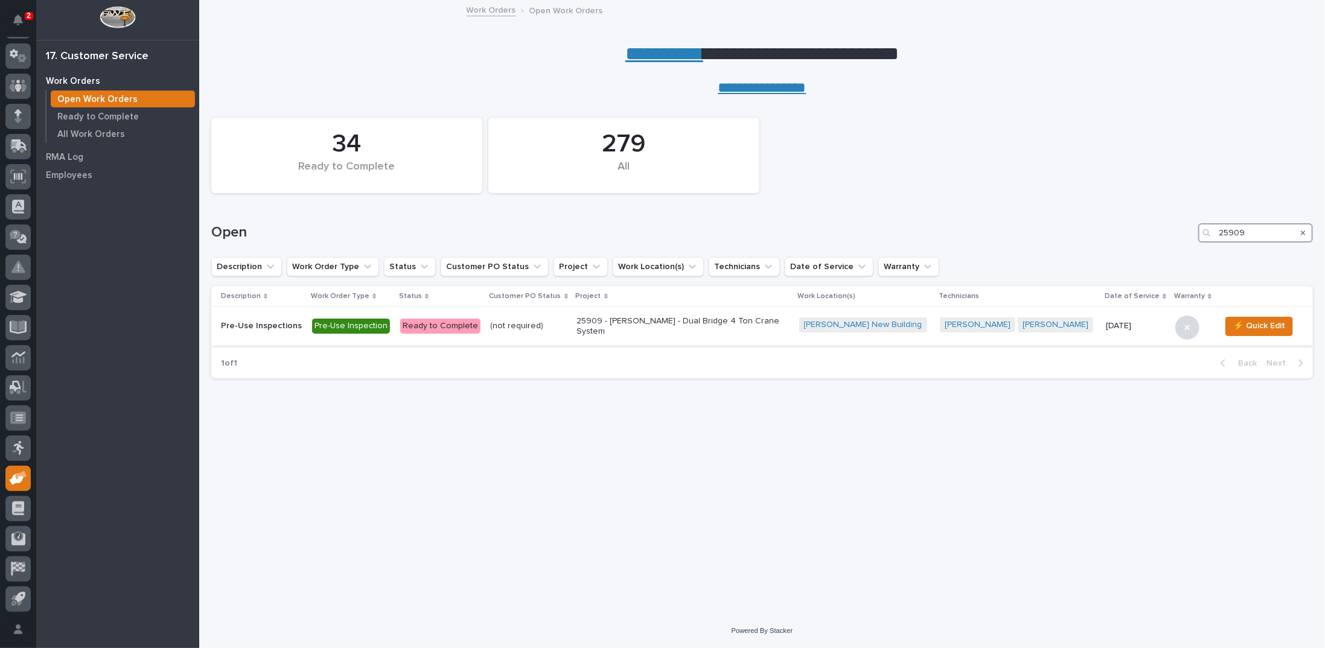
type input "25909"
click at [735, 330] on p "25909 - [PERSON_NAME] - Dual Bridge 4 Ton Crane System" at bounding box center [682, 326] width 211 height 21
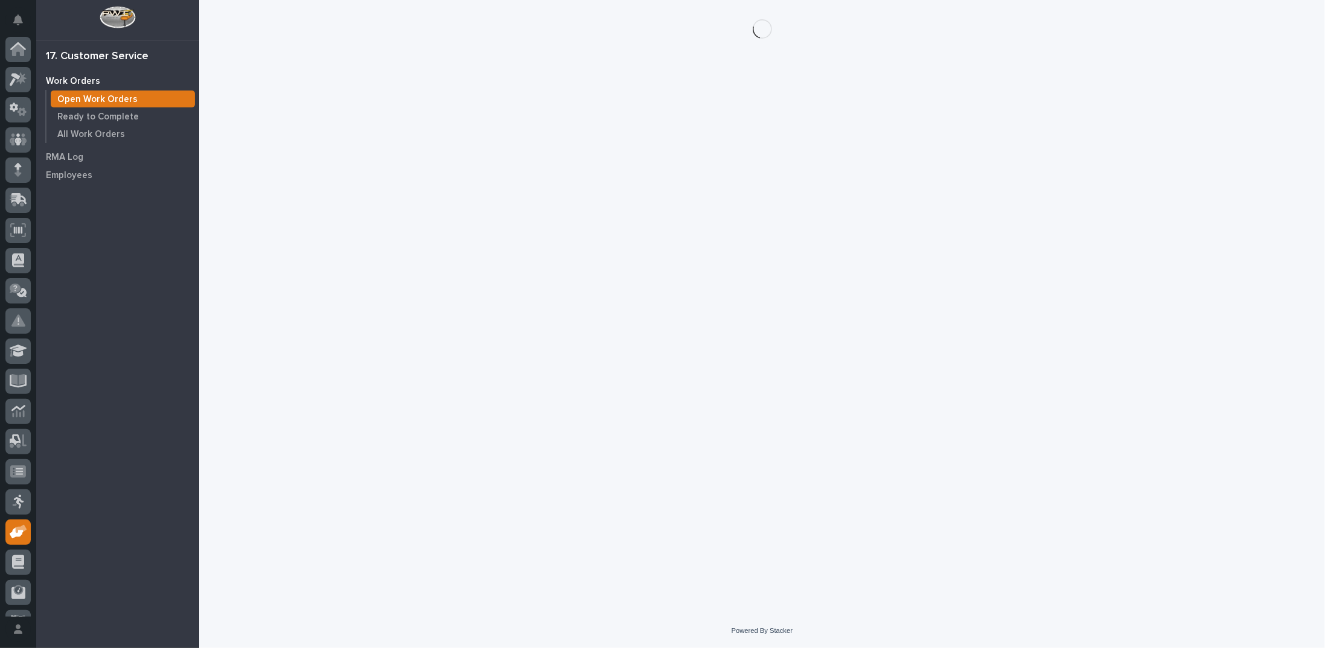
scroll to position [54, 0]
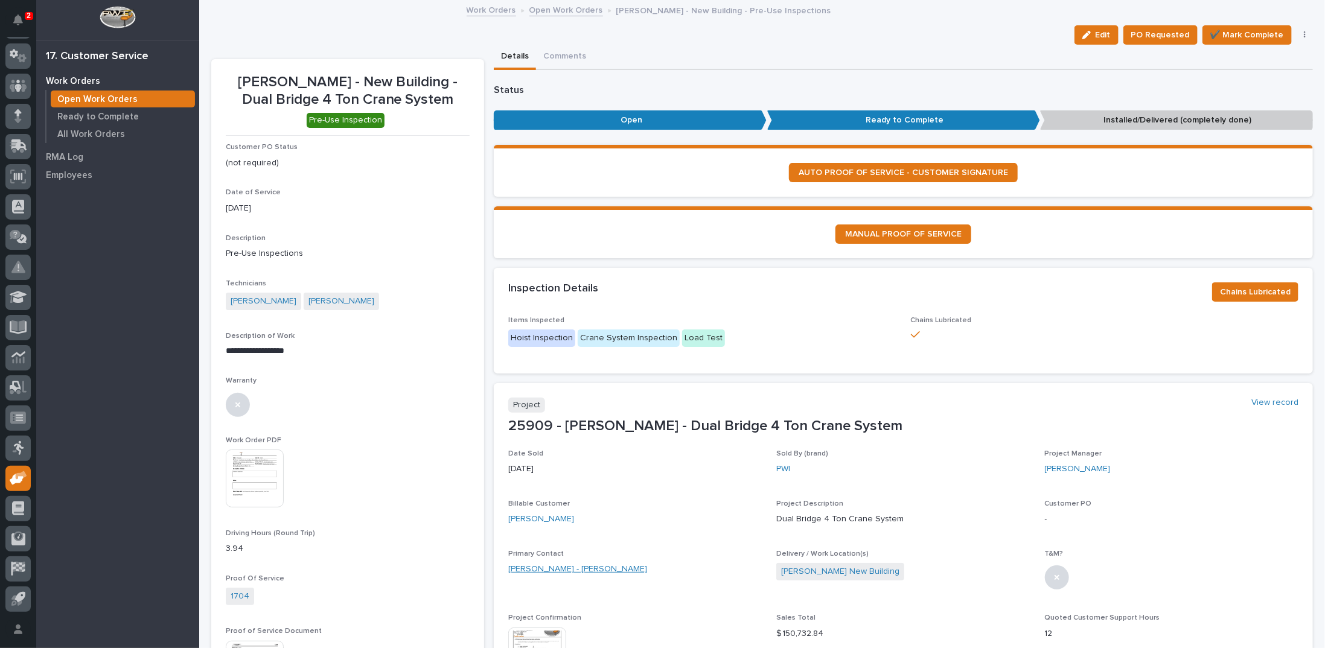
click at [556, 567] on link "[PERSON_NAME] - [PERSON_NAME]" at bounding box center [577, 569] width 139 height 13
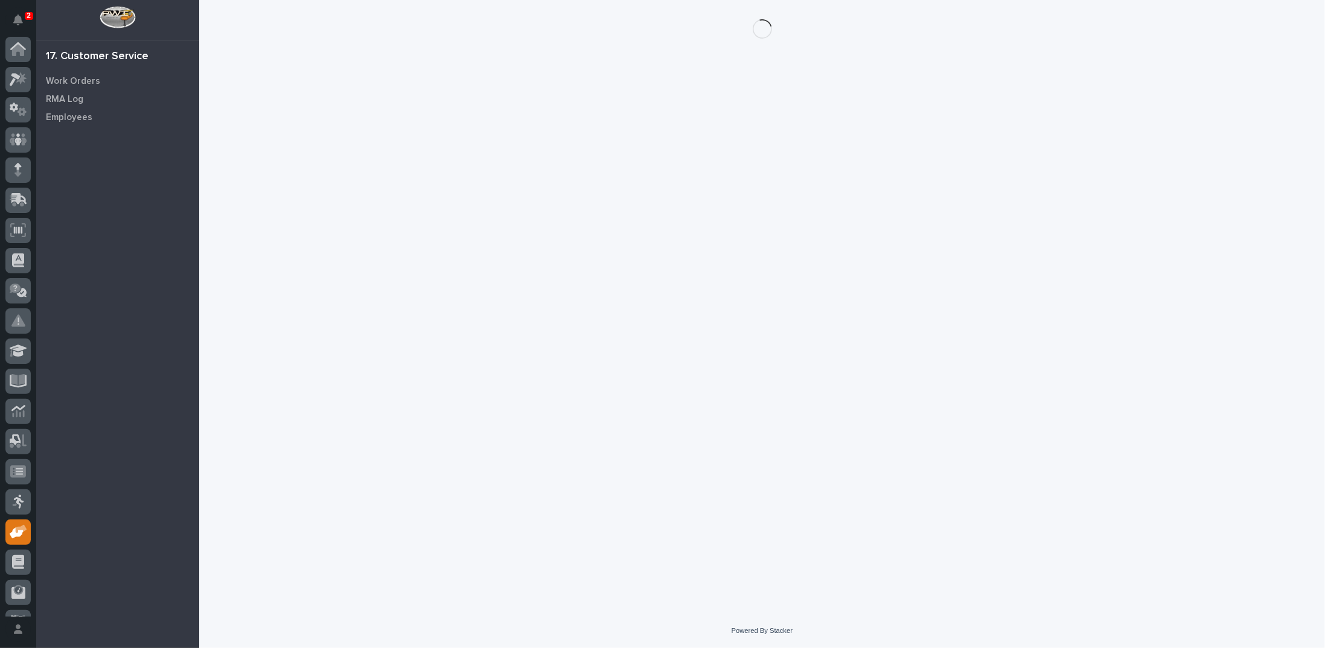
scroll to position [54, 0]
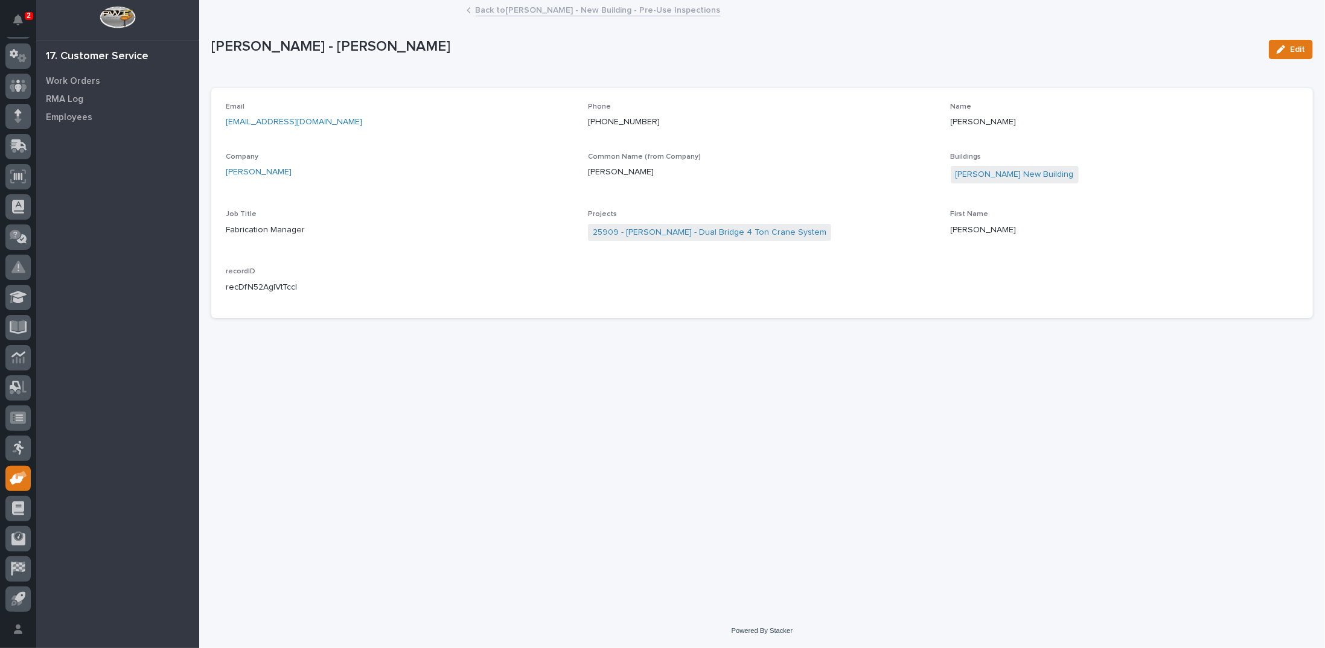
click at [542, 9] on link "Back to [PERSON_NAME] - New Building - Pre-Use Inspections" at bounding box center [598, 9] width 245 height 14
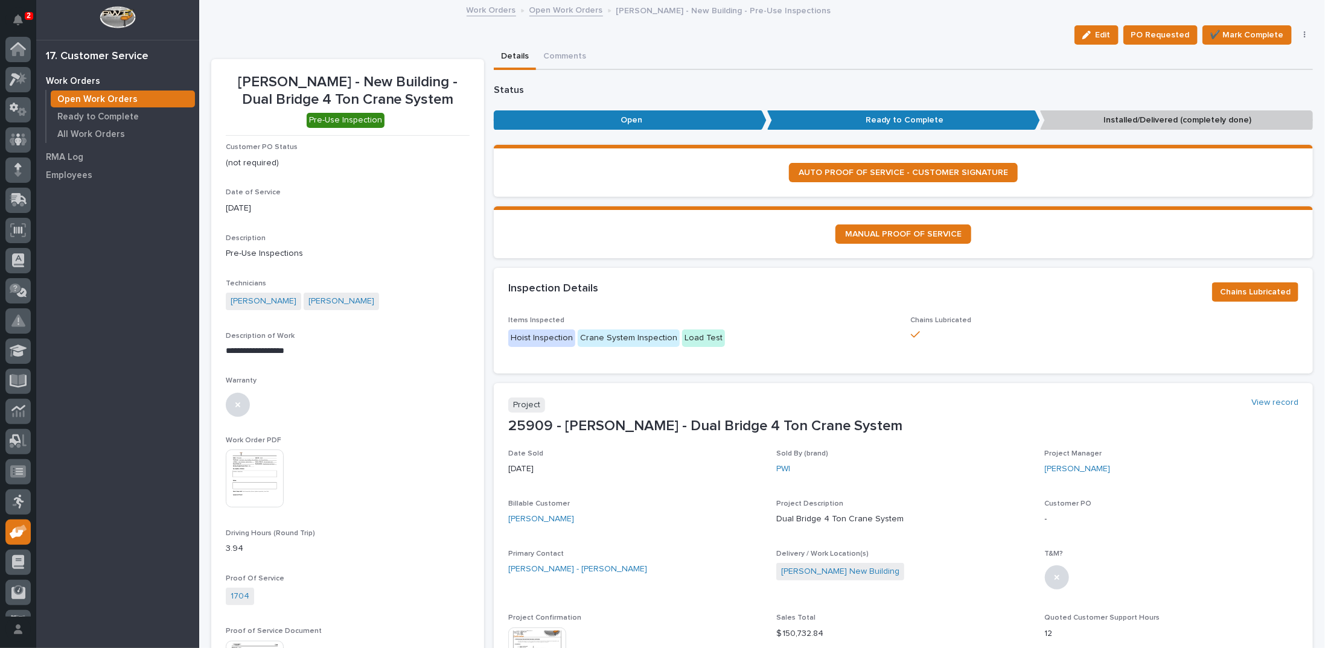
scroll to position [54, 0]
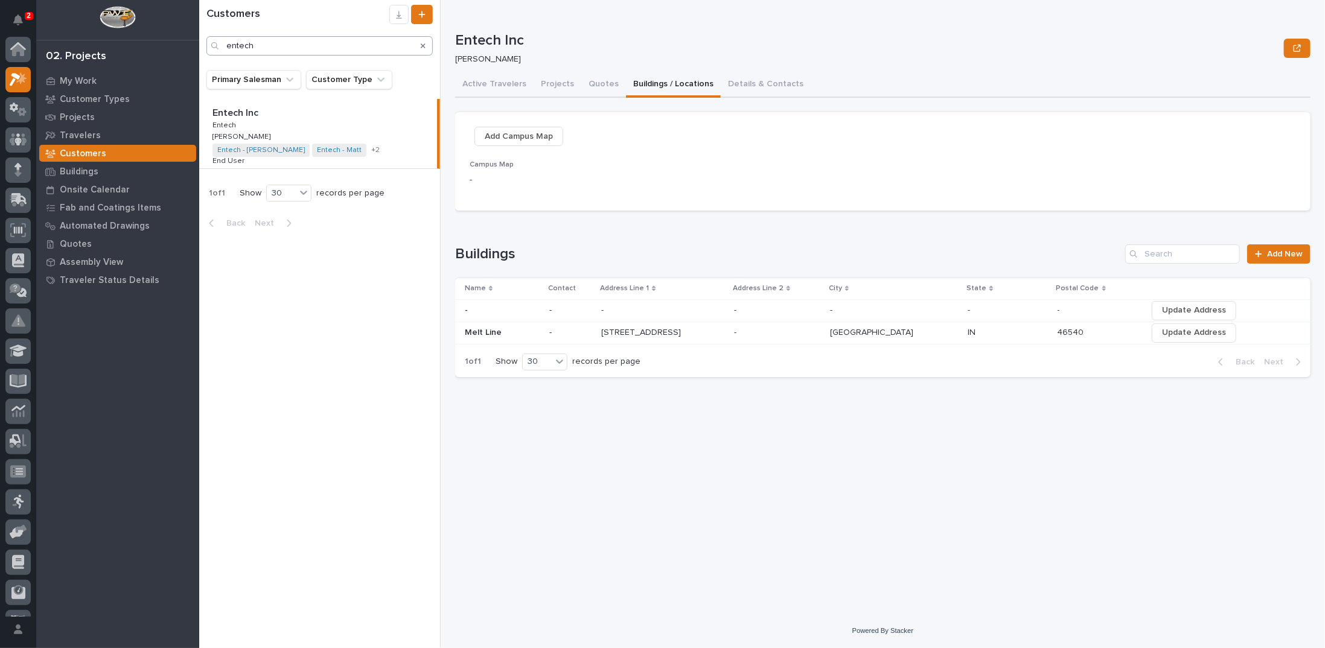
scroll to position [30, 0]
drag, startPoint x: 312, startPoint y: 53, endPoint x: 110, endPoint y: 48, distance: 202.3
click at [199, 48] on div "2 My Settings Log Out 02. Projects My Work Customer Types Projects Travelers Cu…" at bounding box center [762, 324] width 1126 height 648
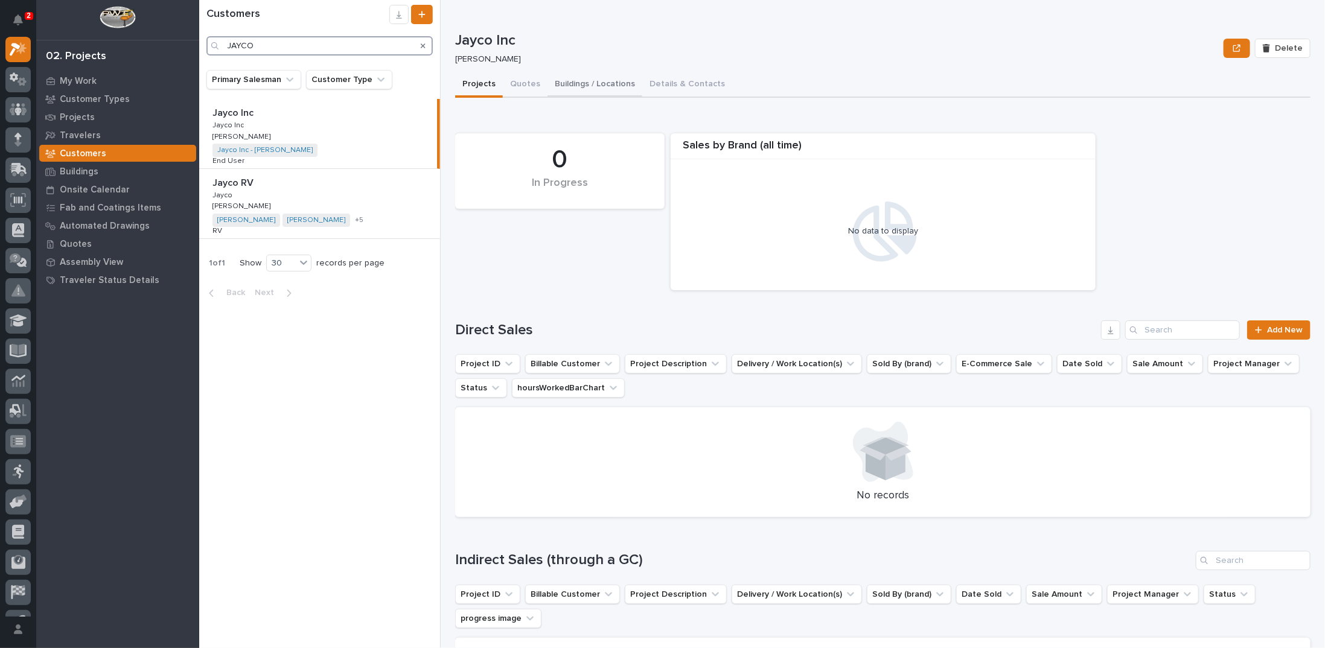
type input "JAYCO"
click at [600, 84] on button "Buildings / Locations" at bounding box center [595, 84] width 95 height 25
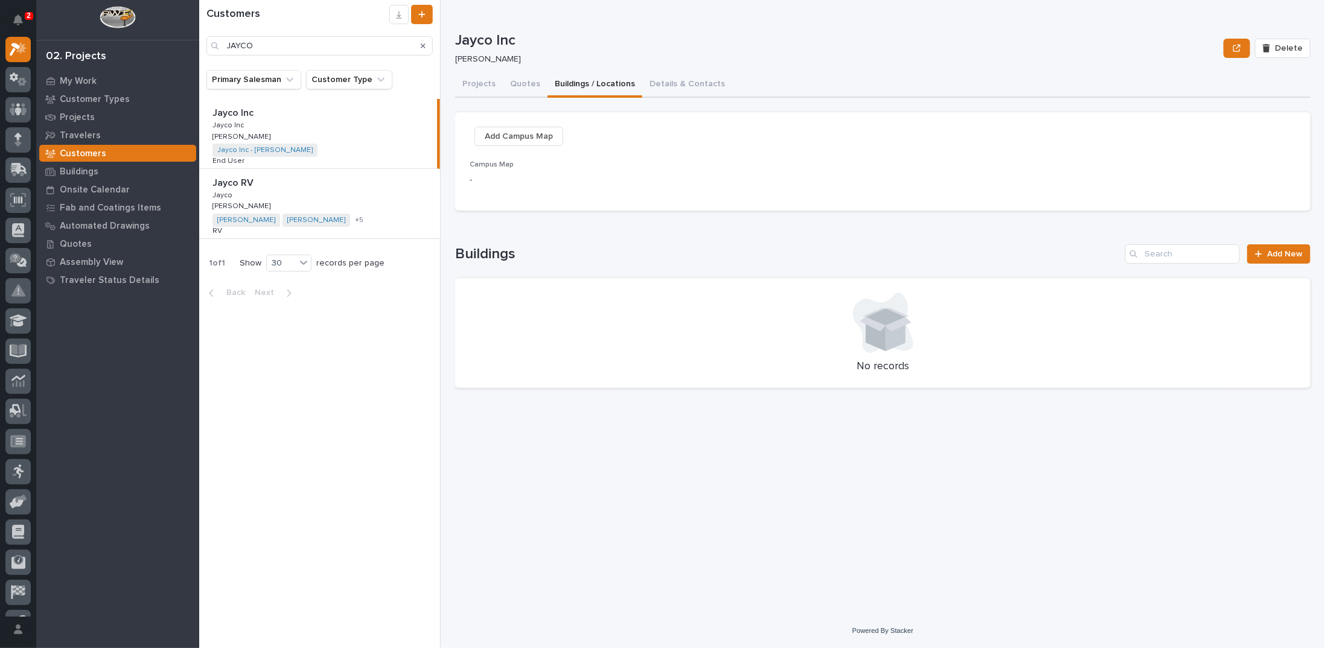
click at [402, 188] on p at bounding box center [322, 183] width 219 height 11
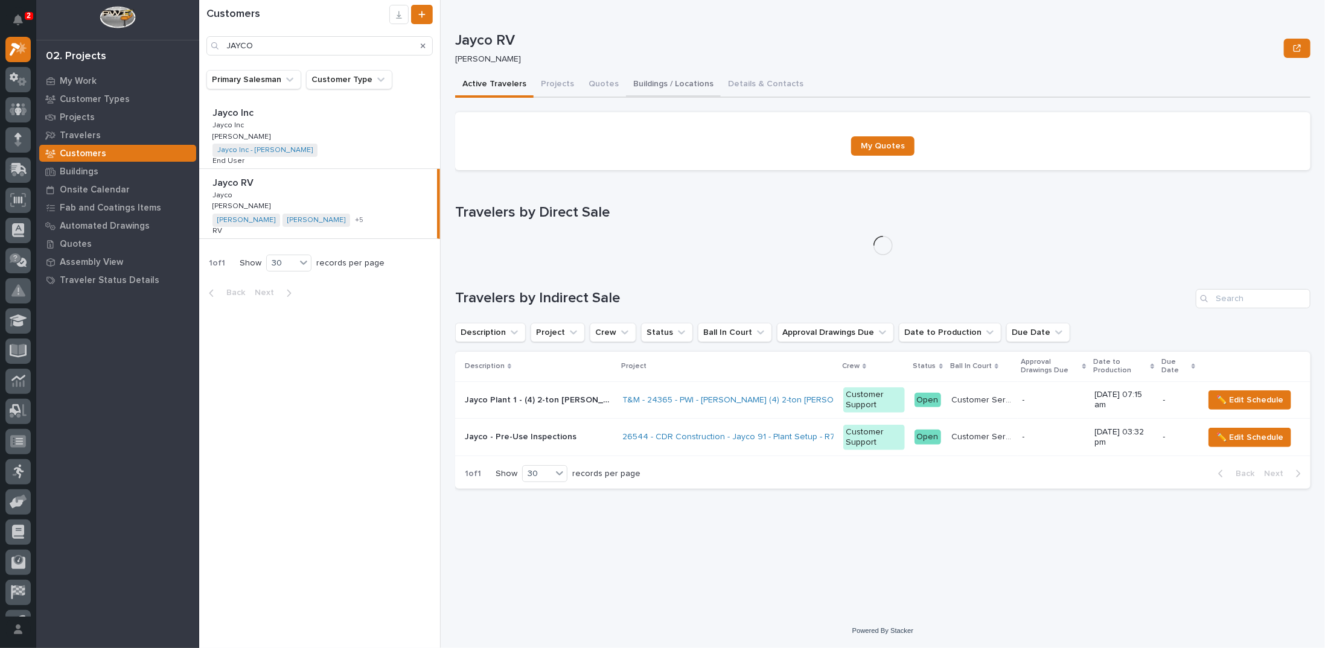
click at [657, 85] on button "Buildings / Locations" at bounding box center [673, 84] width 95 height 25
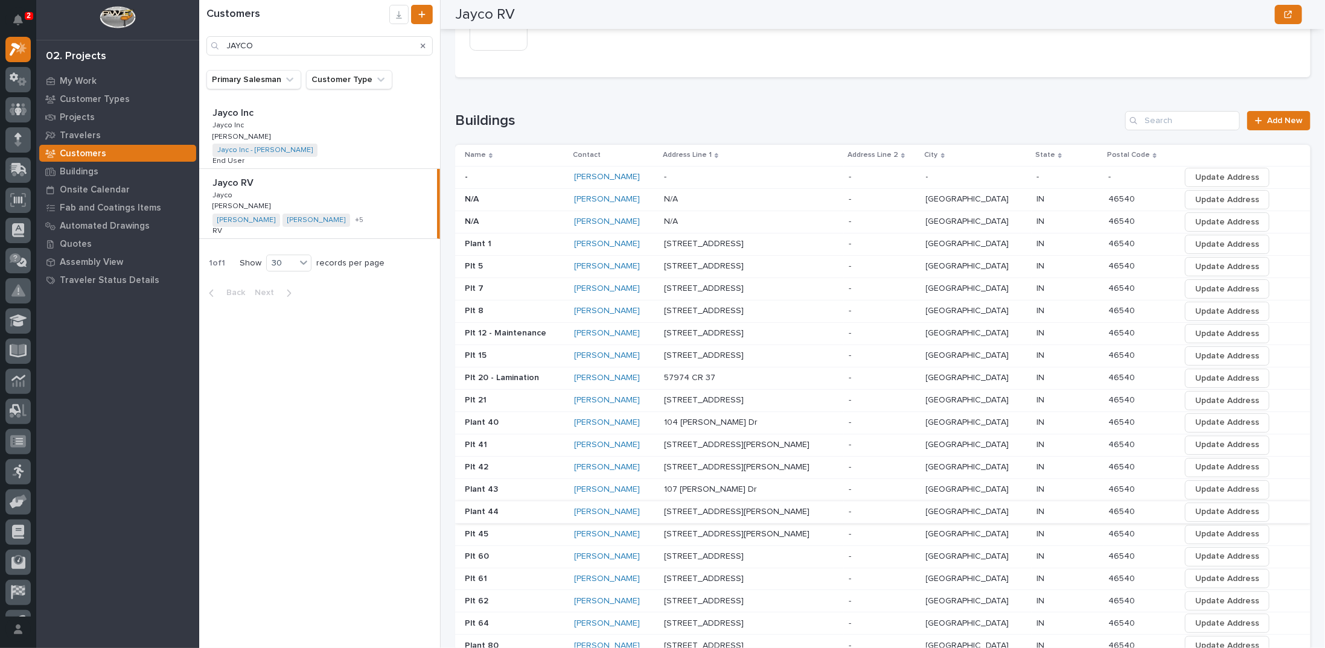
scroll to position [242, 0]
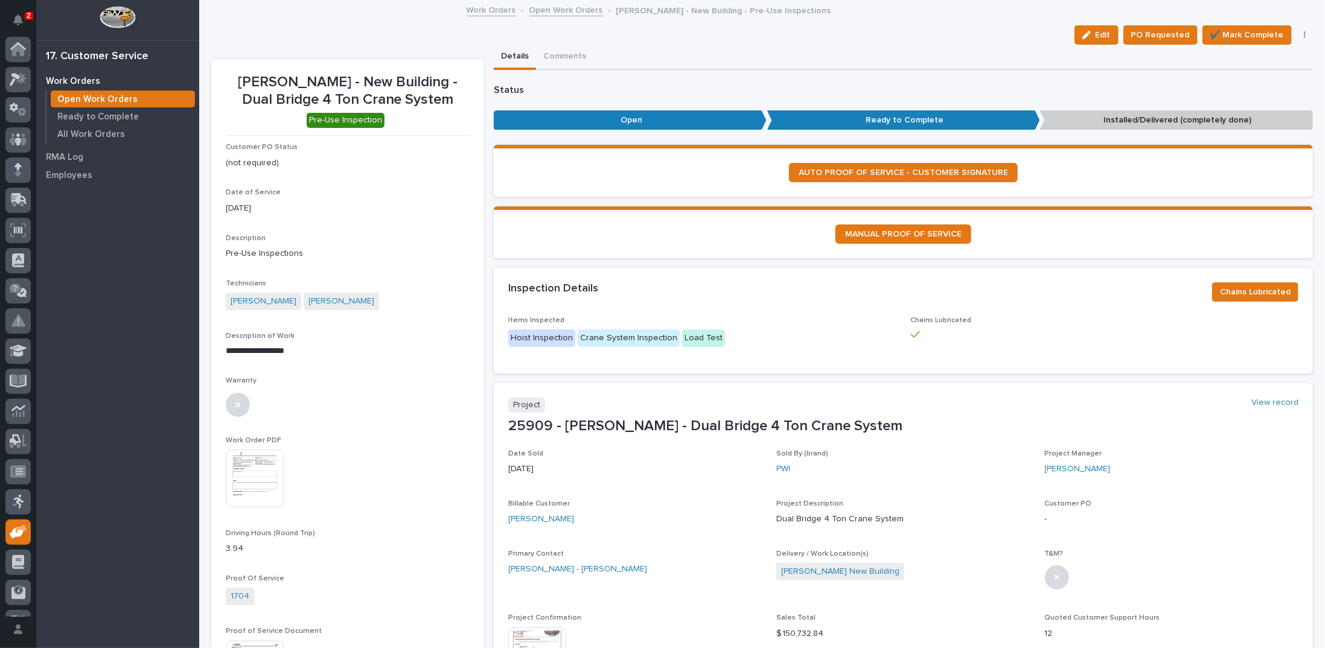
scroll to position [54, 0]
click at [572, 11] on link "Open Work Orders" at bounding box center [567, 9] width 74 height 14
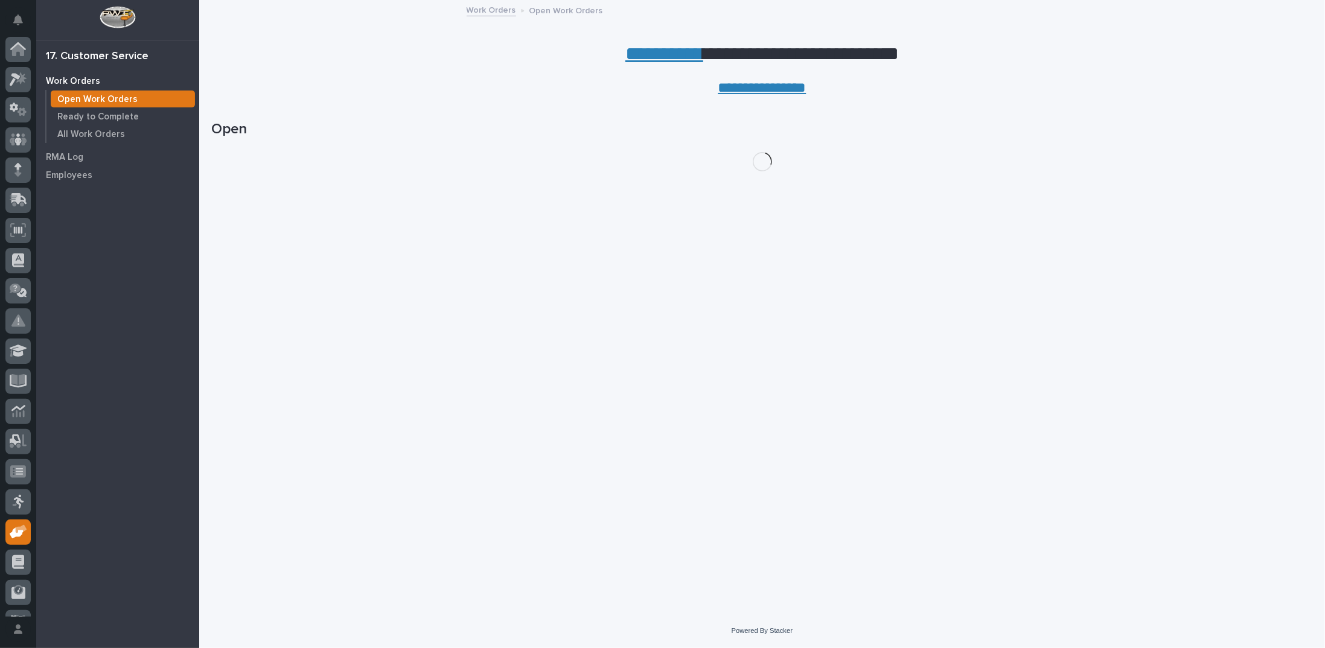
scroll to position [54, 0]
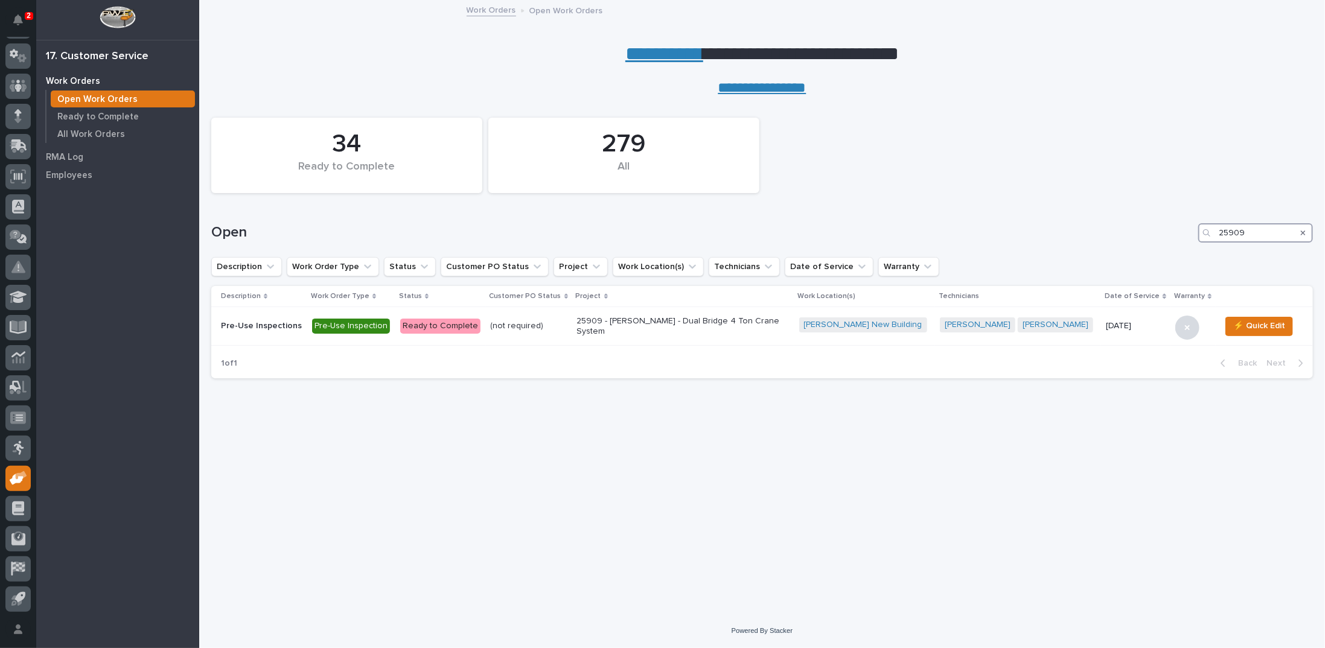
drag, startPoint x: 1247, startPoint y: 228, endPoint x: 1090, endPoint y: 246, distance: 158.6
click at [1092, 246] on div "Open 25909" at bounding box center [762, 228] width 1102 height 58
type input "26672"
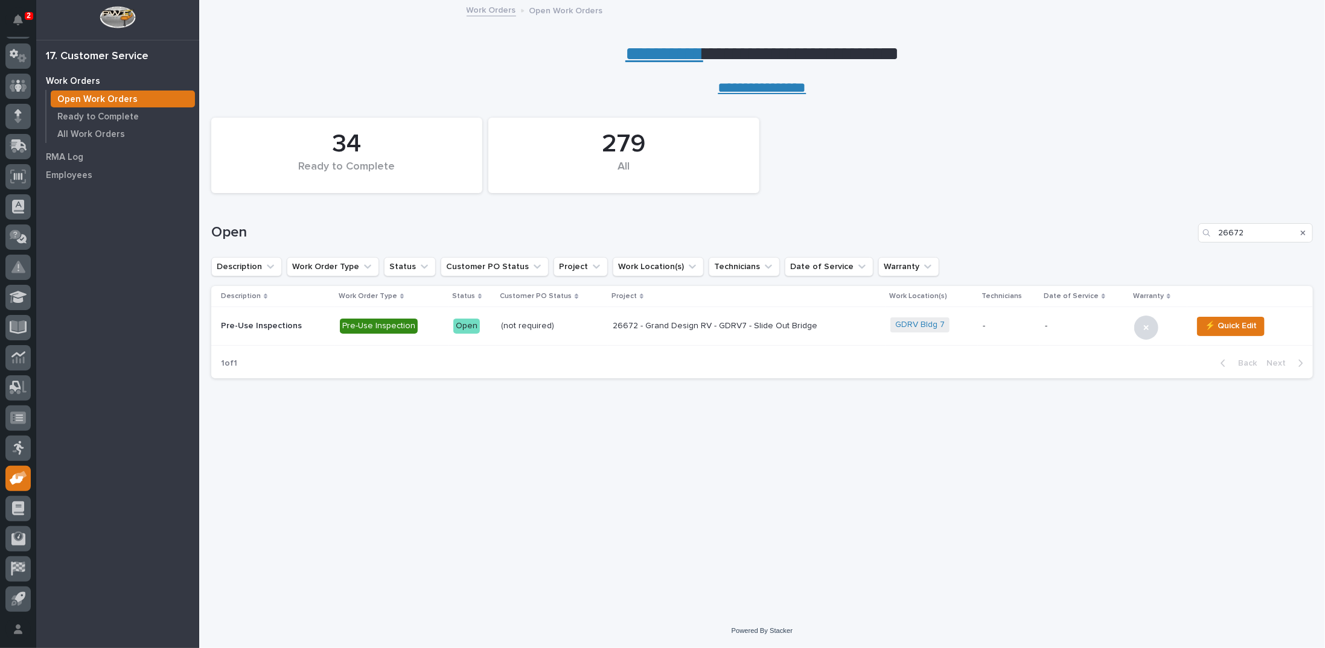
click at [645, 324] on p "26672 - Grand Design RV - GDRV7 - Slide Out Bridge" at bounding box center [718, 326] width 211 height 10
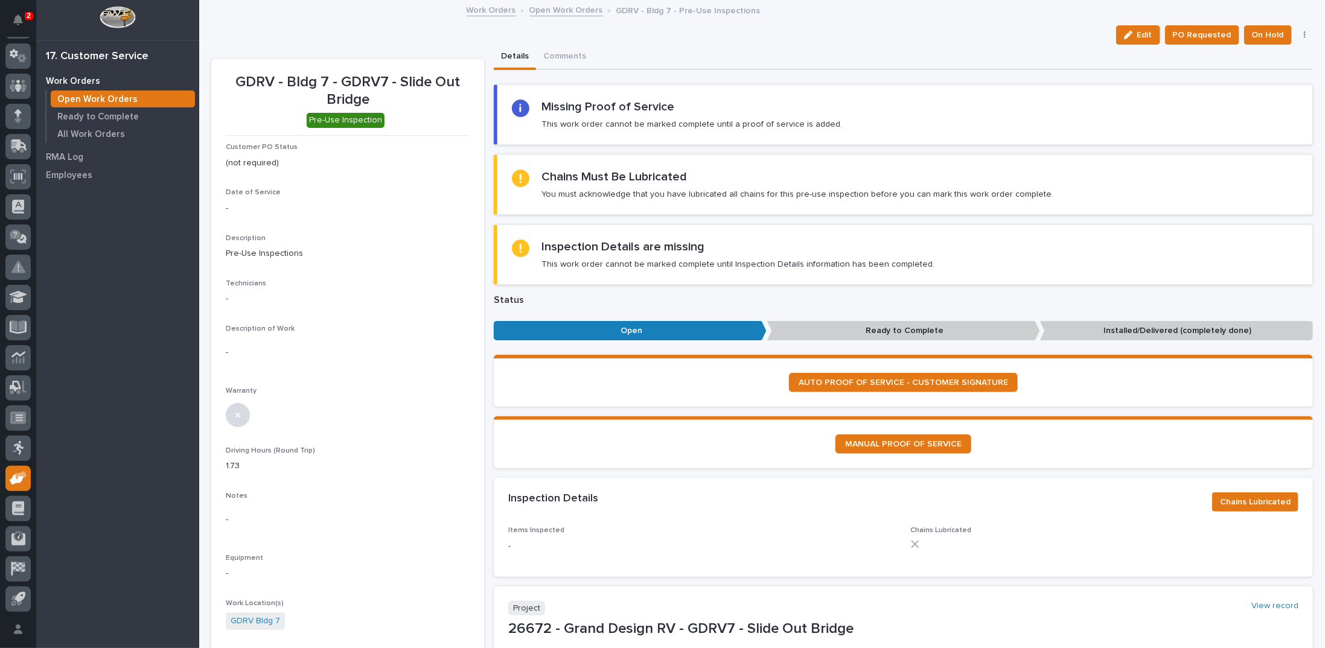
scroll to position [181, 0]
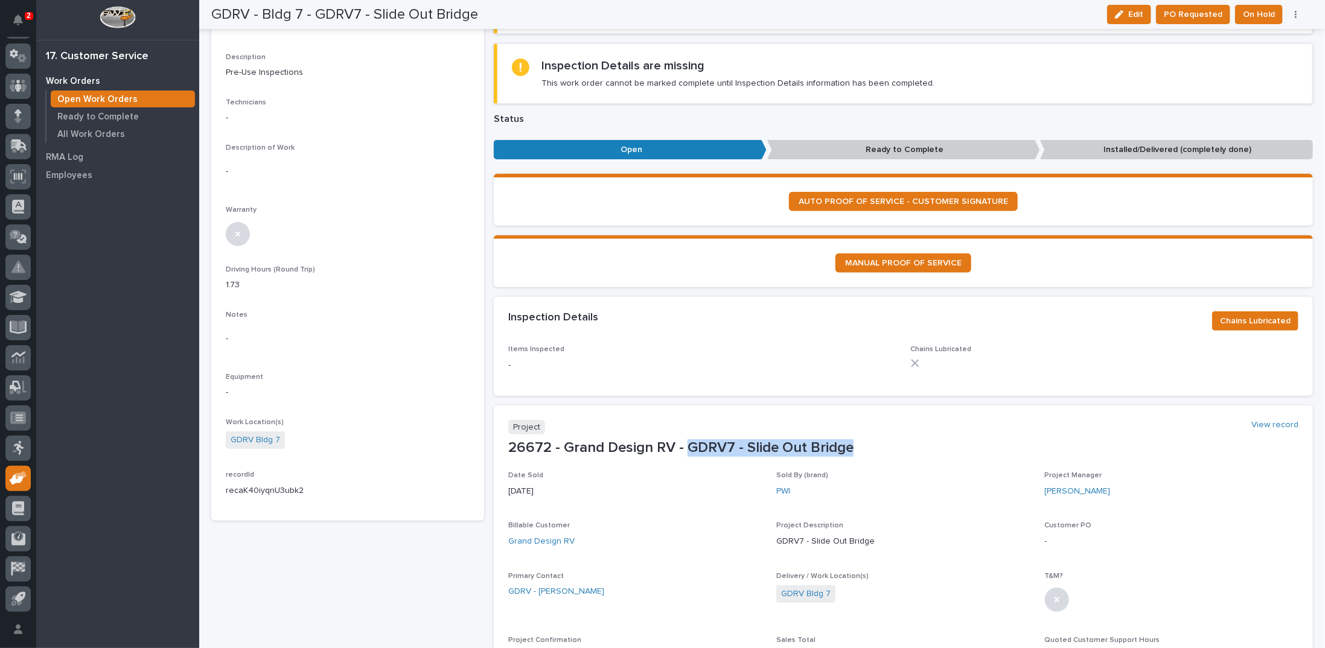
drag, startPoint x: 684, startPoint y: 443, endPoint x: 855, endPoint y: 441, distance: 170.9
click at [855, 441] on p "26672 - Grand Design RV - GDRV7 - Slide Out Bridge" at bounding box center [903, 449] width 790 height 18
click at [687, 486] on p "[DATE]" at bounding box center [635, 491] width 254 height 13
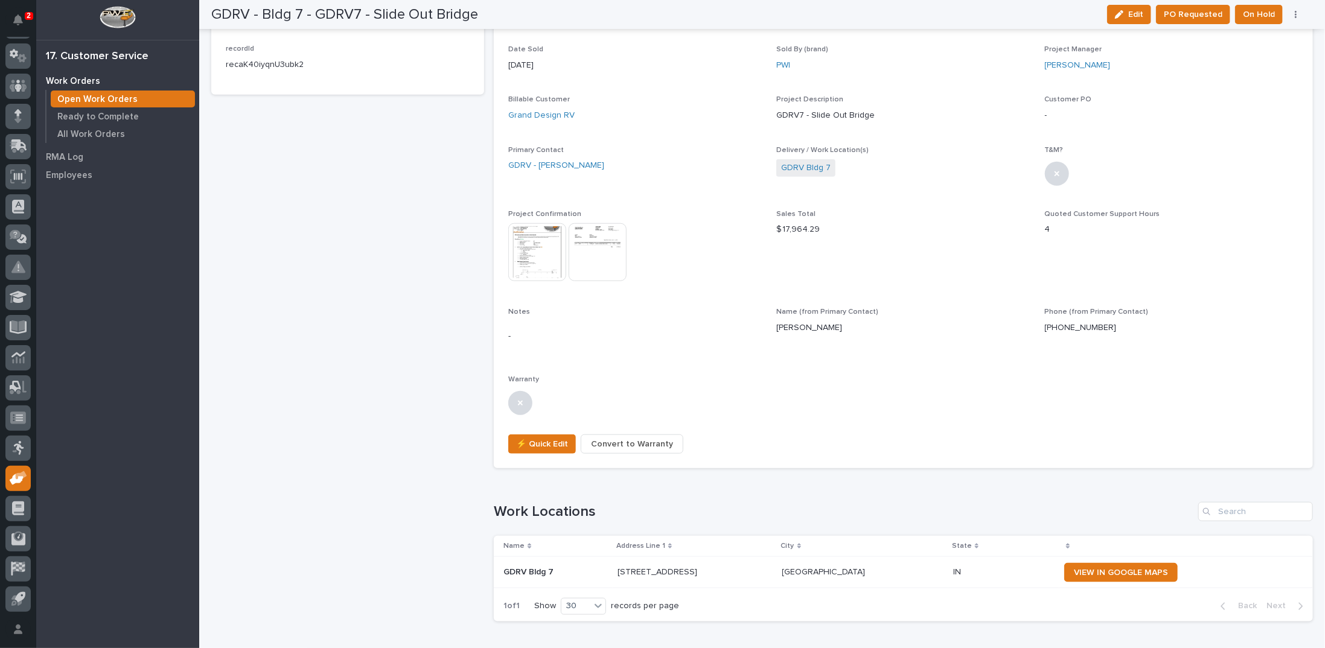
scroll to position [483, 0]
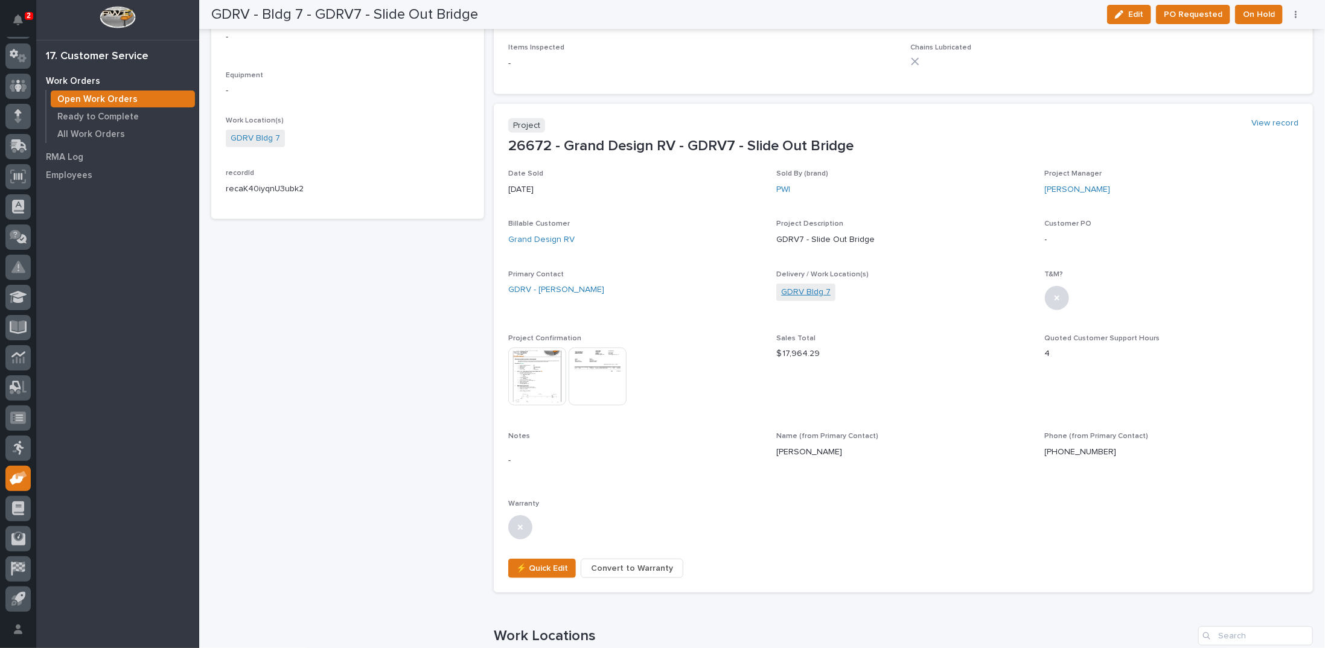
click at [802, 292] on link "GDRV Bldg 7" at bounding box center [806, 292] width 50 height 13
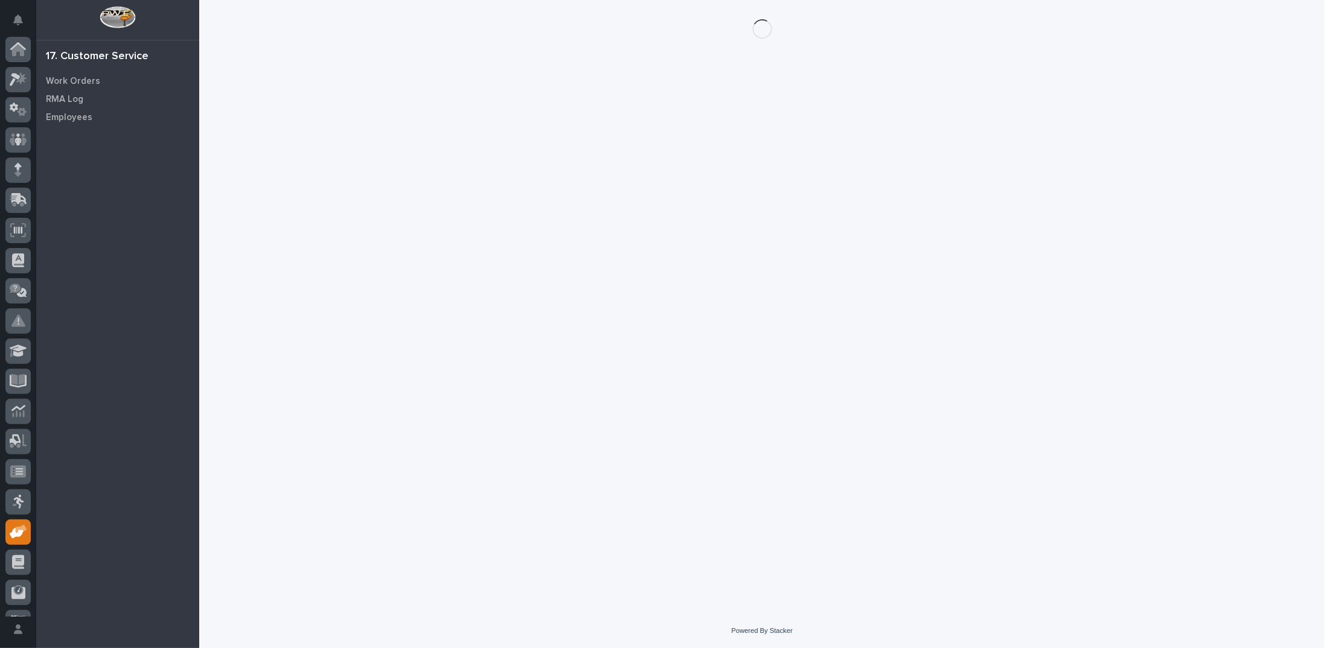
scroll to position [54, 0]
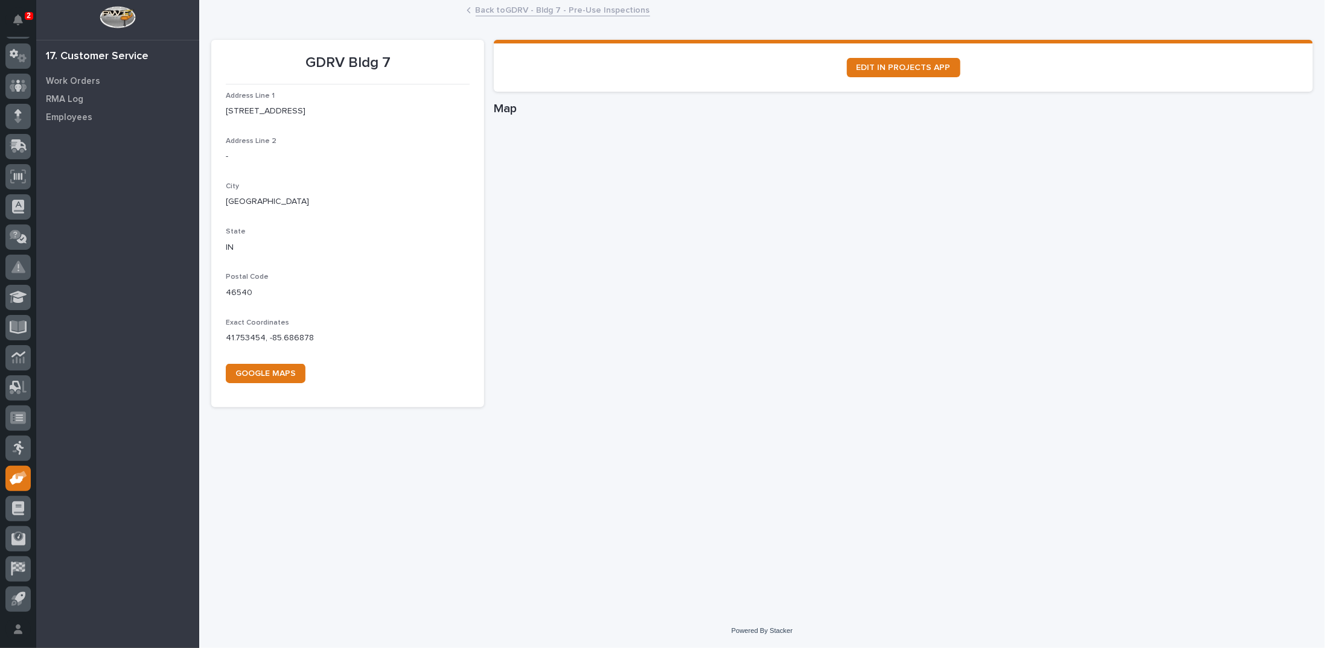
click at [502, 11] on link "Back to GDRV - Bldg 7 - Pre-Use Inspections" at bounding box center [563, 9] width 174 height 14
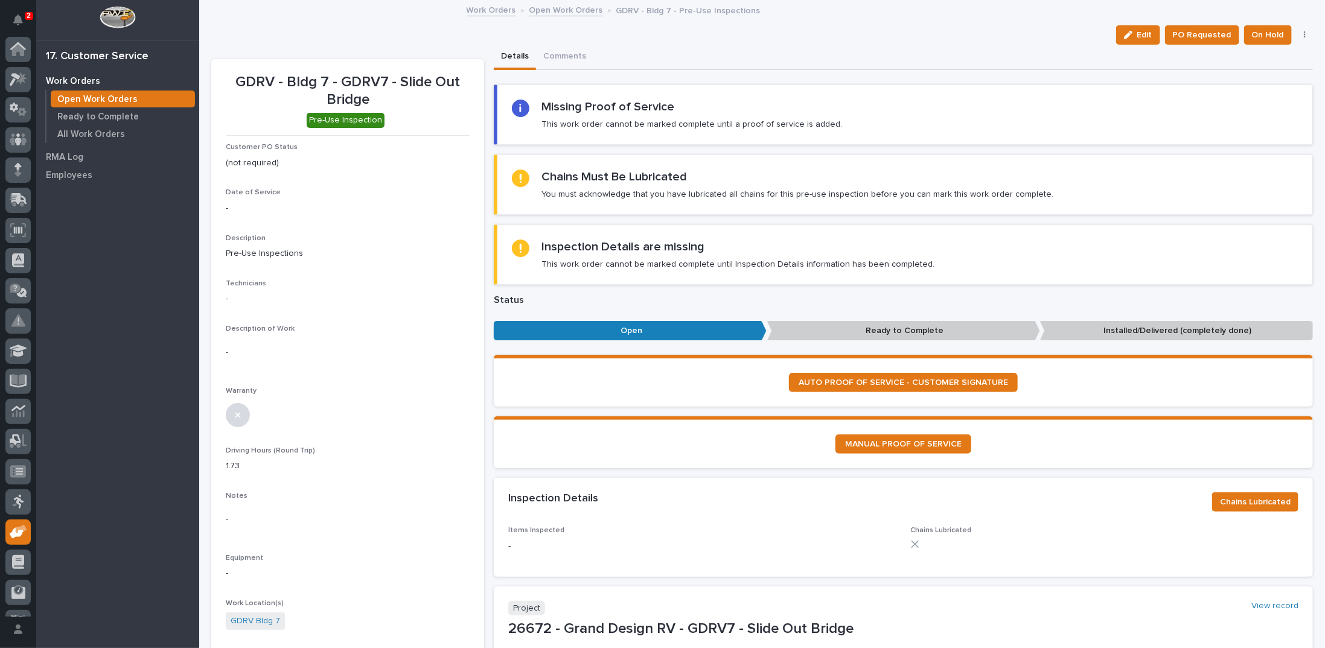
scroll to position [54, 0]
click at [578, 9] on link "Open Work Orders" at bounding box center [567, 9] width 74 height 14
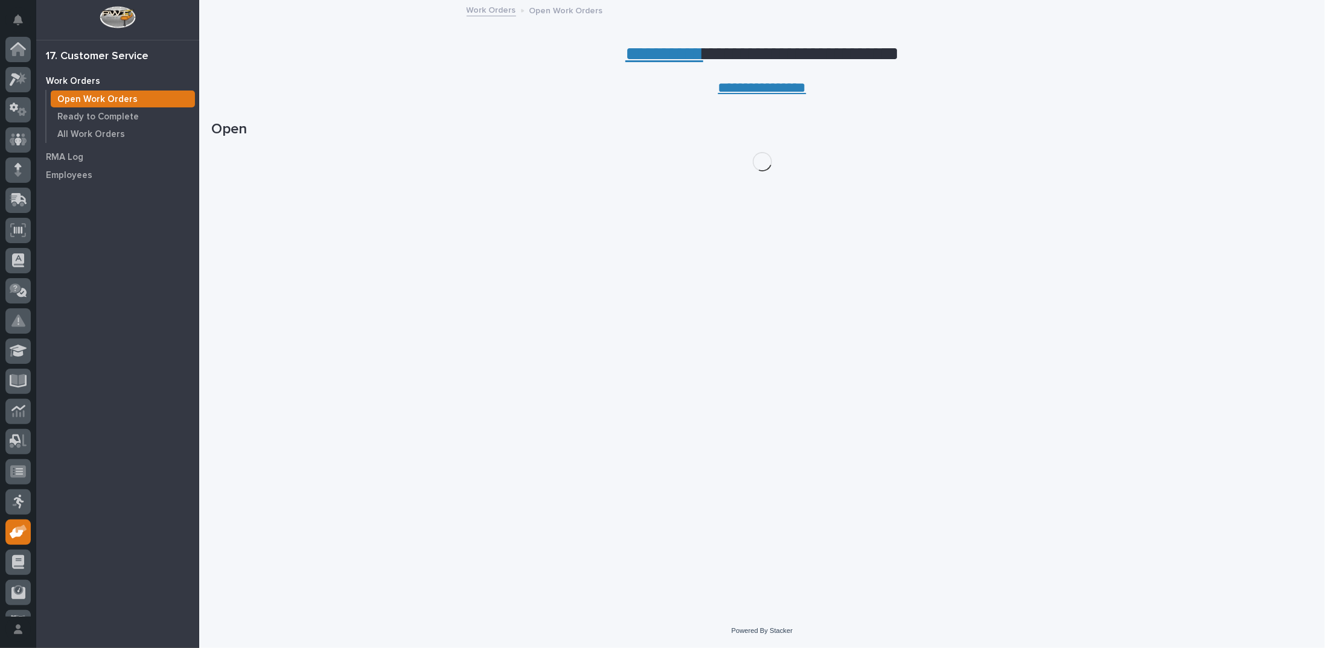
scroll to position [54, 0]
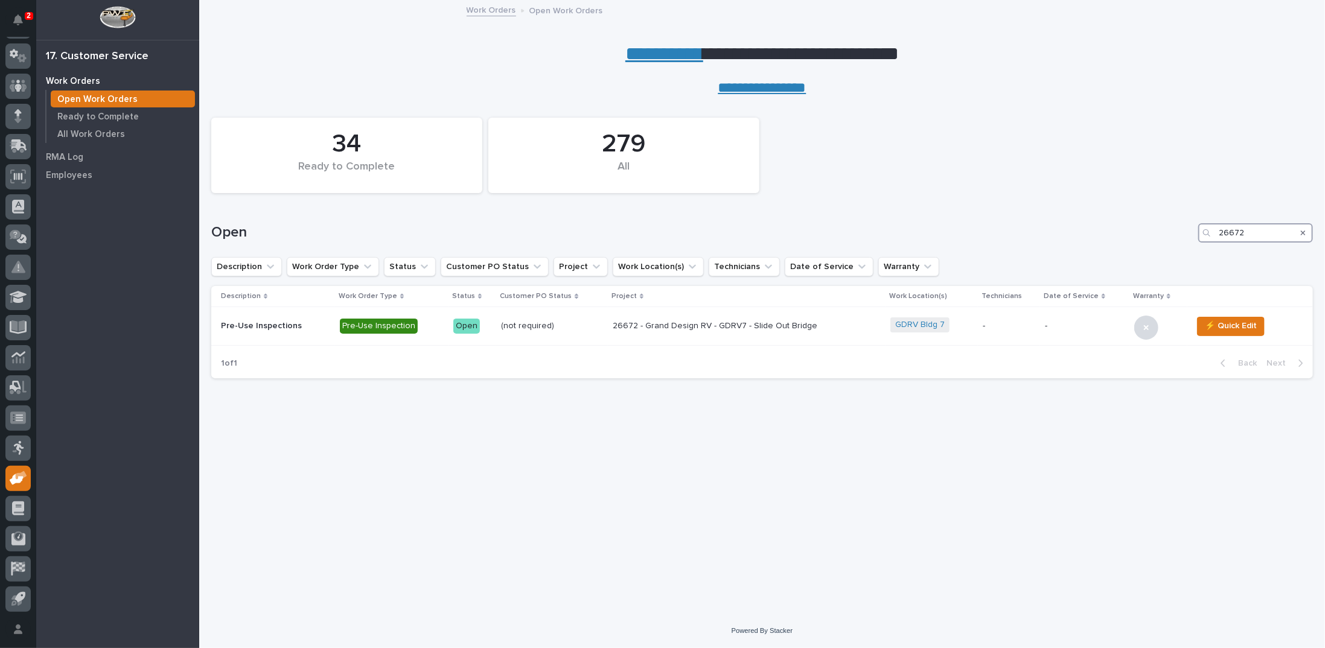
drag, startPoint x: 1268, startPoint y: 234, endPoint x: 1148, endPoint y: 237, distance: 120.2
click at [1149, 238] on div "Open 26672" at bounding box center [762, 232] width 1102 height 19
type input "26747"
click at [621, 322] on p "26747 - Alliance RV - Plant 2 - Patio Installation 1-Ton Crane w/ Anver Lifter" at bounding box center [705, 326] width 211 height 21
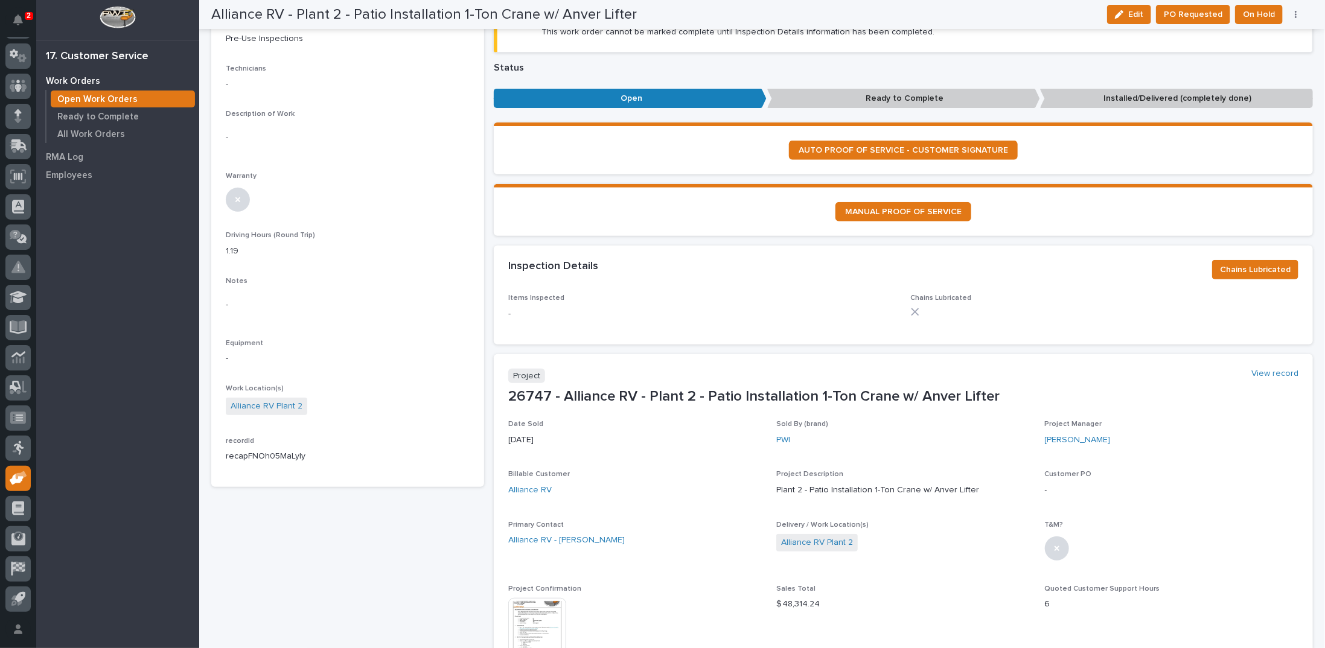
scroll to position [302, 0]
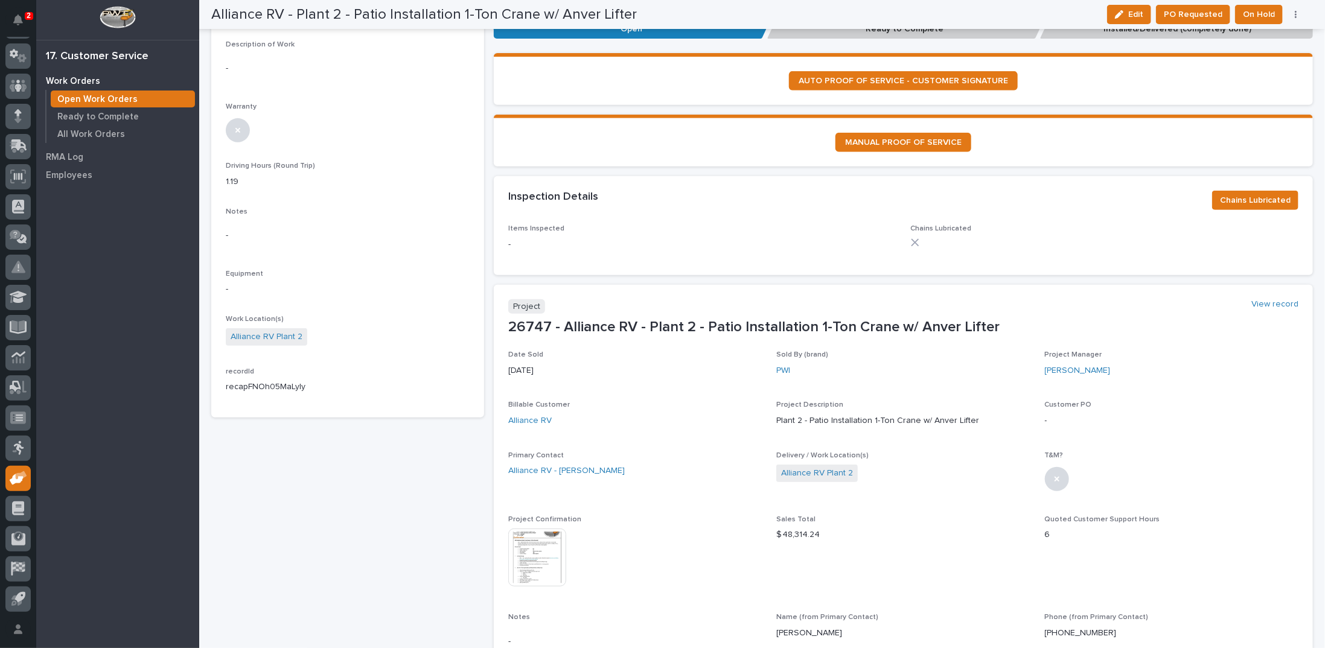
click at [532, 546] on img at bounding box center [537, 558] width 58 height 58
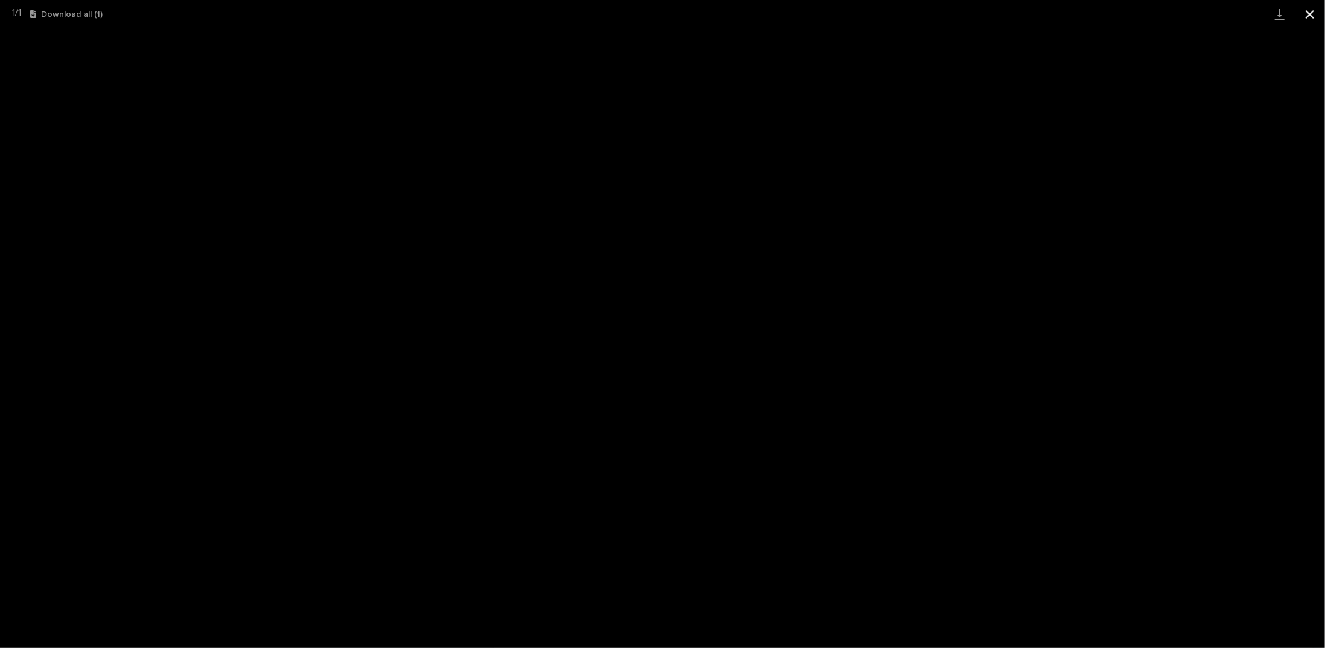
click at [1307, 13] on button "Close gallery" at bounding box center [1310, 14] width 30 height 28
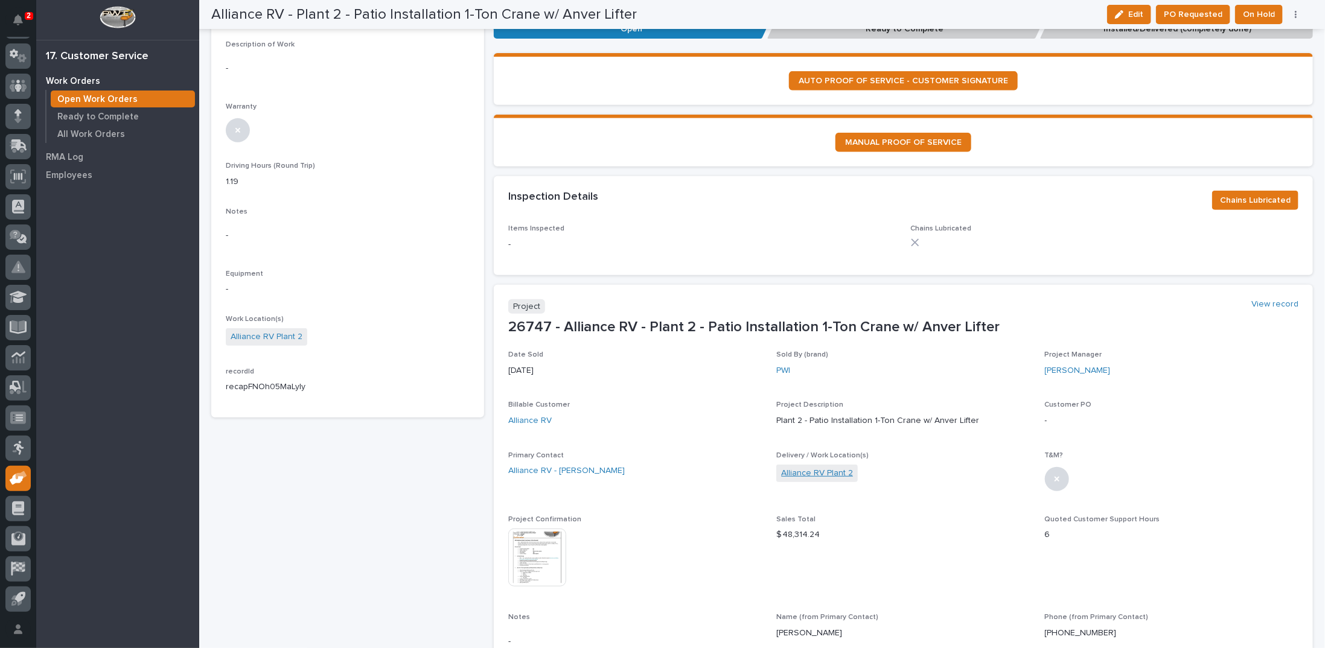
click at [792, 471] on link "Alliance RV Plant 2" at bounding box center [817, 473] width 72 height 13
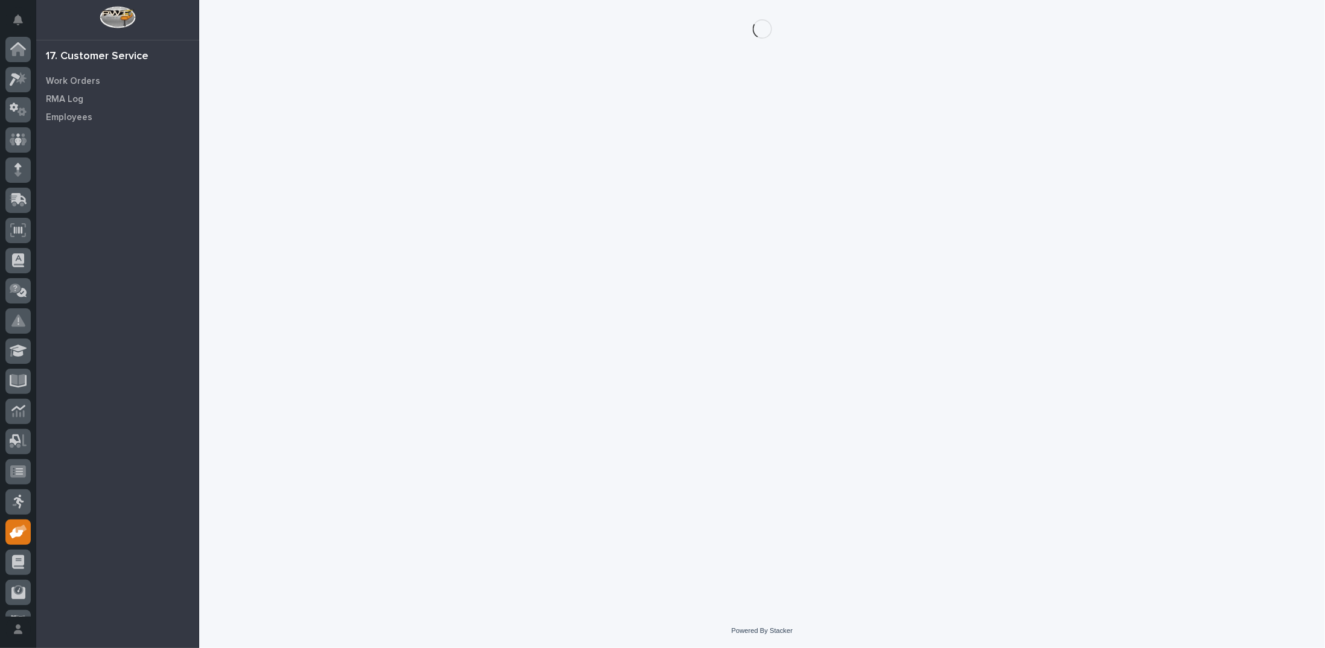
scroll to position [54, 0]
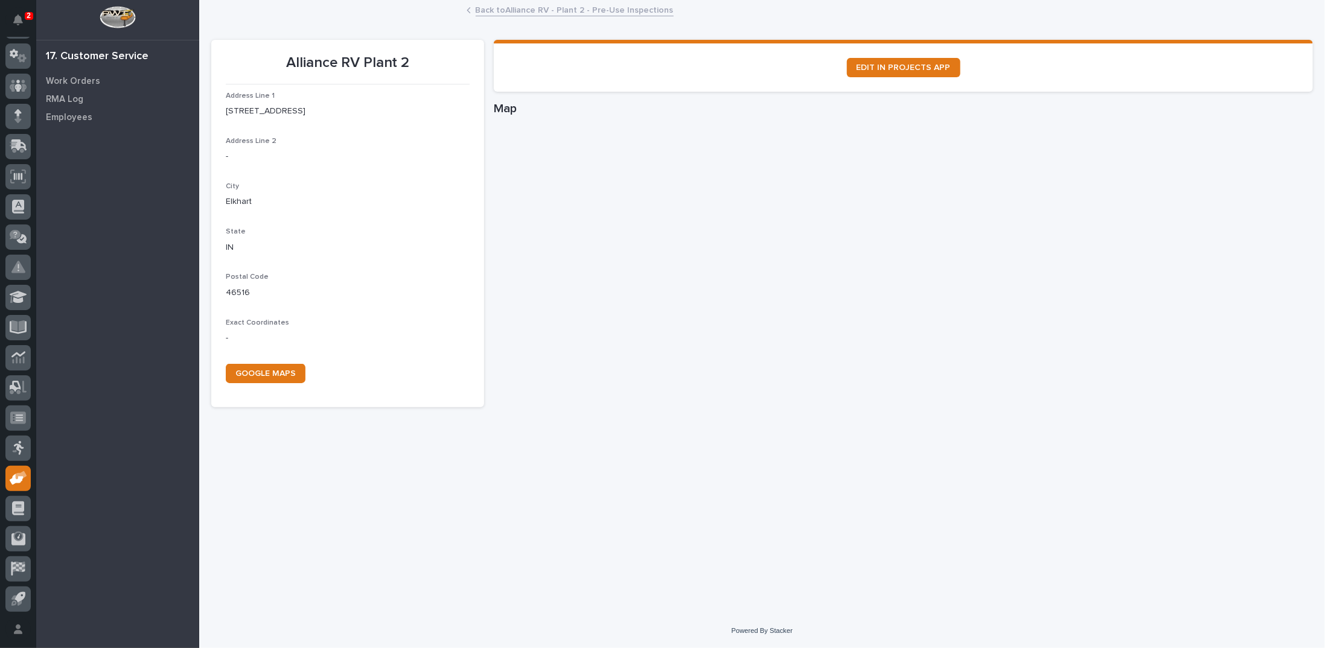
click at [627, 9] on link "Back to Alliance RV - Plant 2 - Pre-Use Inspections" at bounding box center [575, 9] width 198 height 14
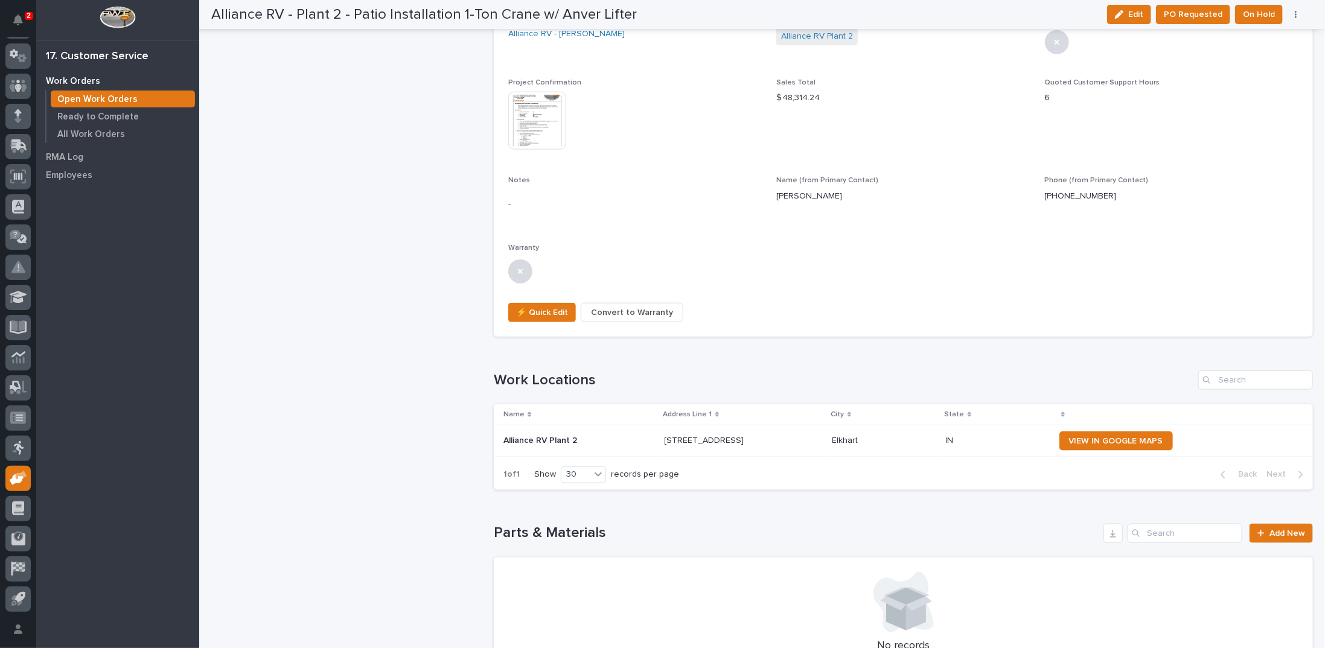
scroll to position [715, 0]
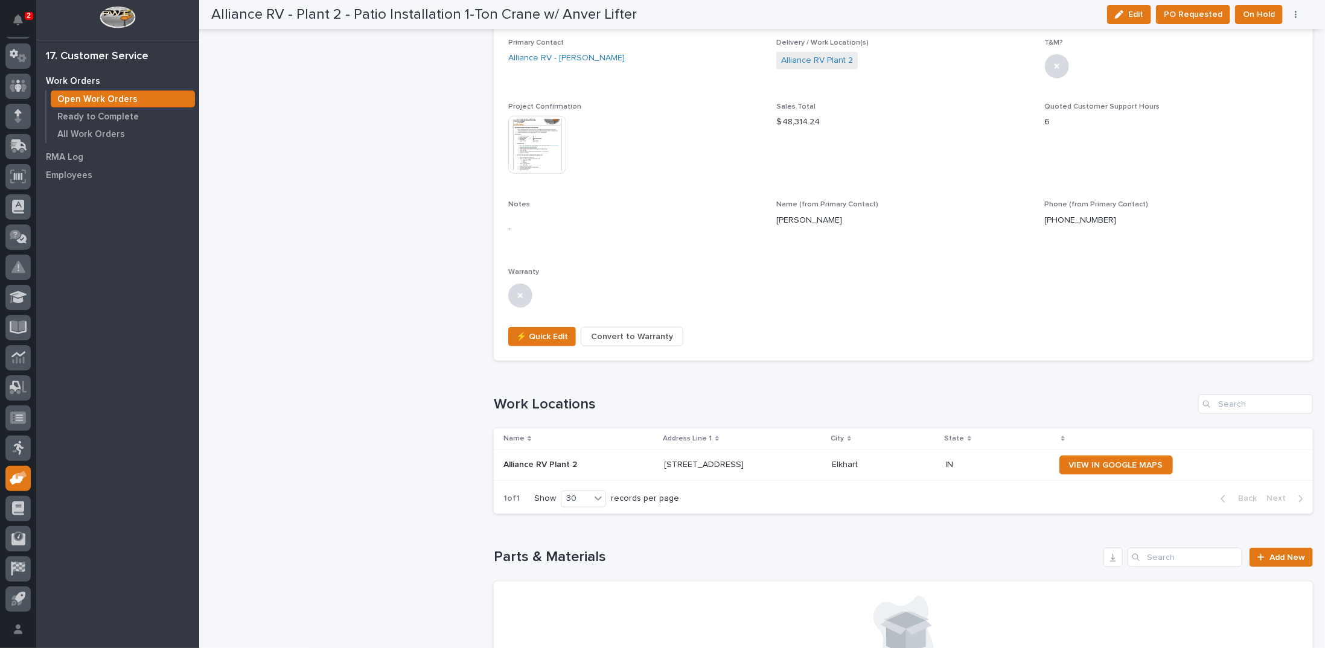
click at [541, 142] on img at bounding box center [537, 145] width 58 height 58
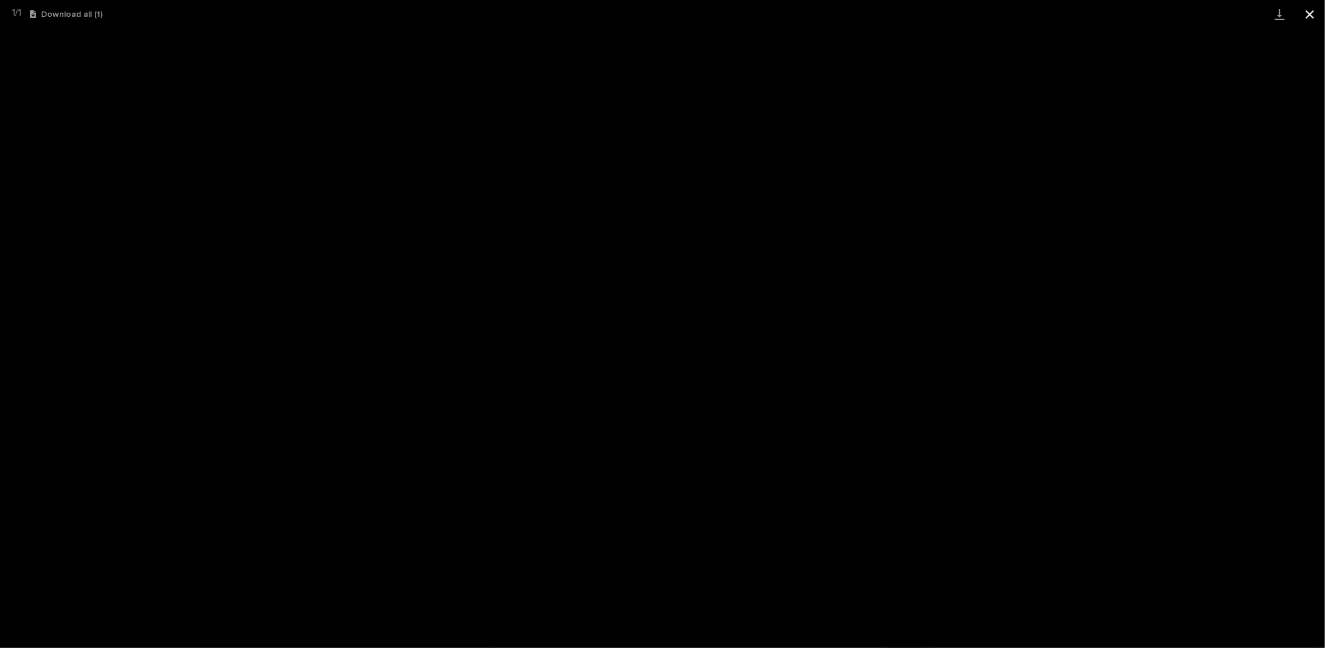
click at [1307, 15] on button "Close gallery" at bounding box center [1310, 14] width 30 height 28
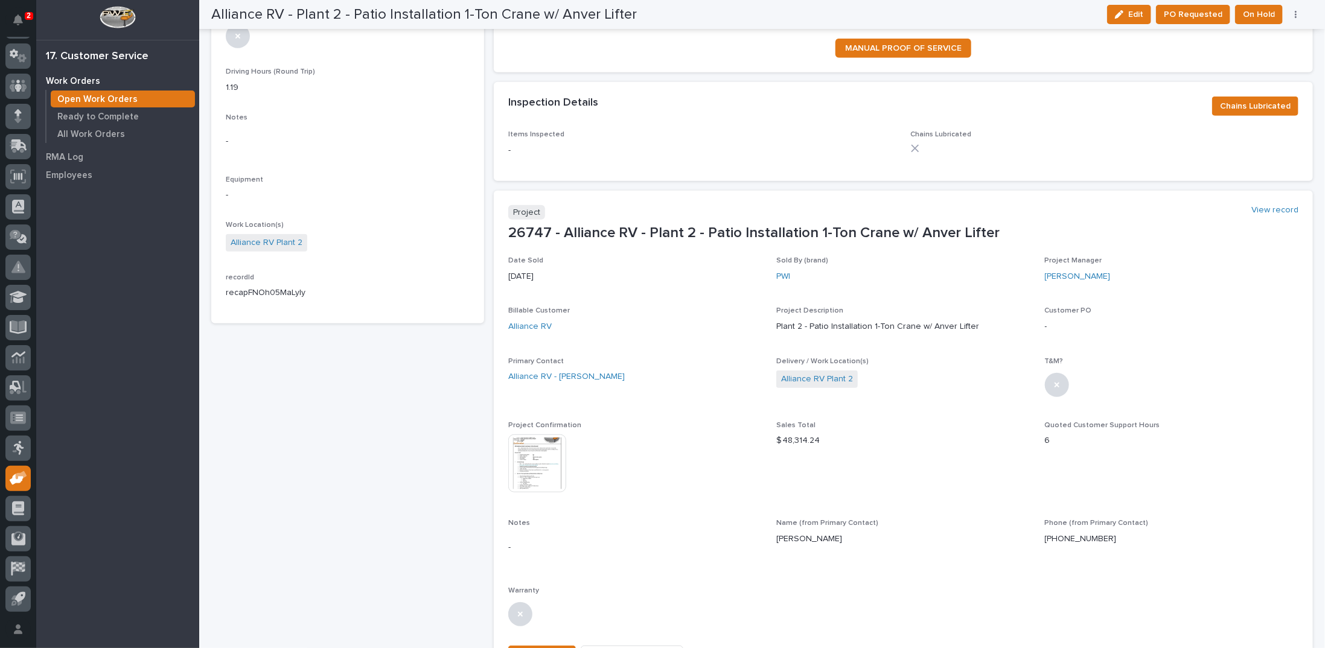
scroll to position [0, 0]
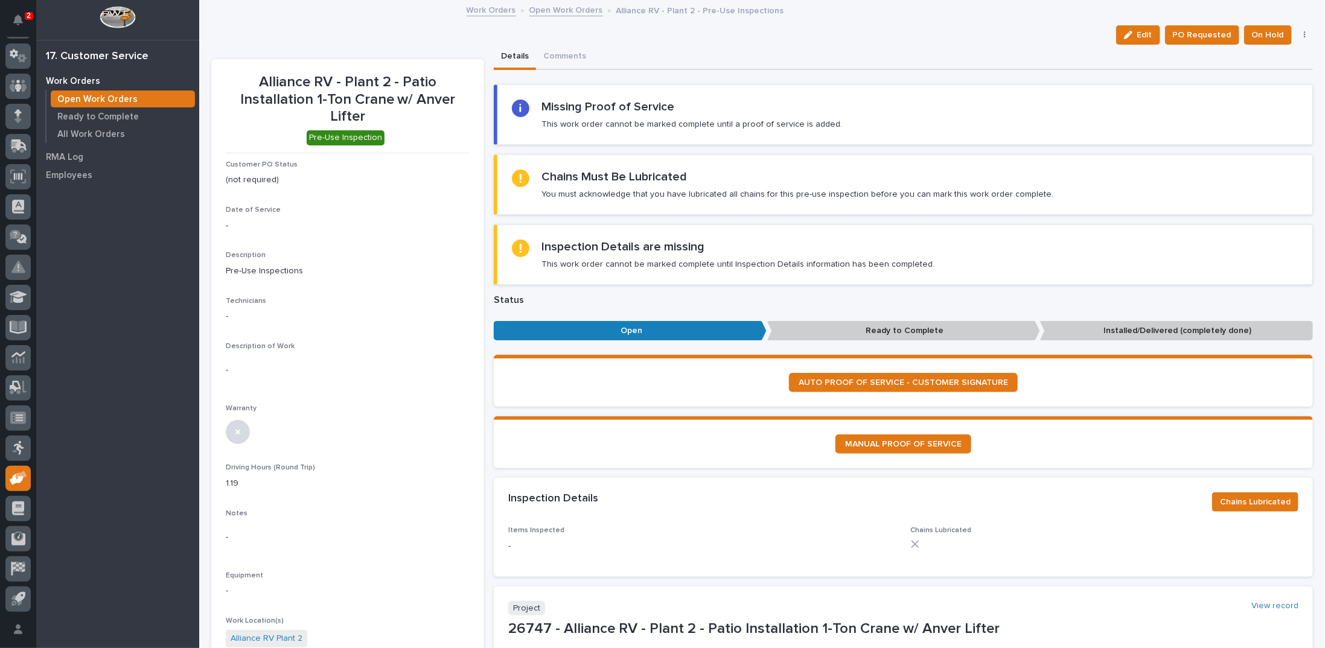
click at [547, 10] on link "Open Work Orders" at bounding box center [567, 9] width 74 height 14
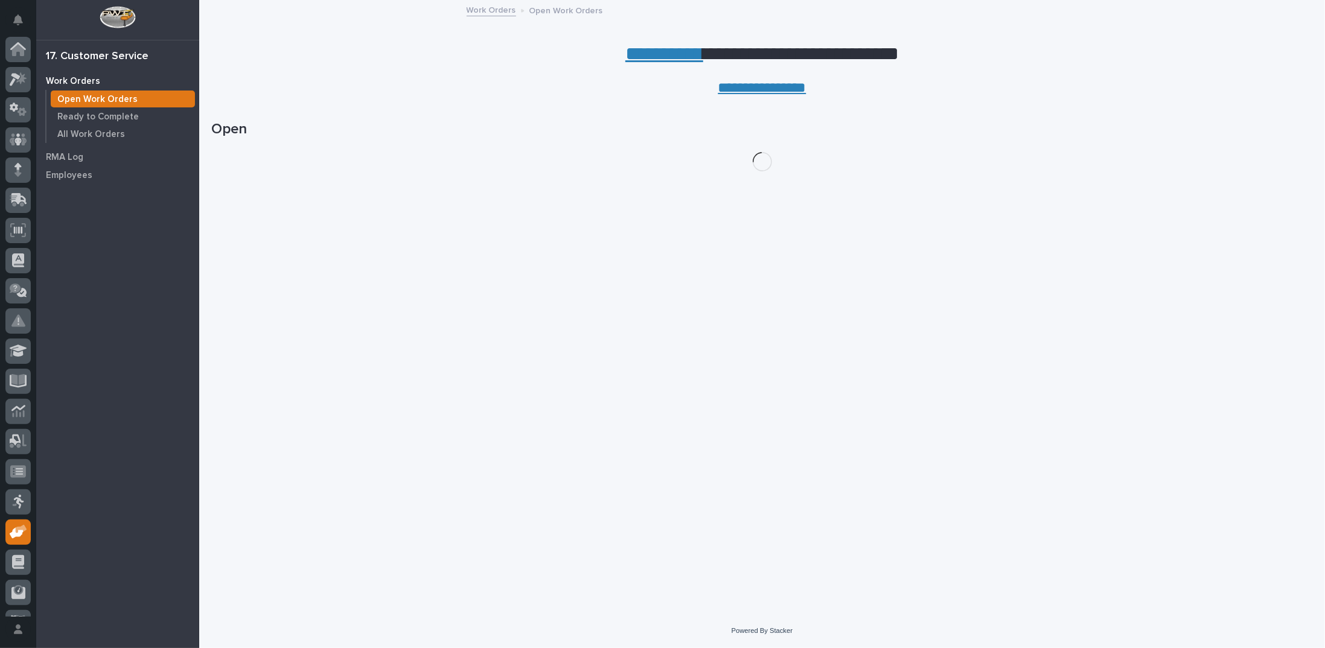
scroll to position [54, 0]
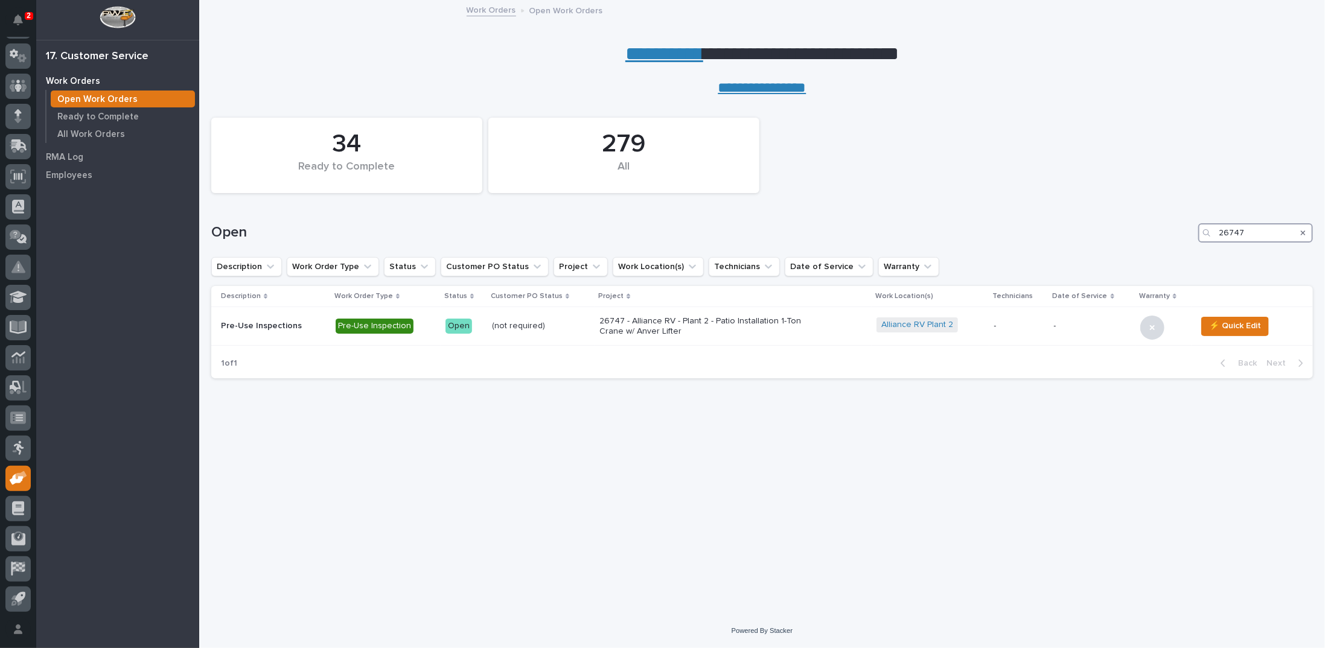
drag, startPoint x: 1235, startPoint y: 229, endPoint x: 1203, endPoint y: 225, distance: 32.2
click at [1203, 225] on div "26747" at bounding box center [1255, 232] width 115 height 19
type input "24744"
click at [648, 328] on p "24744 - DJ Construction - [PERSON_NAME] Plant 7 Setup" at bounding box center [695, 326] width 211 height 21
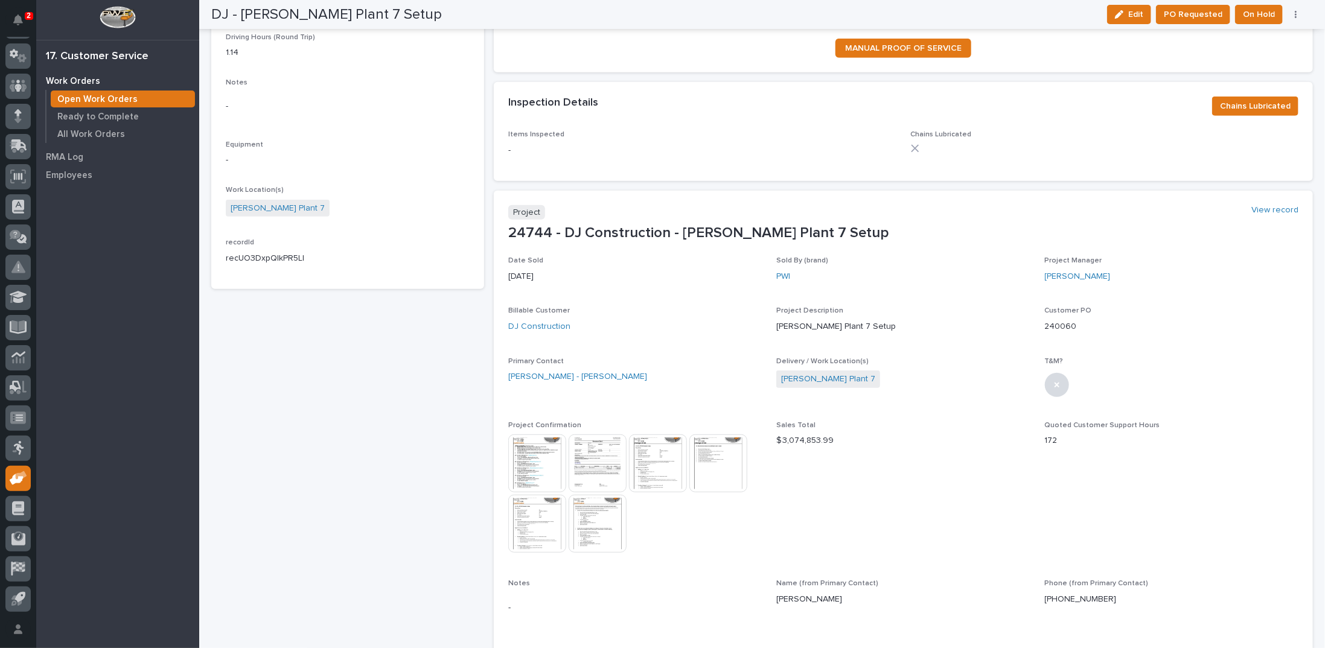
scroll to position [423, 0]
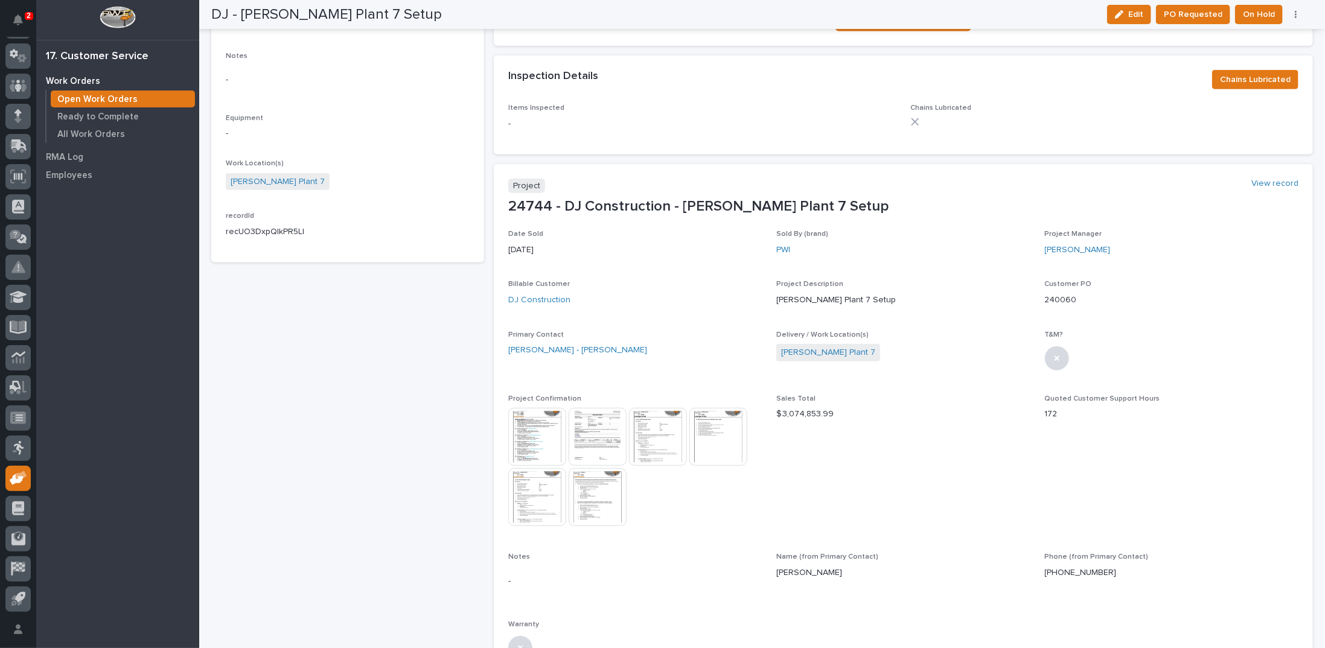
click at [534, 435] on img at bounding box center [537, 437] width 58 height 58
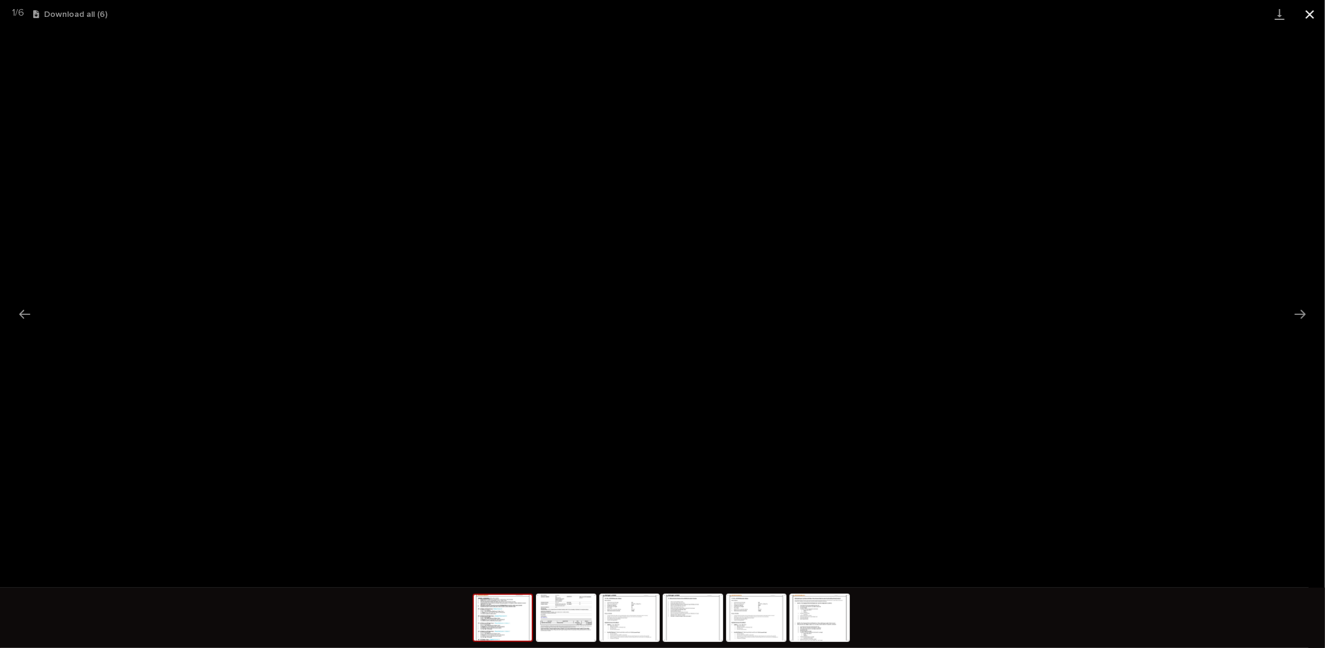
click at [1310, 11] on button "Close gallery" at bounding box center [1310, 14] width 30 height 28
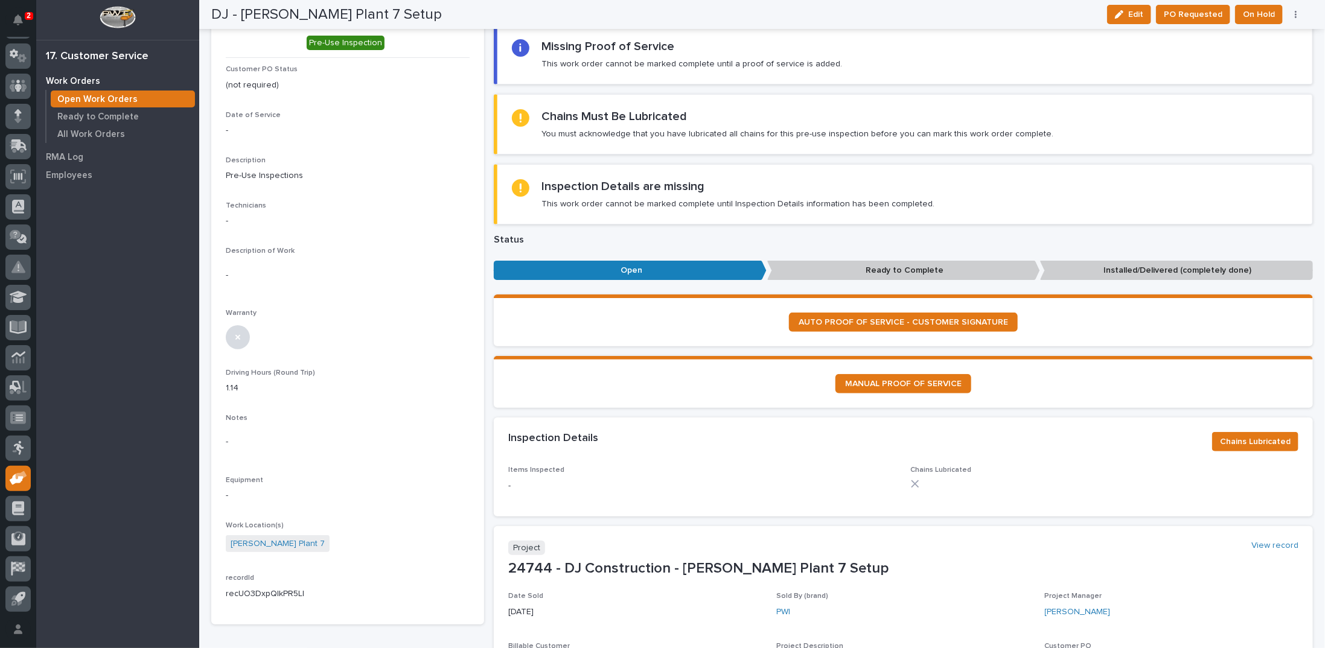
scroll to position [0, 0]
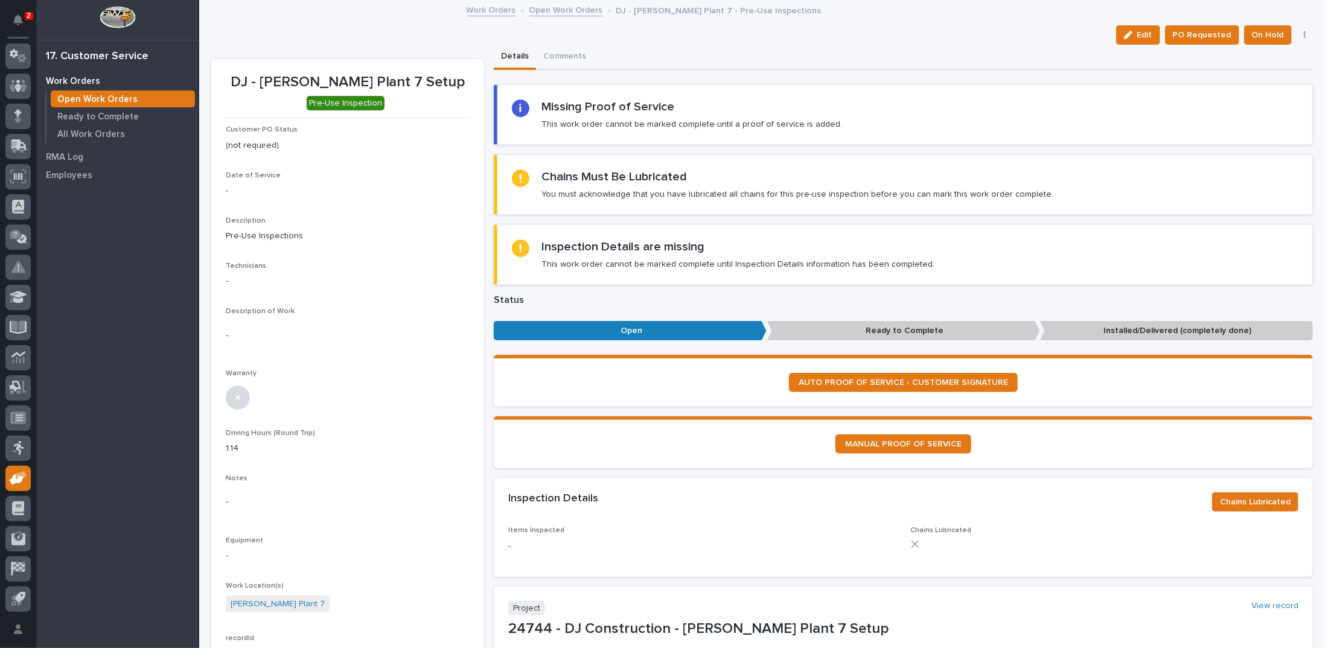
click at [553, 9] on link "Open Work Orders" at bounding box center [567, 9] width 74 height 14
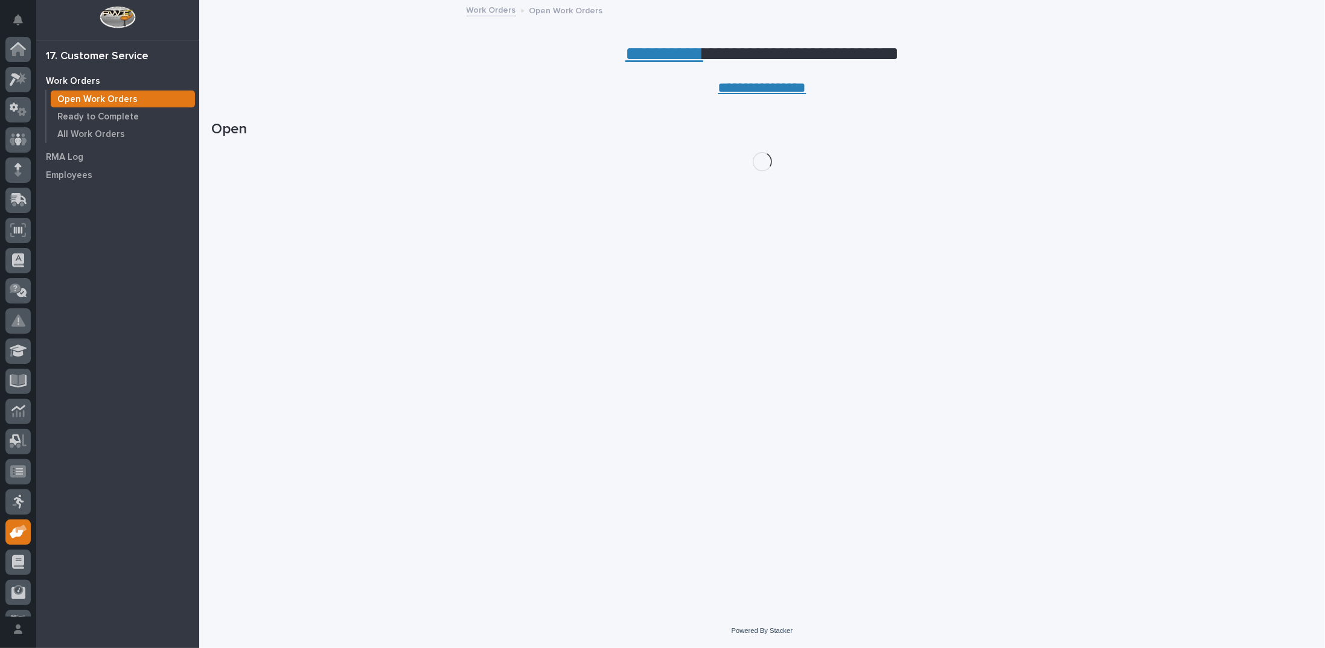
scroll to position [54, 0]
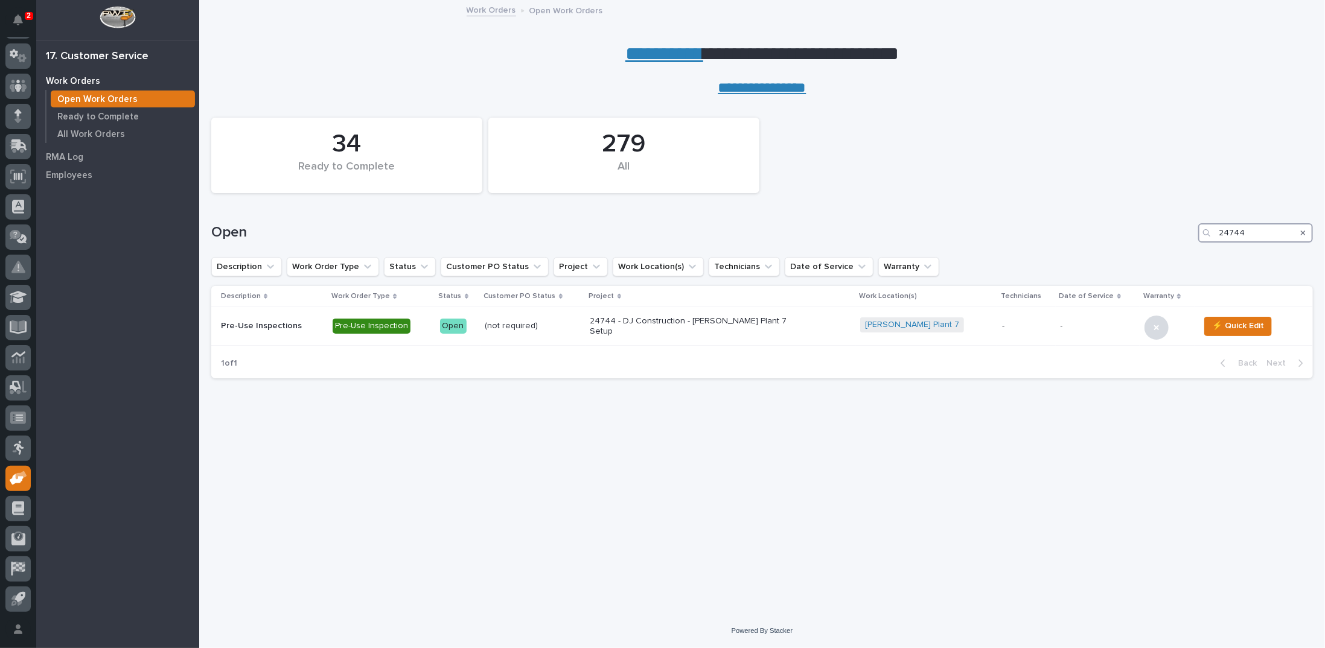
drag, startPoint x: 1245, startPoint y: 229, endPoint x: 1165, endPoint y: 230, distance: 79.7
click at [1165, 230] on div "Open 24744" at bounding box center [762, 232] width 1102 height 19
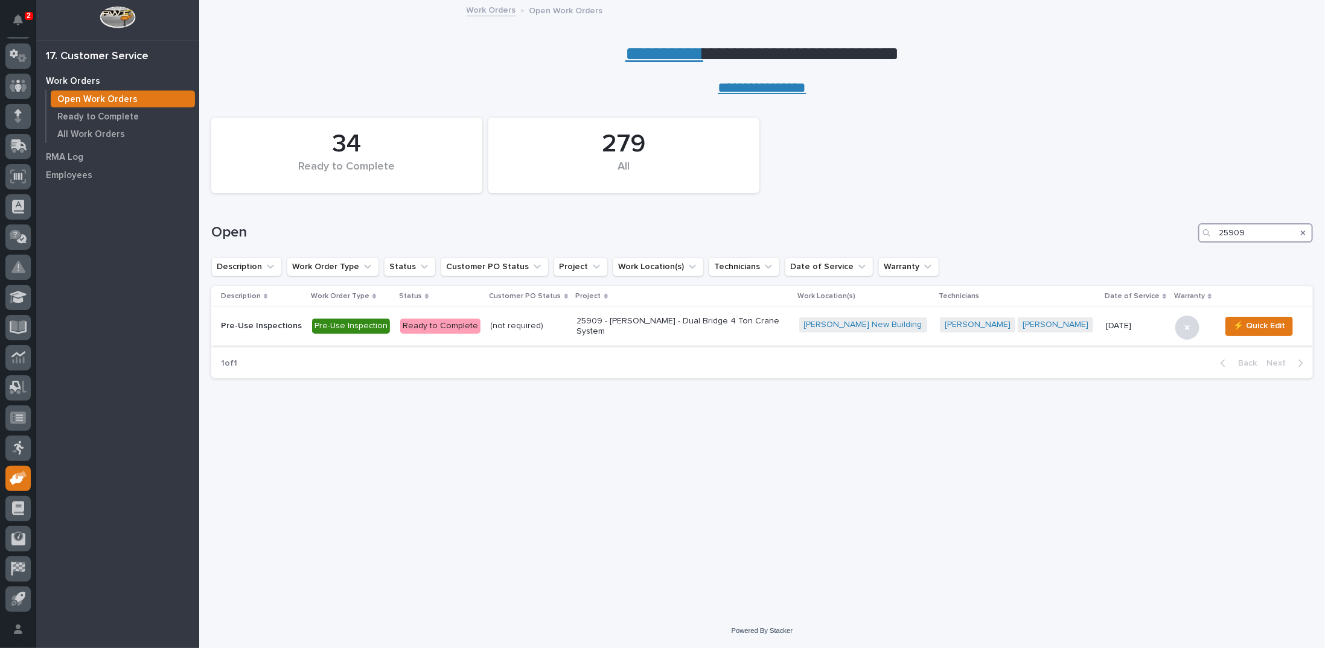
type input "25909"
click at [615, 328] on p "25909 - [PERSON_NAME] - Dual Bridge 4 Ton Crane System" at bounding box center [682, 326] width 211 height 21
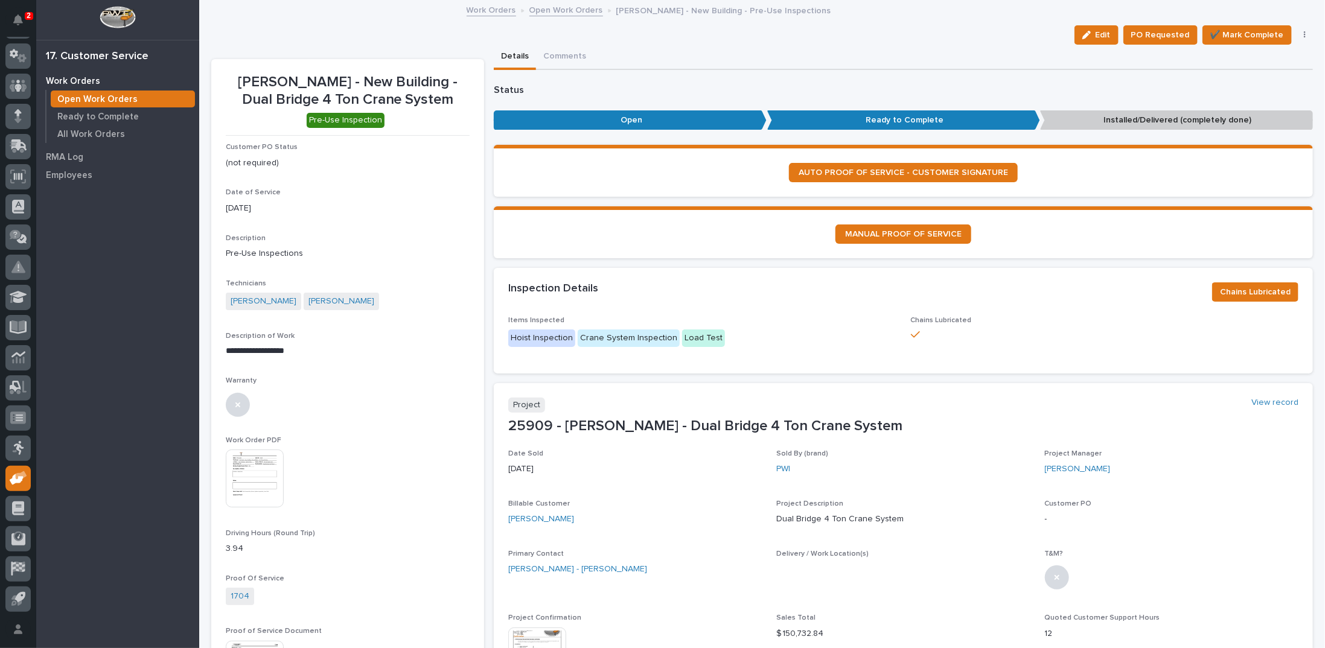
scroll to position [121, 0]
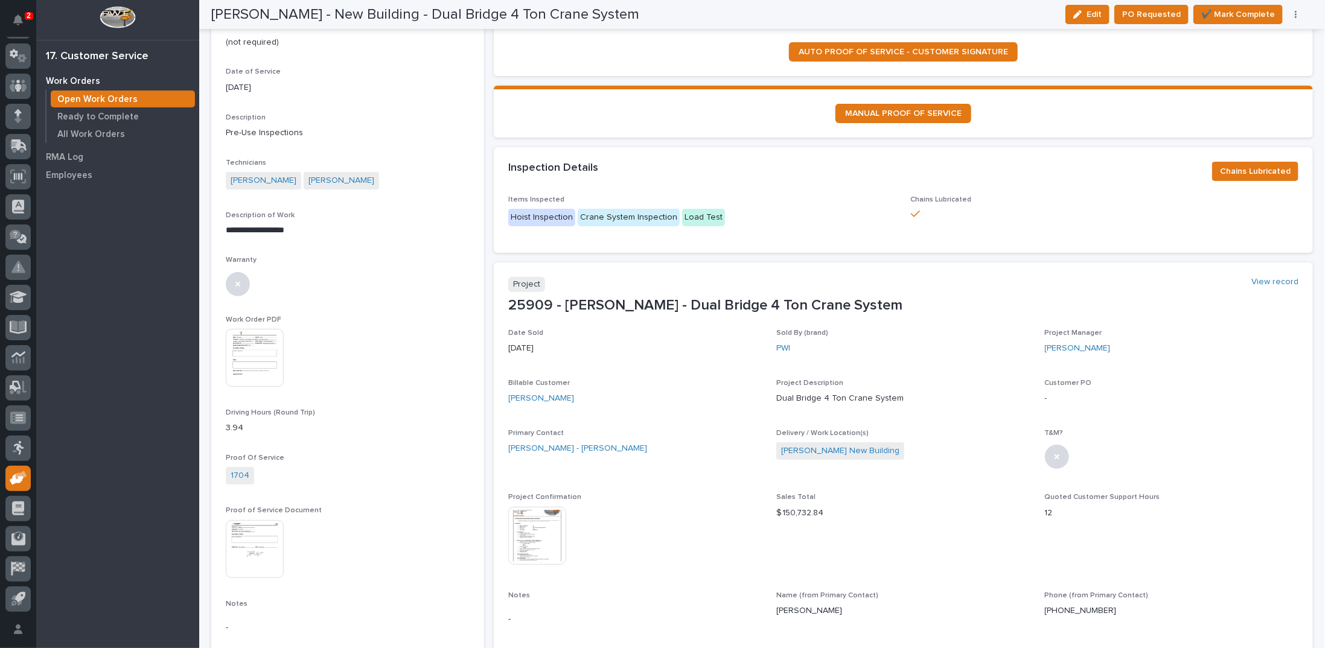
click at [543, 526] on img at bounding box center [537, 536] width 58 height 58
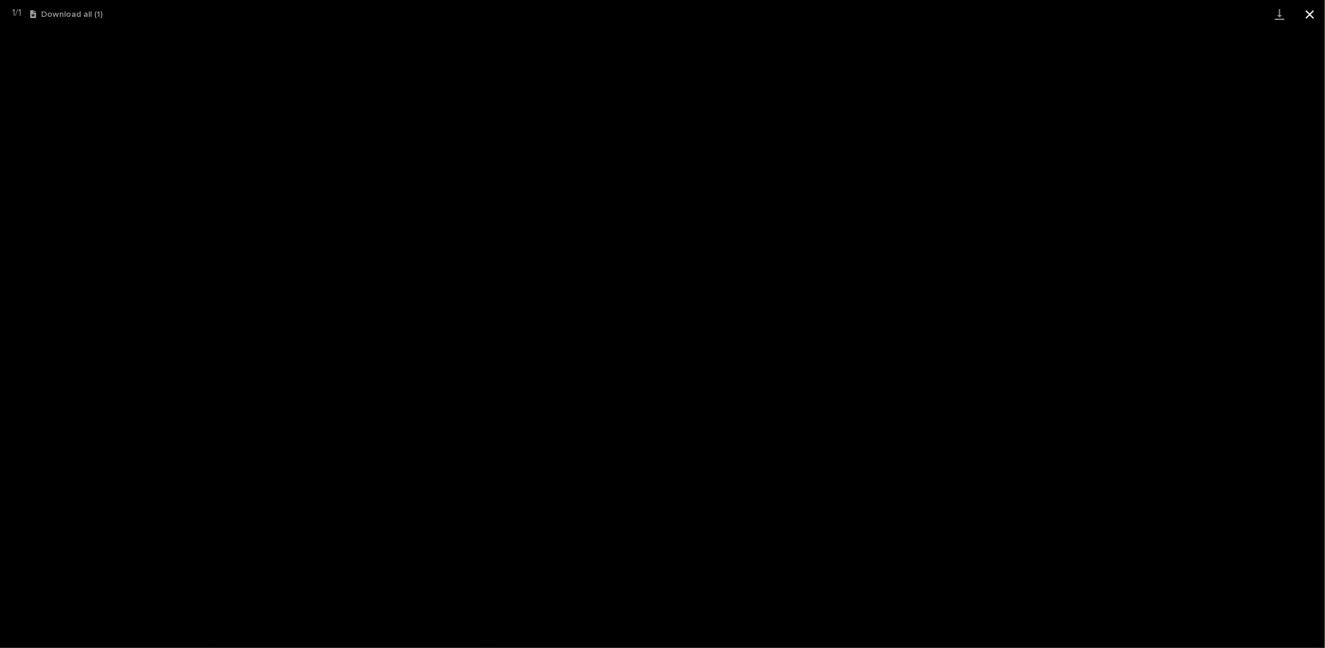
click at [1313, 12] on button "Close gallery" at bounding box center [1310, 14] width 30 height 28
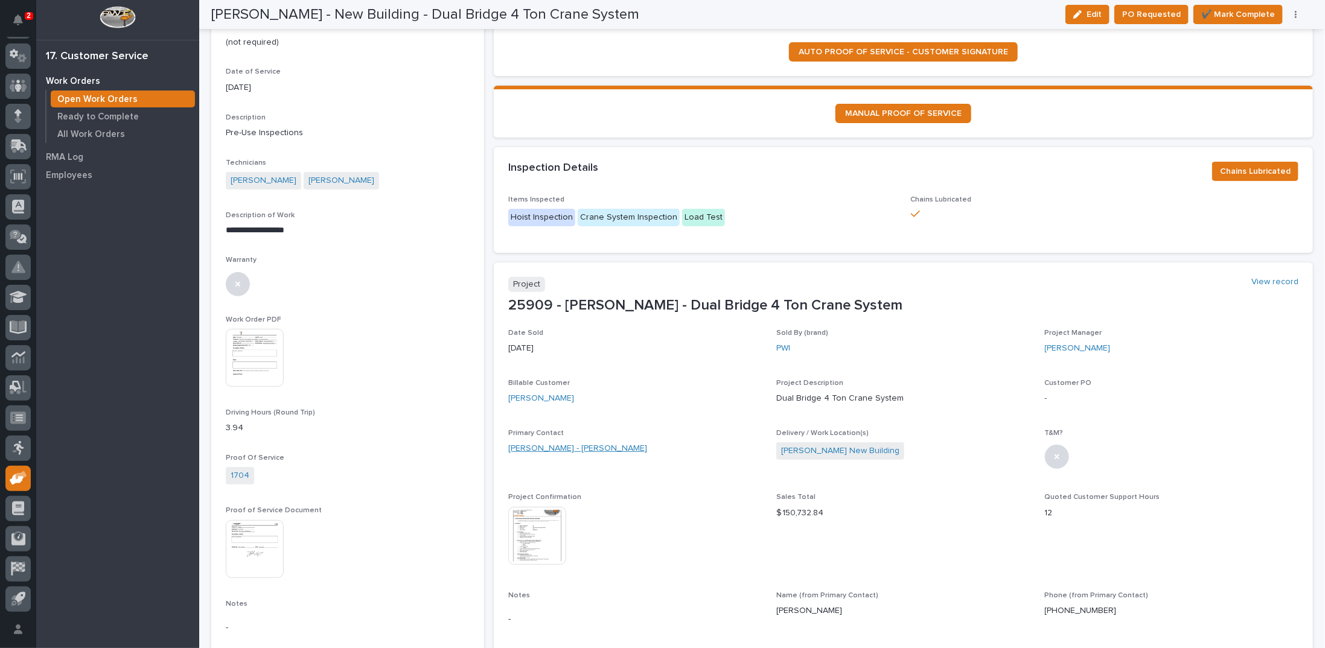
click at [558, 449] on link "[PERSON_NAME] - [PERSON_NAME]" at bounding box center [577, 449] width 139 height 13
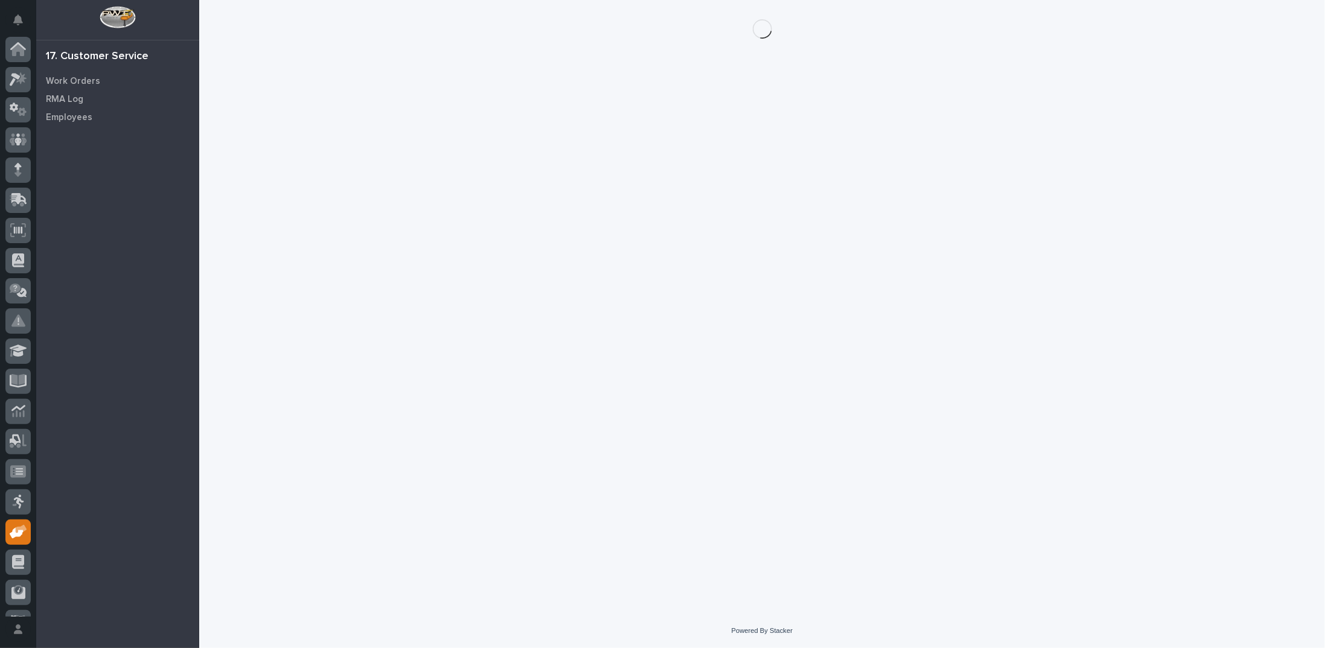
scroll to position [54, 0]
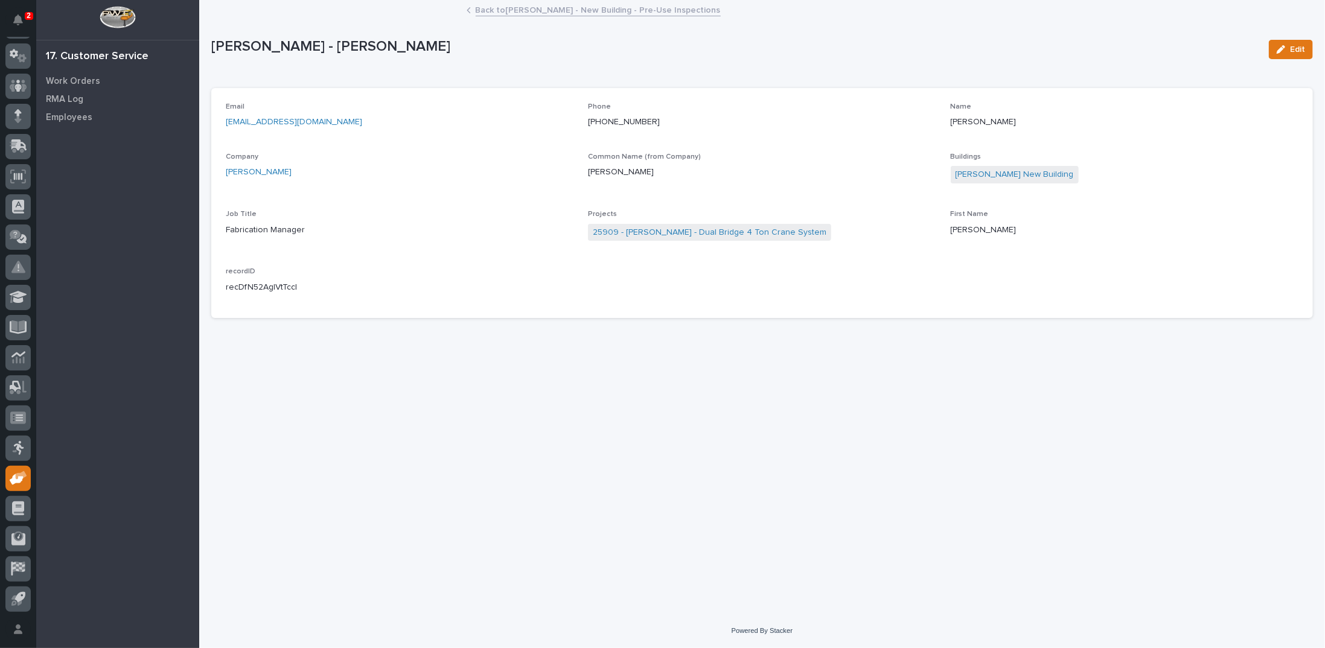
click at [487, 14] on link "Back to [PERSON_NAME] - New Building - Pre-Use Inspections" at bounding box center [598, 9] width 245 height 14
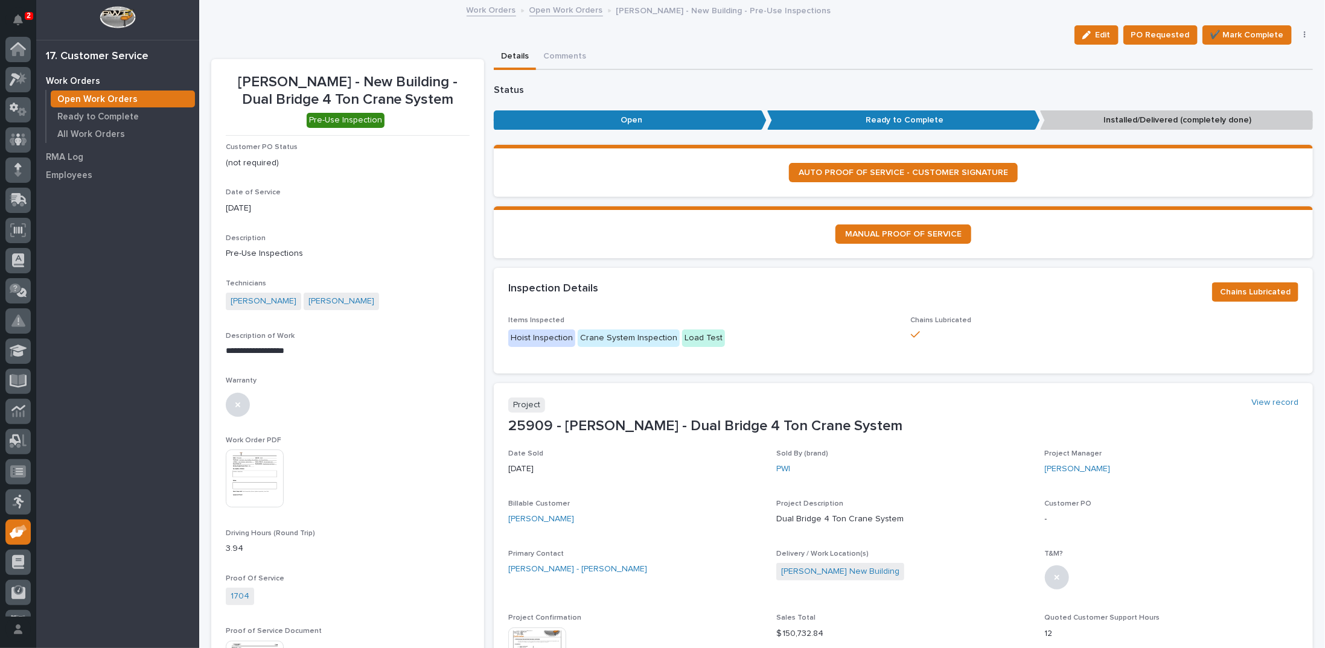
scroll to position [54, 0]
click at [834, 572] on link "[PERSON_NAME] New Building" at bounding box center [840, 572] width 118 height 13
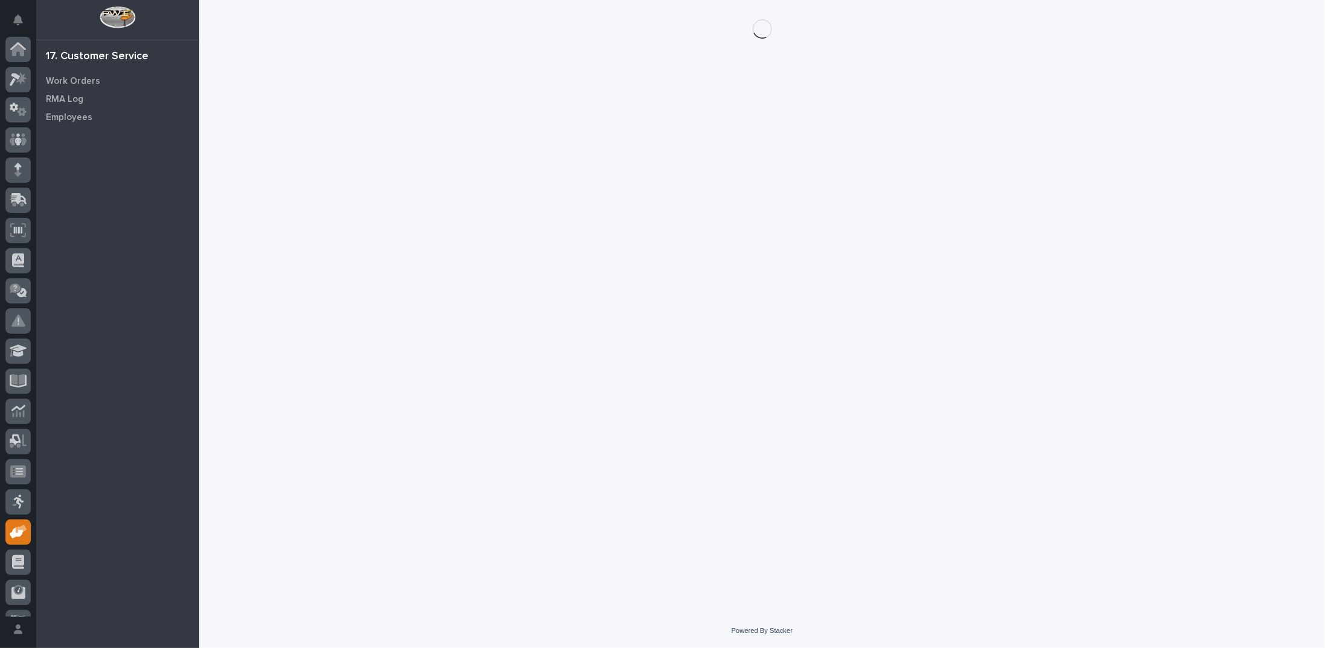
scroll to position [54, 0]
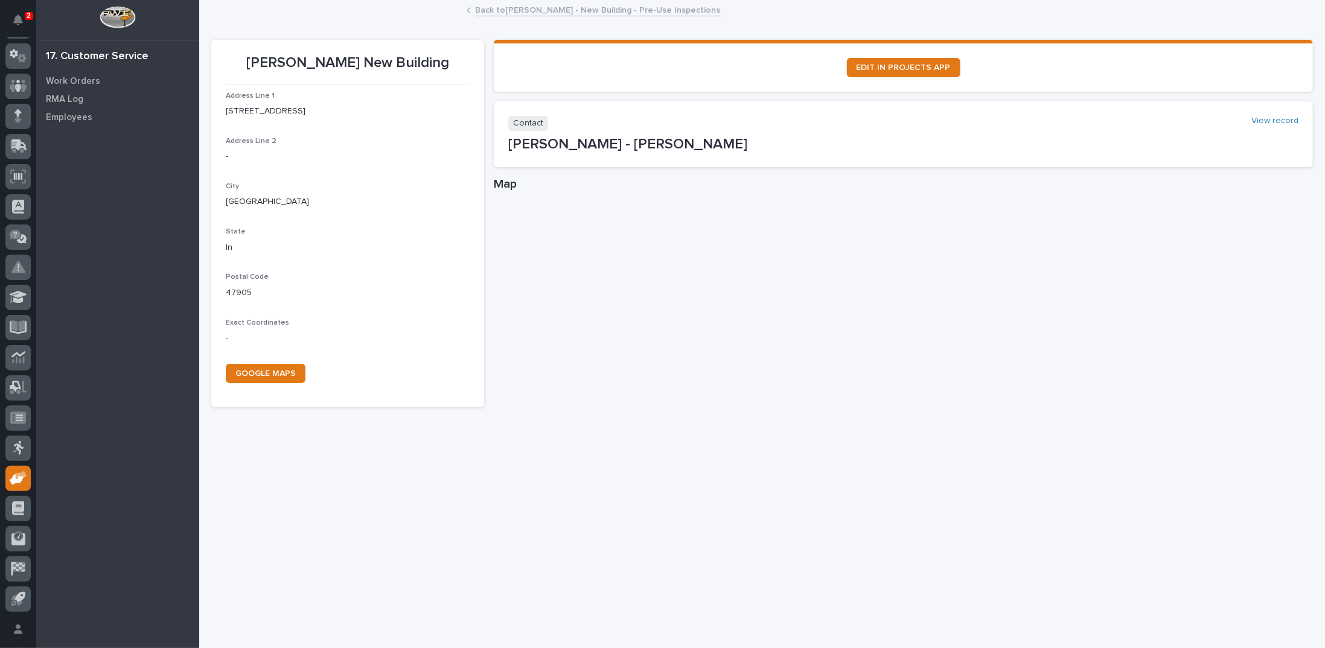
click at [546, 7] on link "Back to [PERSON_NAME] - New Building - Pre-Use Inspections" at bounding box center [598, 9] width 245 height 14
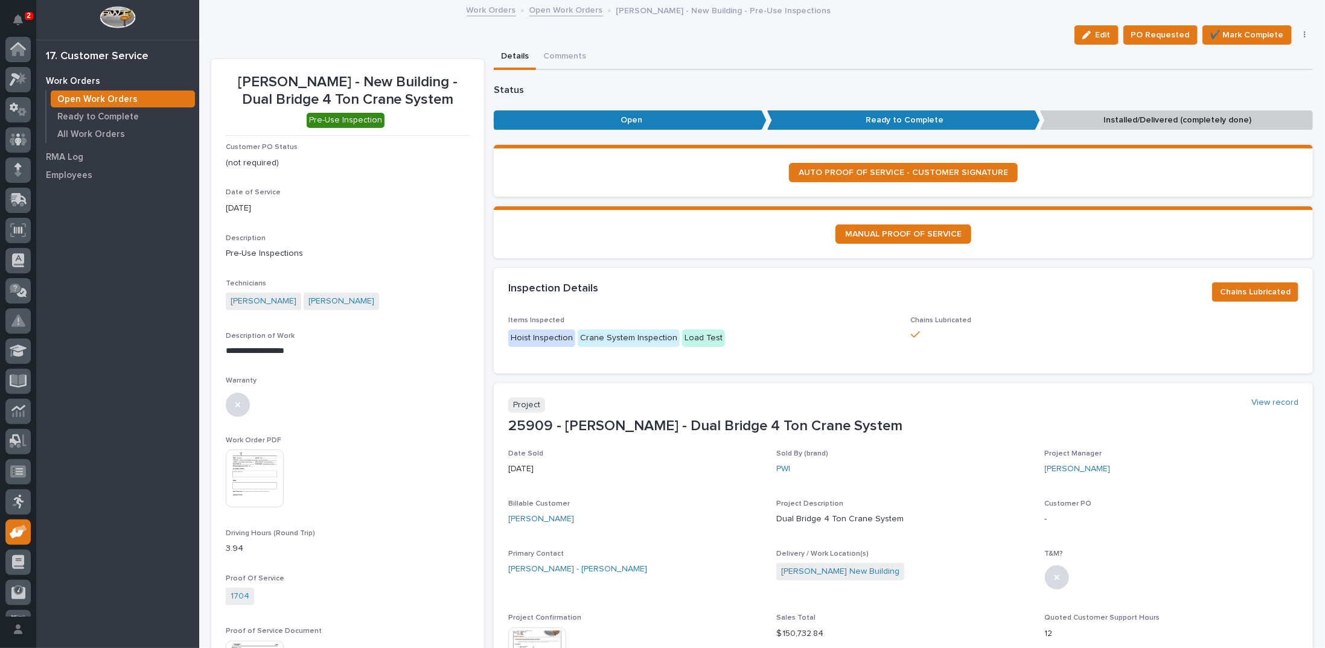
scroll to position [54, 0]
